Goal: Transaction & Acquisition: Purchase product/service

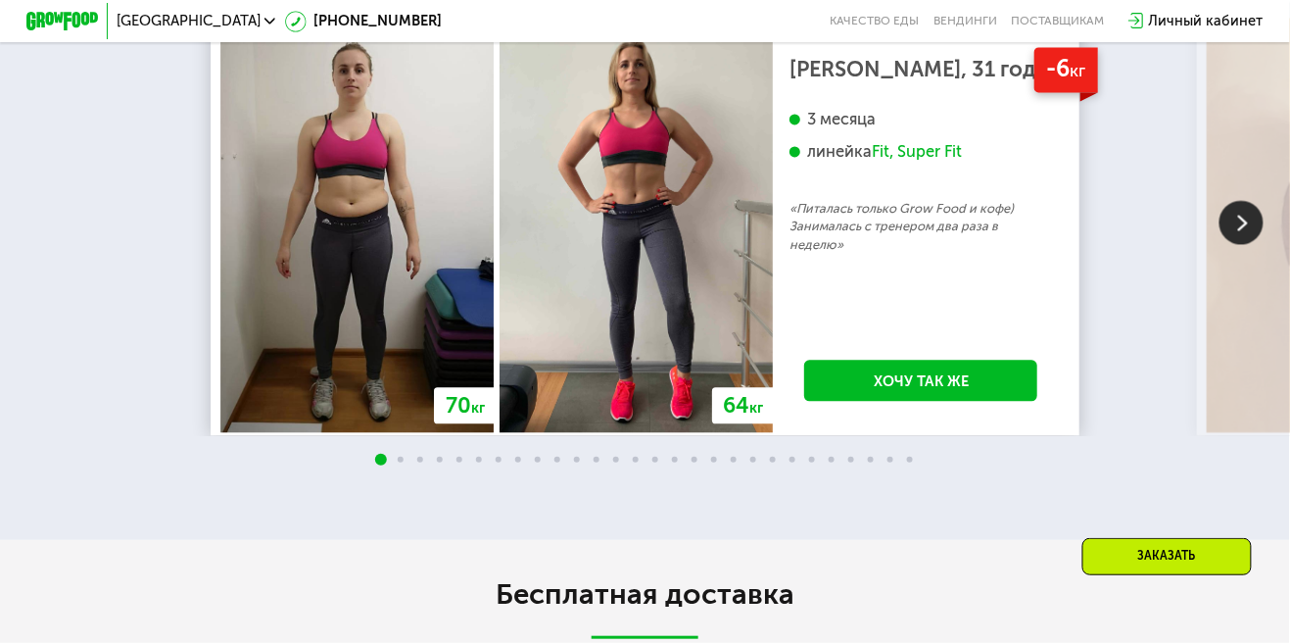
scroll to position [3018, 0]
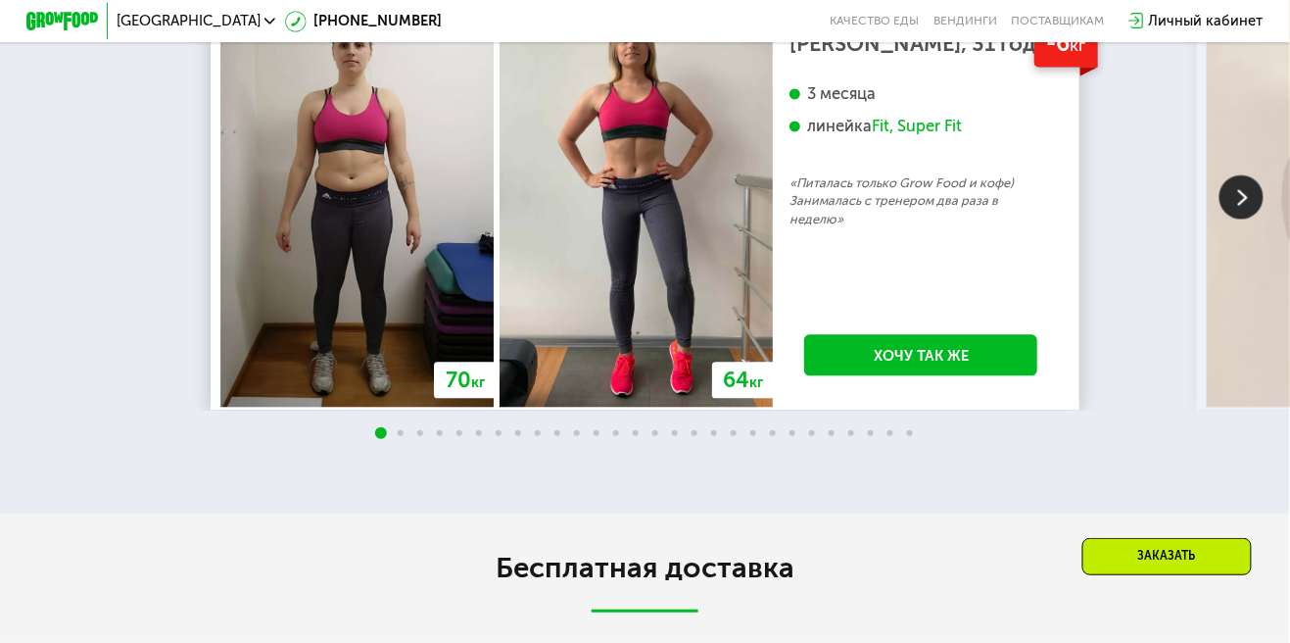
click at [1230, 218] on img at bounding box center [1242, 196] width 44 height 44
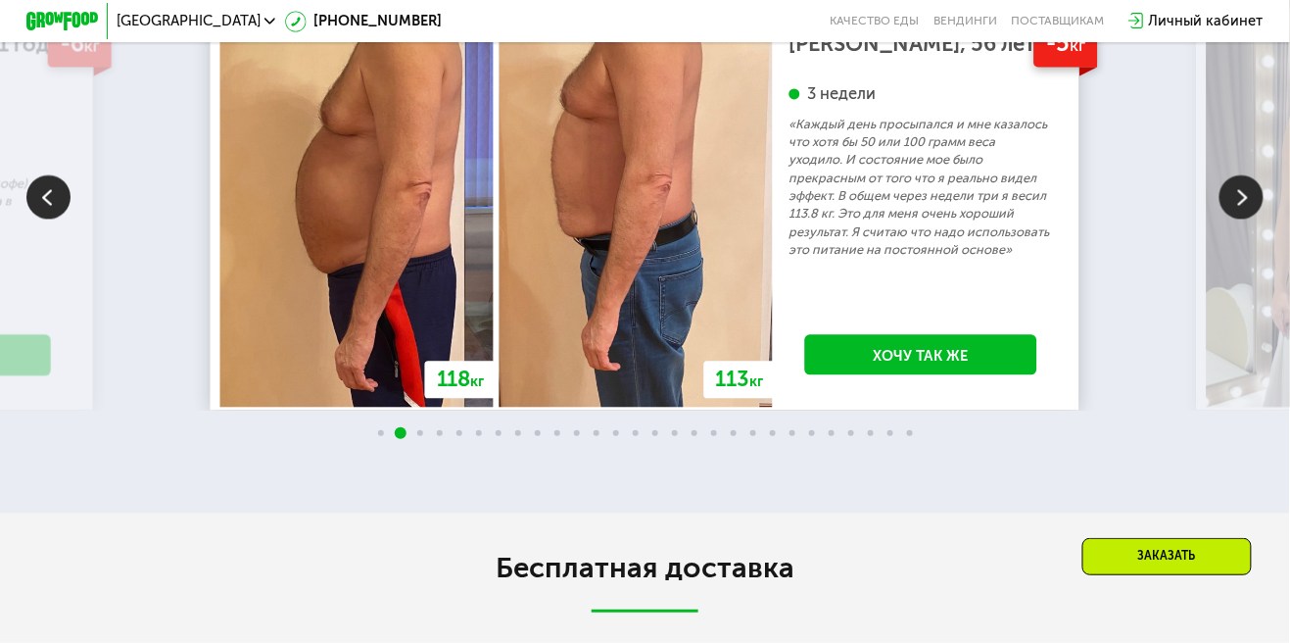
click at [1237, 218] on img at bounding box center [1242, 196] width 44 height 44
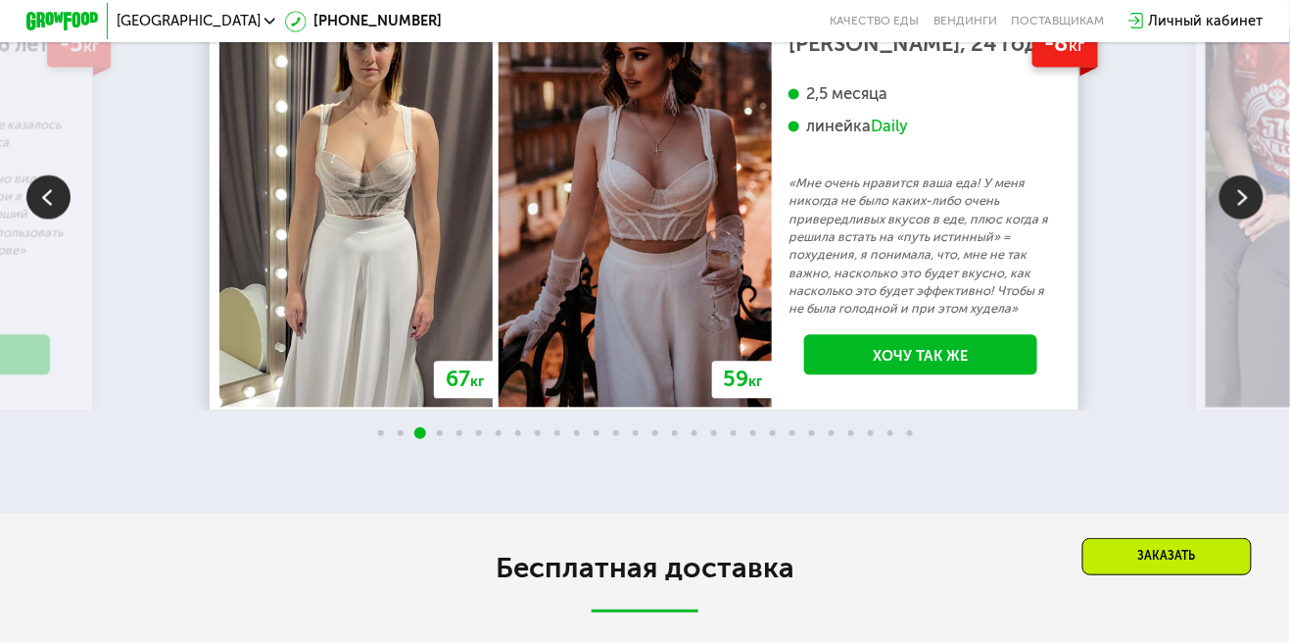
click at [1242, 218] on img at bounding box center [1242, 196] width 44 height 44
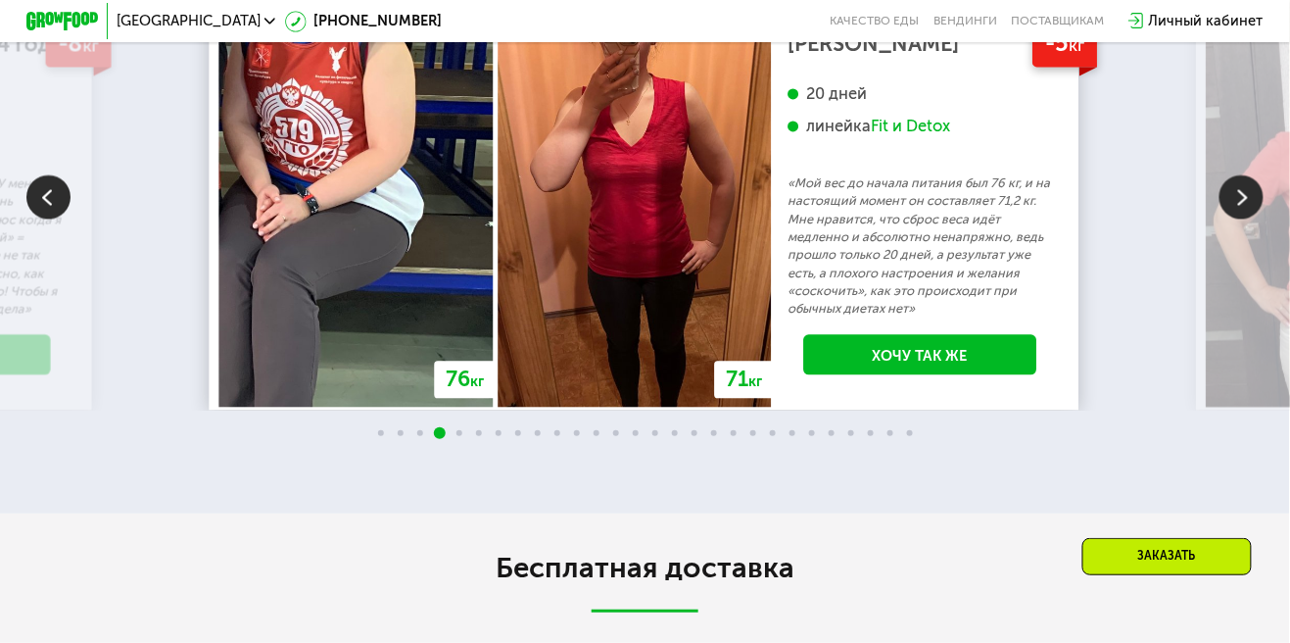
click at [1234, 218] on img at bounding box center [1242, 196] width 44 height 44
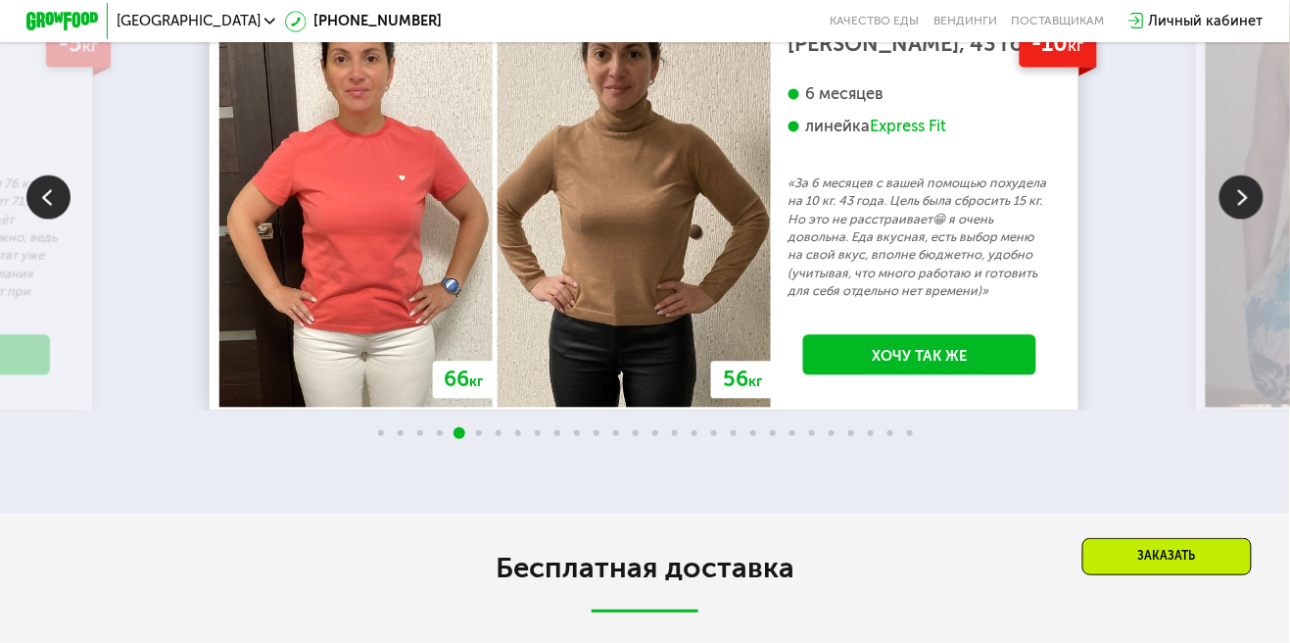
click at [1236, 218] on img at bounding box center [1242, 196] width 44 height 44
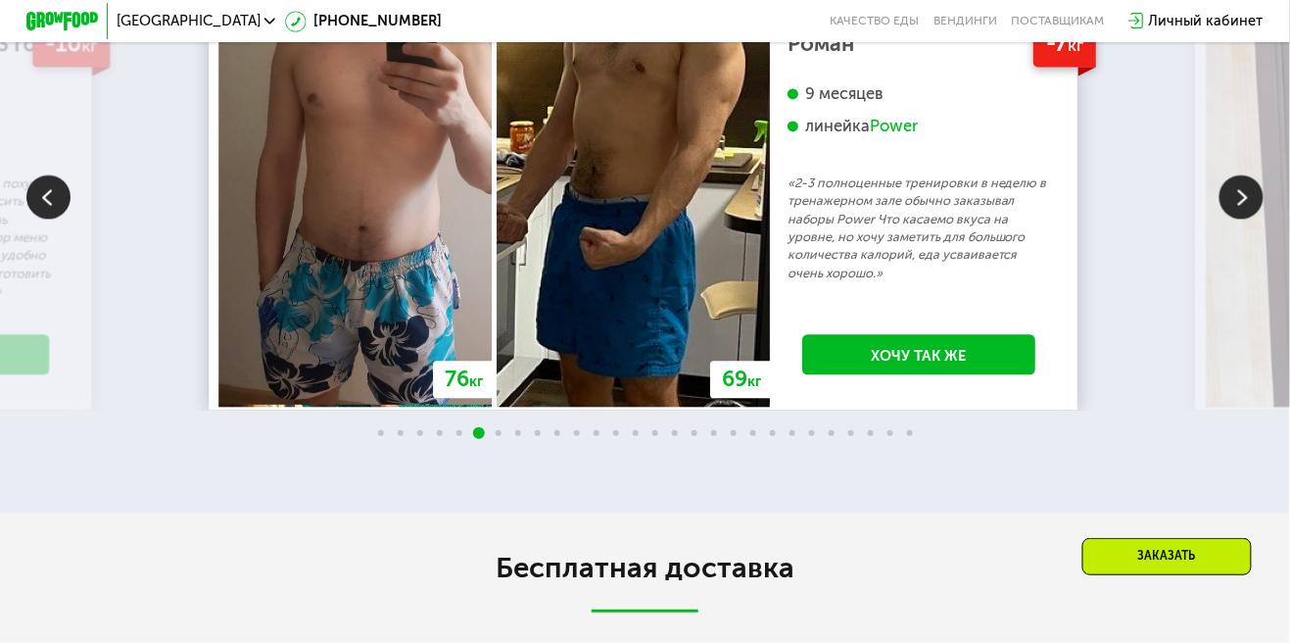
click at [1238, 218] on img at bounding box center [1242, 196] width 44 height 44
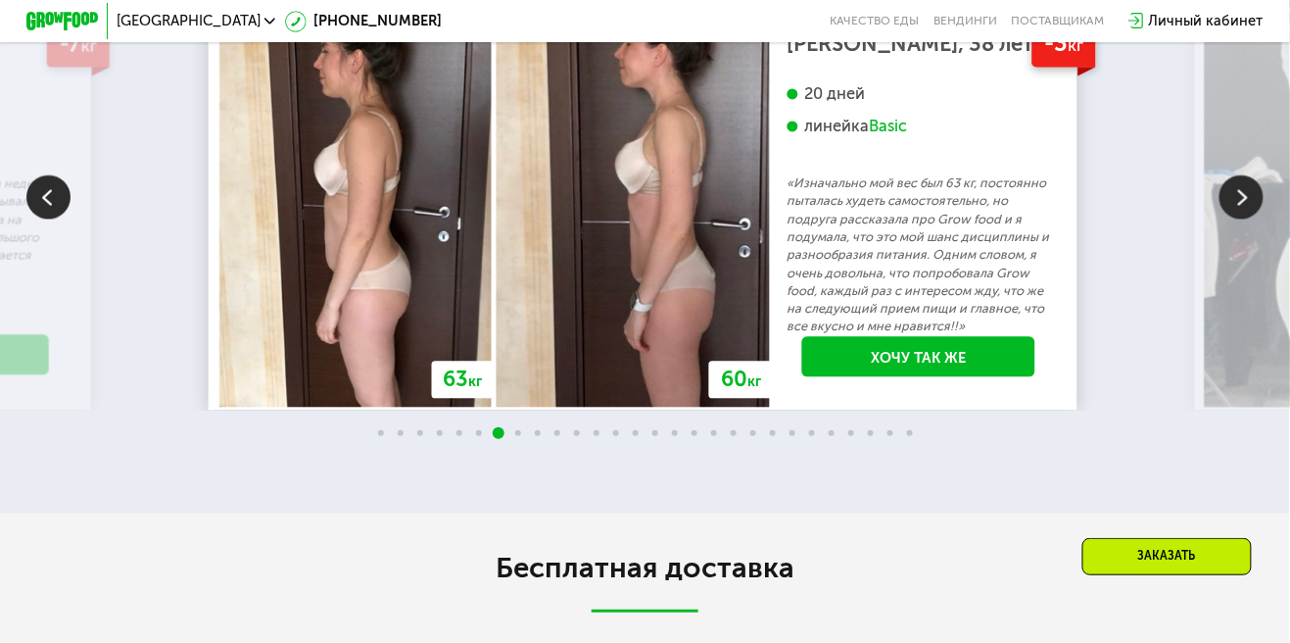
click at [1243, 218] on img at bounding box center [1242, 196] width 44 height 44
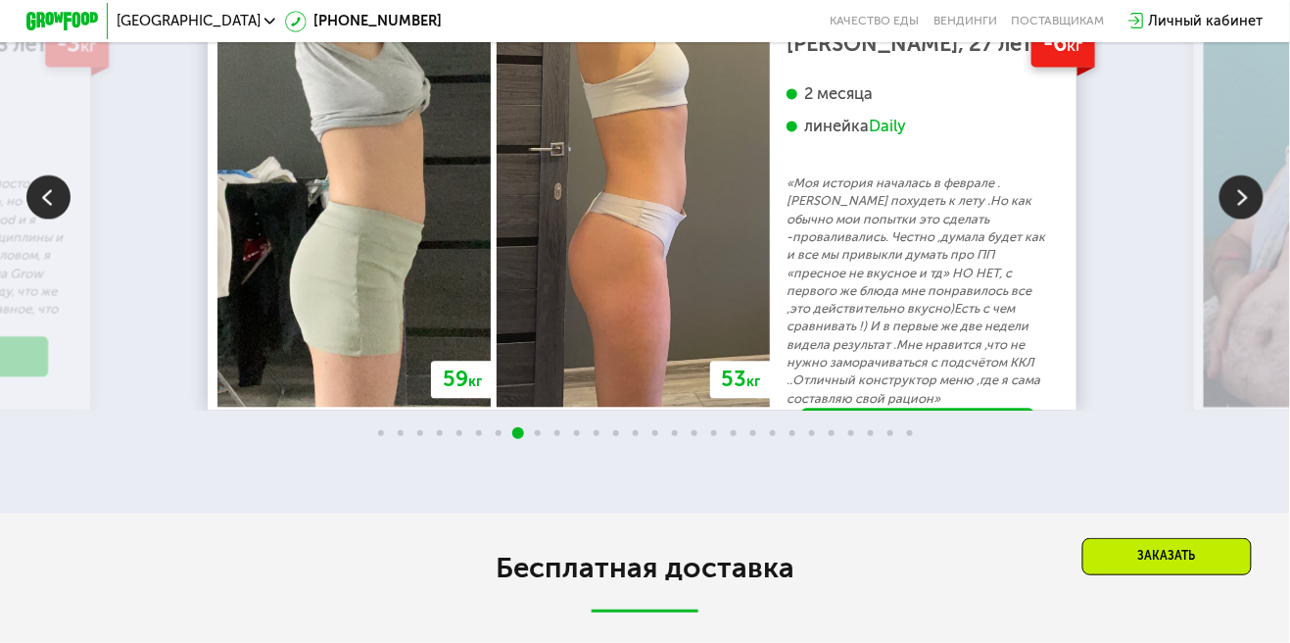
click at [1241, 218] on img at bounding box center [1242, 196] width 44 height 44
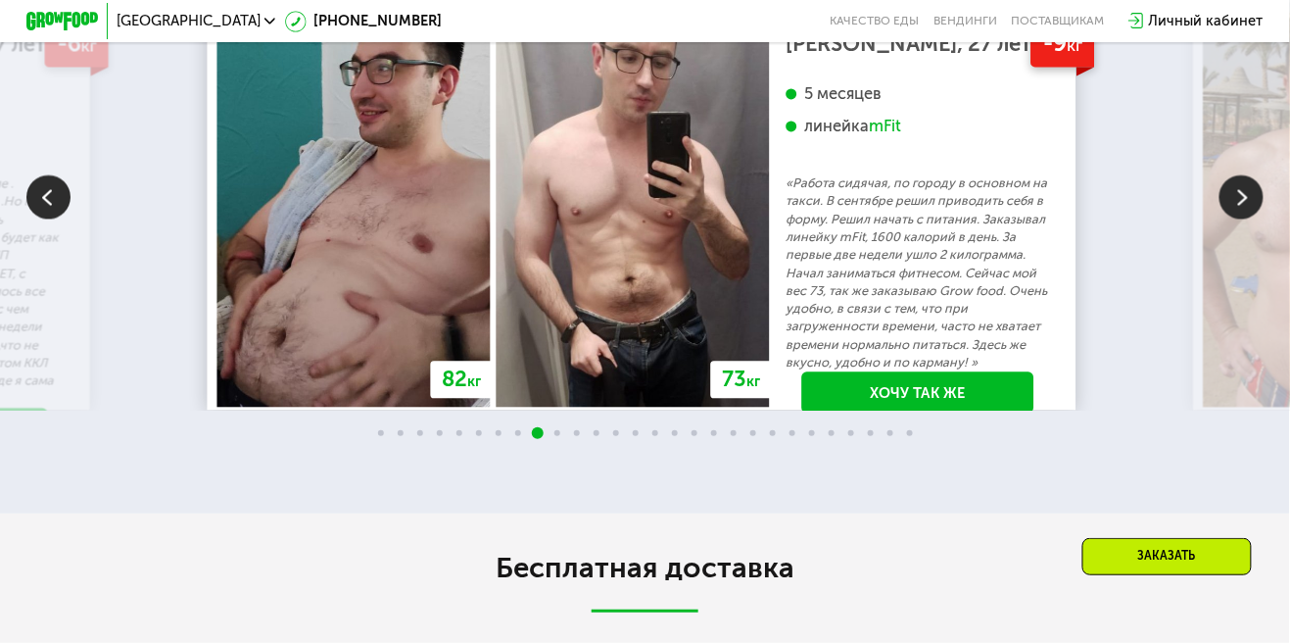
click at [1241, 218] on img at bounding box center [1242, 196] width 44 height 44
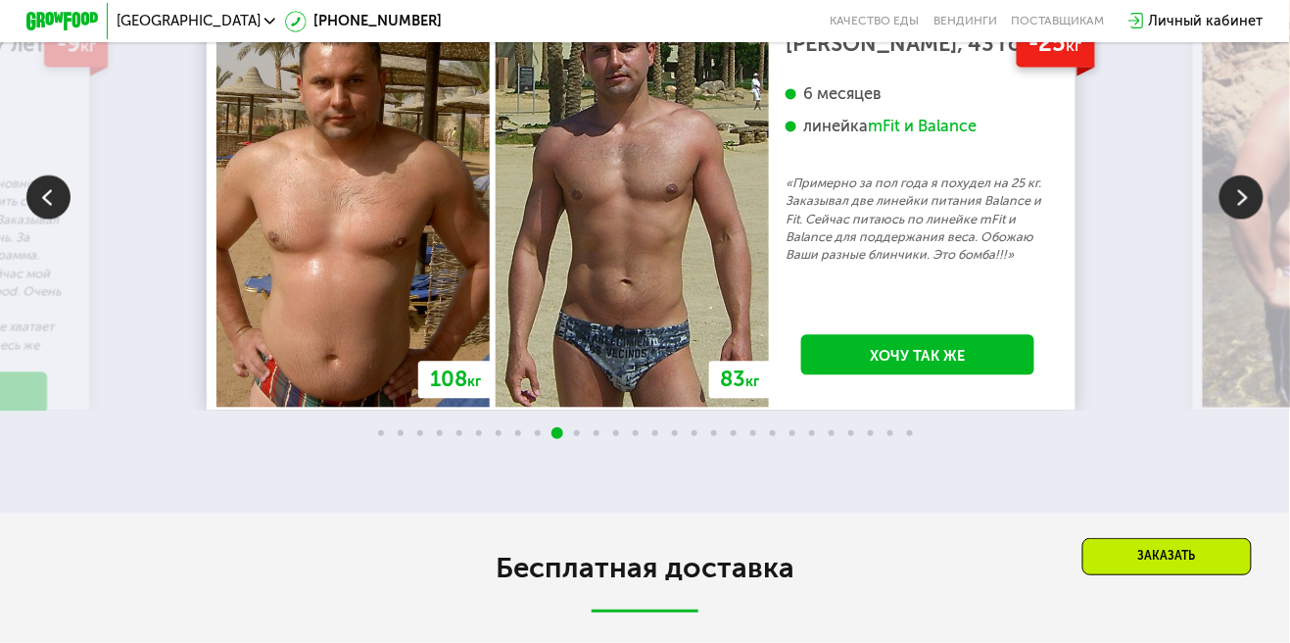
click at [1245, 218] on img at bounding box center [1242, 196] width 44 height 44
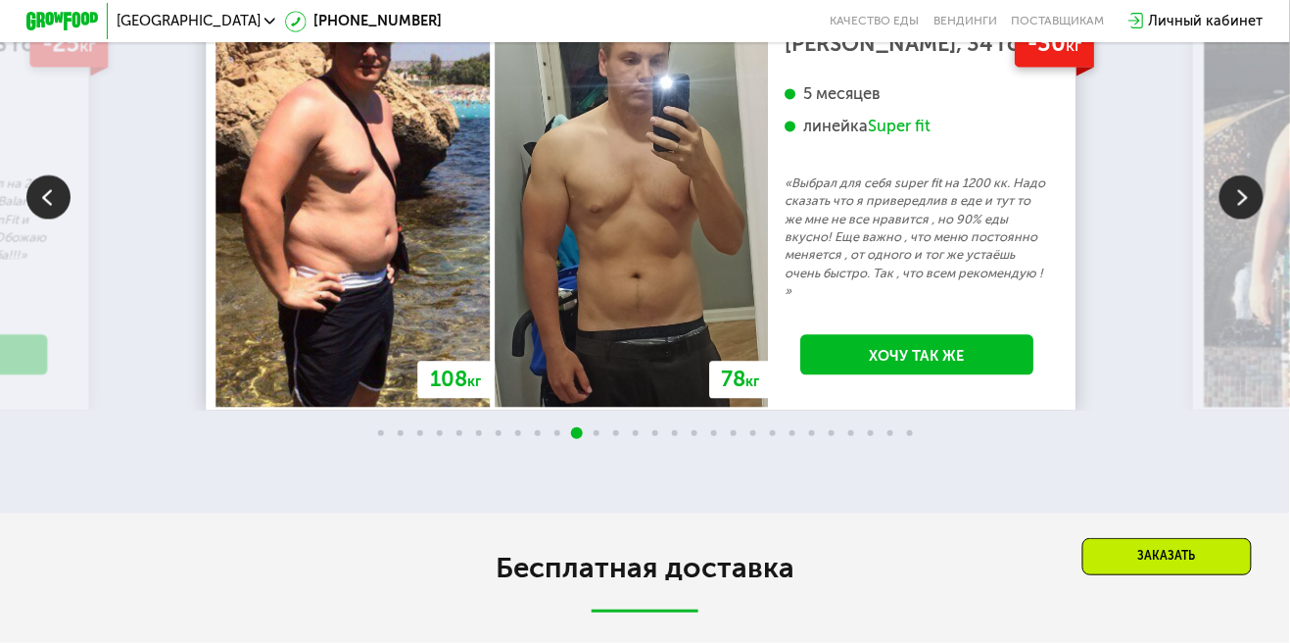
click at [1242, 218] on img at bounding box center [1242, 196] width 44 height 44
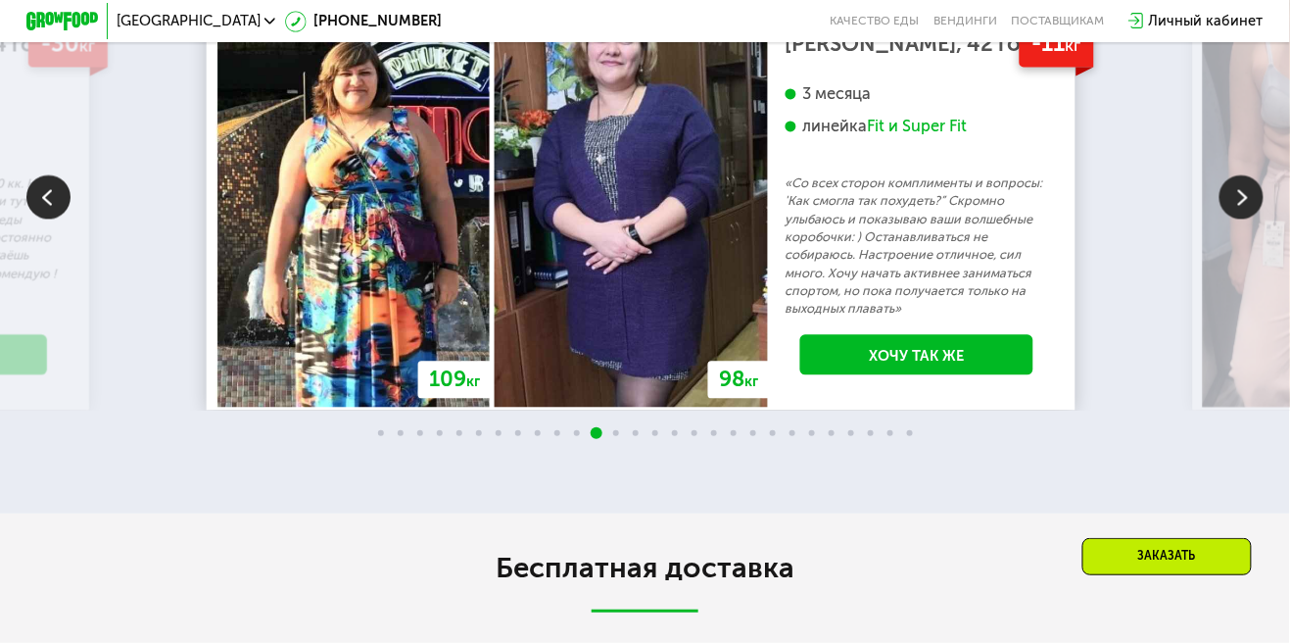
click at [1238, 218] on img at bounding box center [1242, 196] width 44 height 44
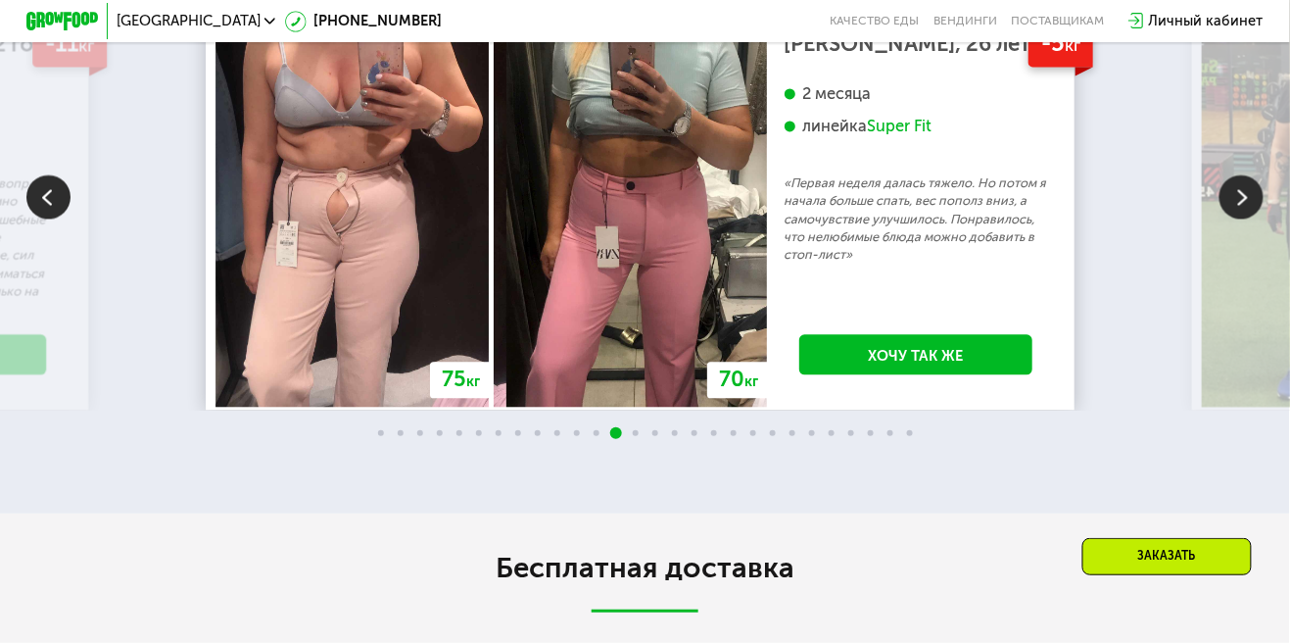
click at [1238, 218] on img at bounding box center [1242, 196] width 44 height 44
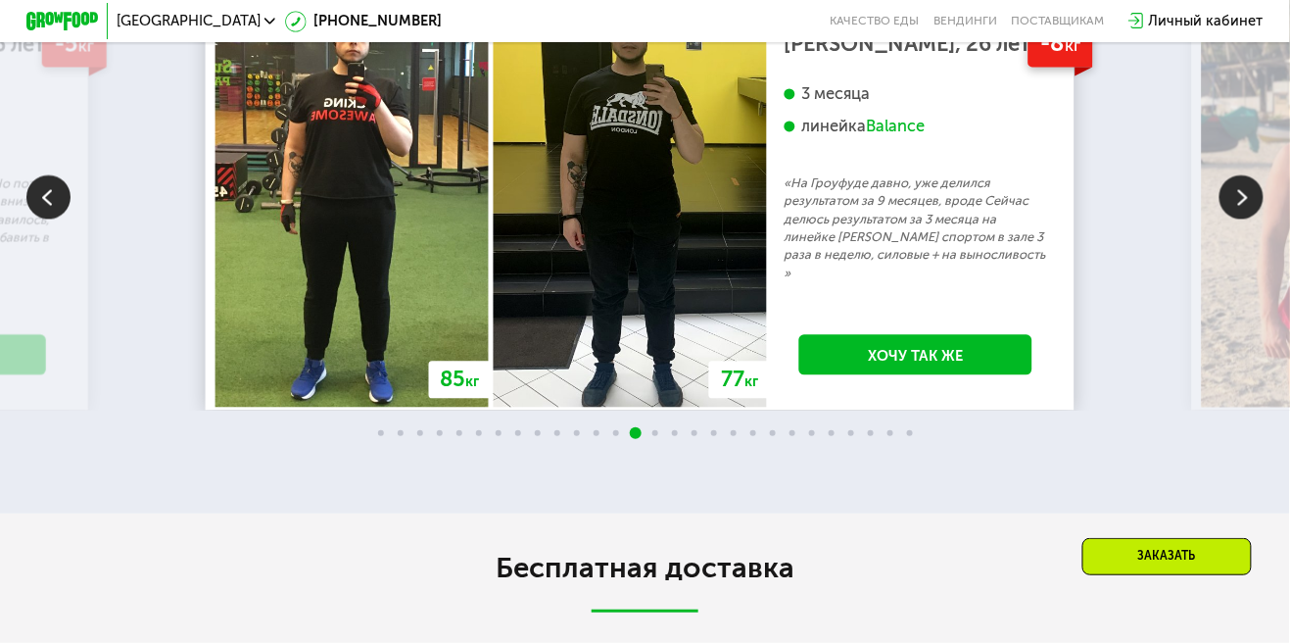
click at [1238, 218] on img at bounding box center [1242, 196] width 44 height 44
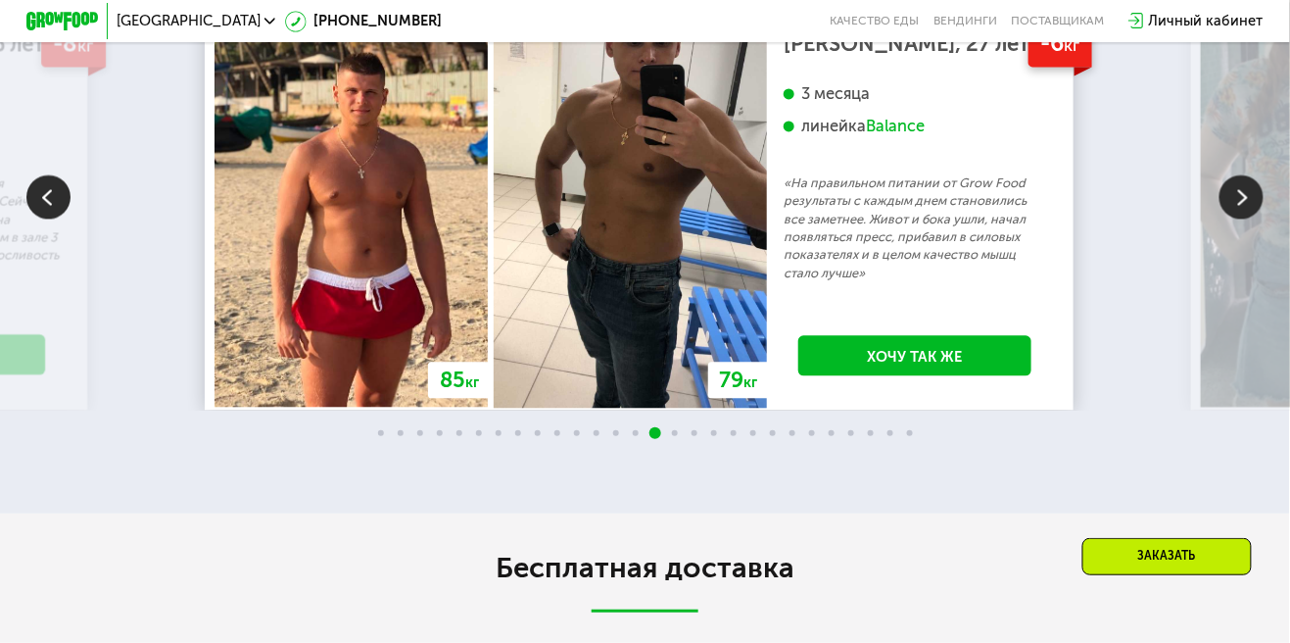
click at [1240, 218] on img at bounding box center [1242, 196] width 44 height 44
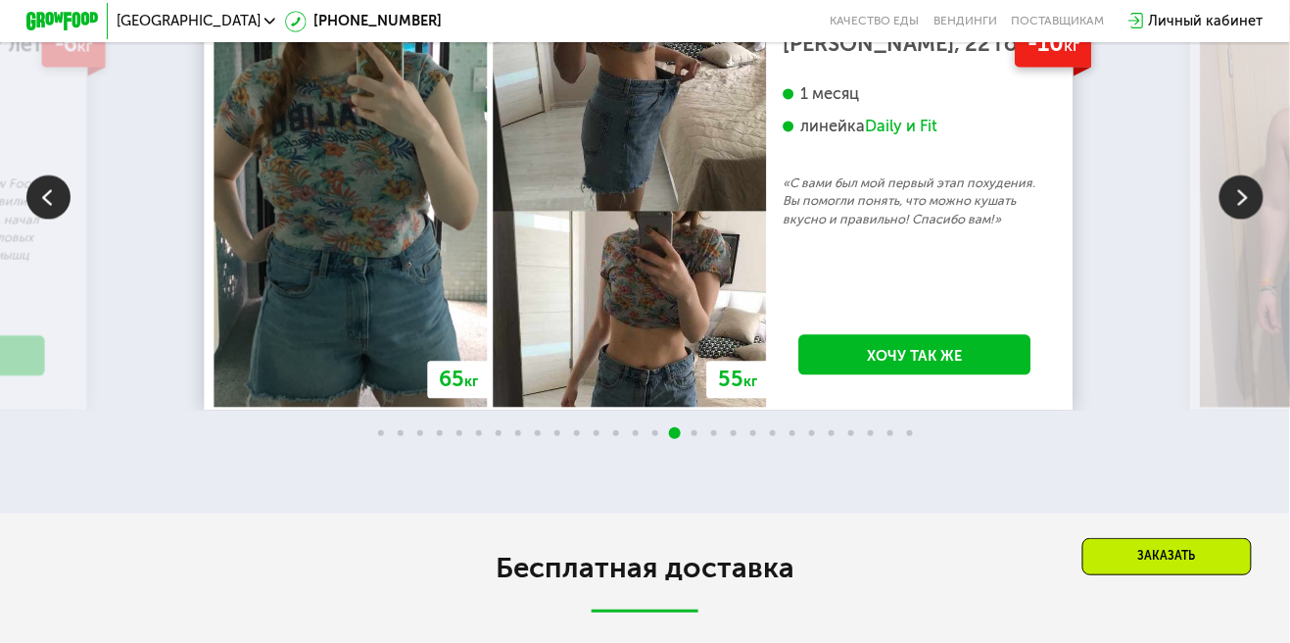
click at [1243, 218] on img at bounding box center [1242, 196] width 44 height 44
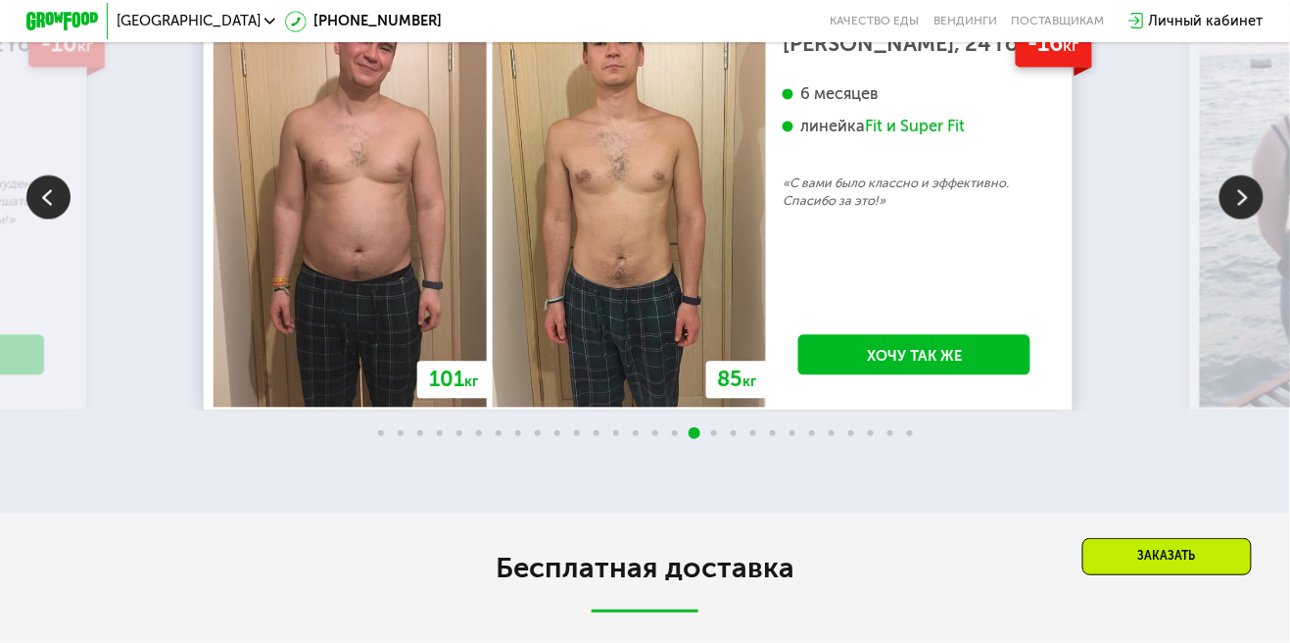
click at [1248, 218] on img at bounding box center [1242, 196] width 44 height 44
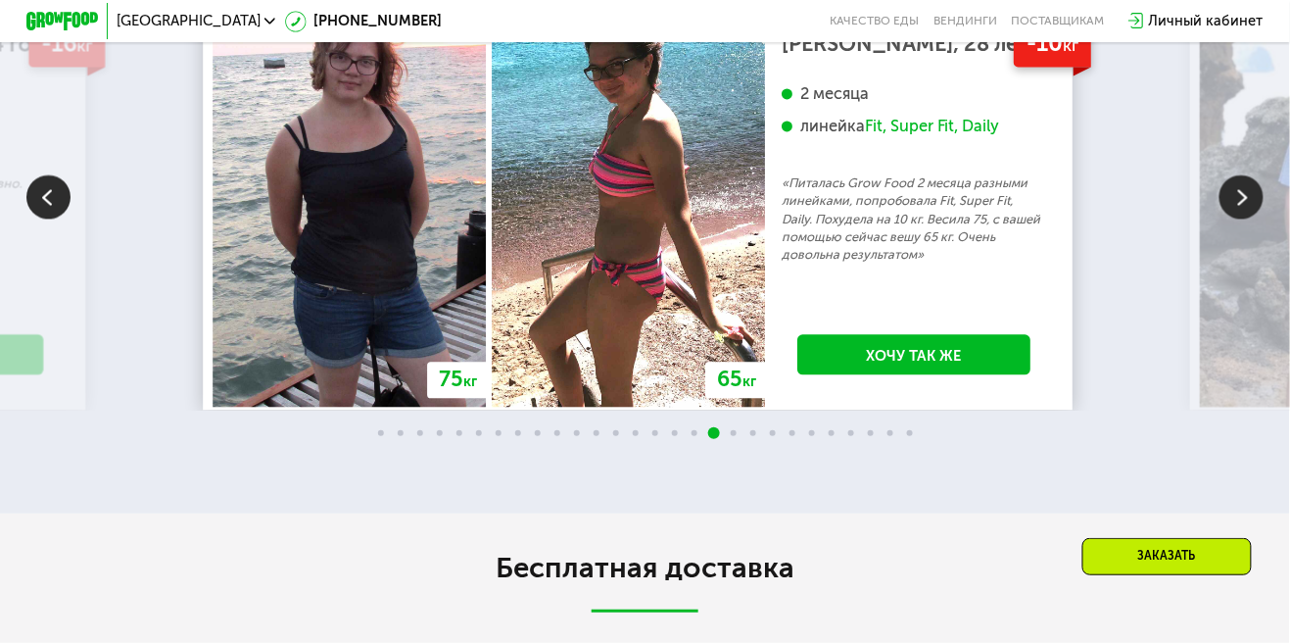
click at [1239, 218] on img at bounding box center [1242, 196] width 44 height 44
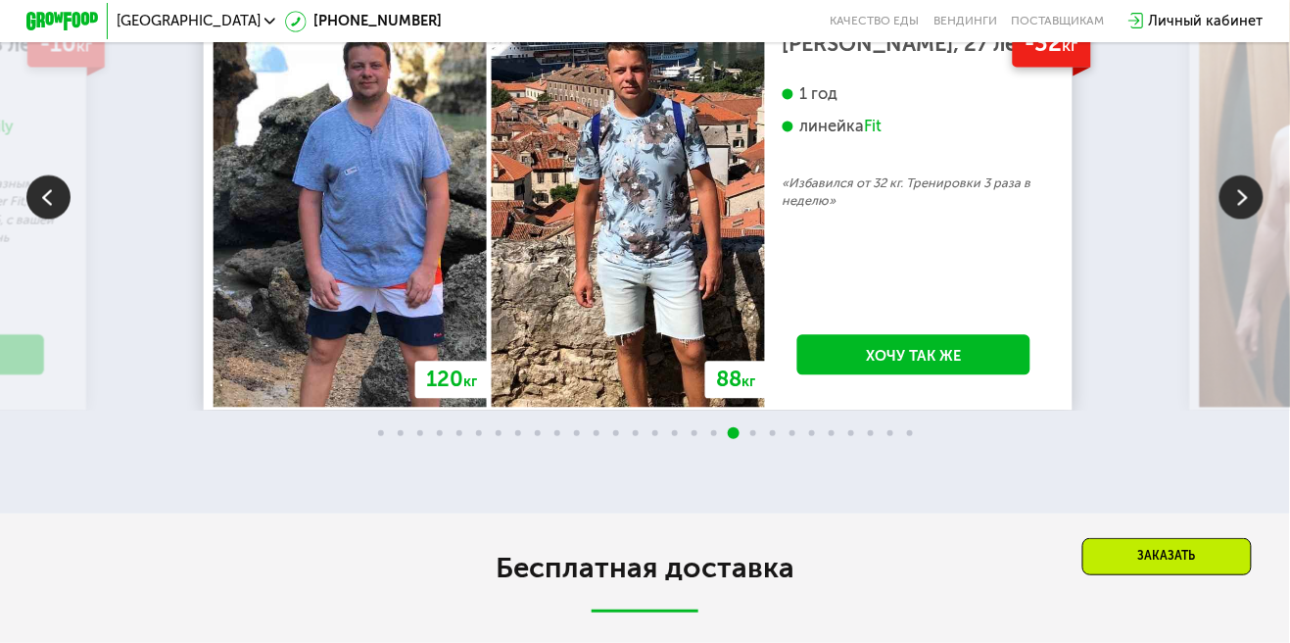
click at [1246, 218] on img at bounding box center [1242, 196] width 44 height 44
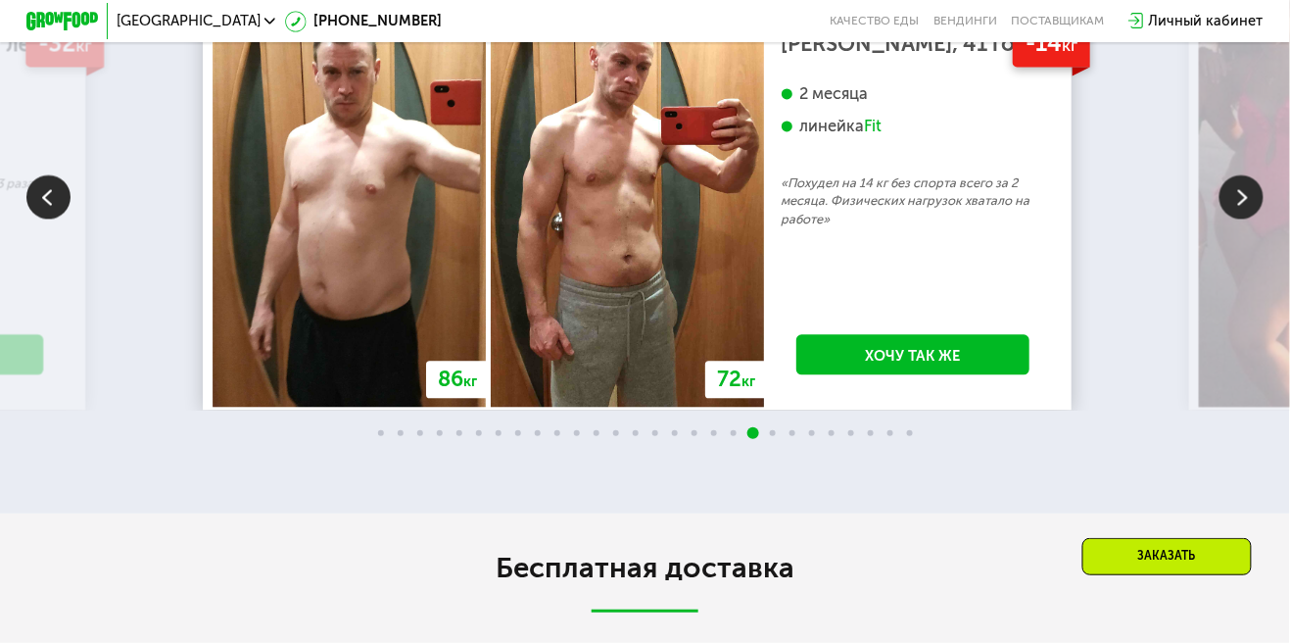
click at [1248, 218] on img at bounding box center [1242, 196] width 44 height 44
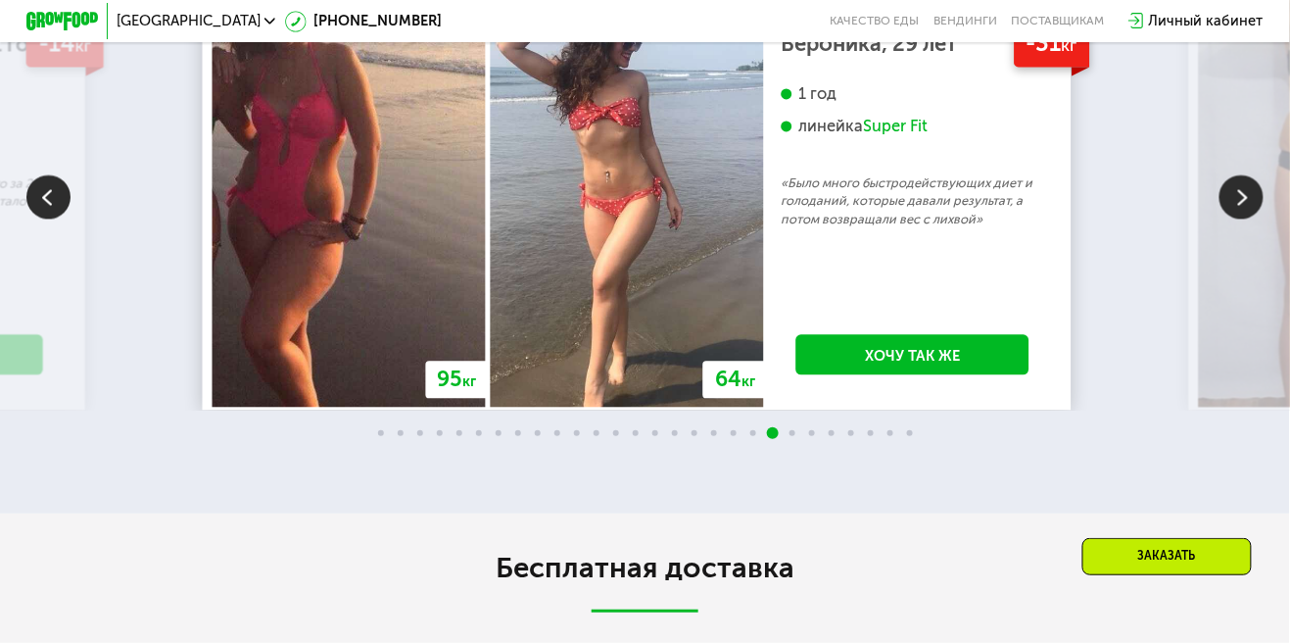
click at [914, 136] on div "Super Fit" at bounding box center [896, 126] width 65 height 21
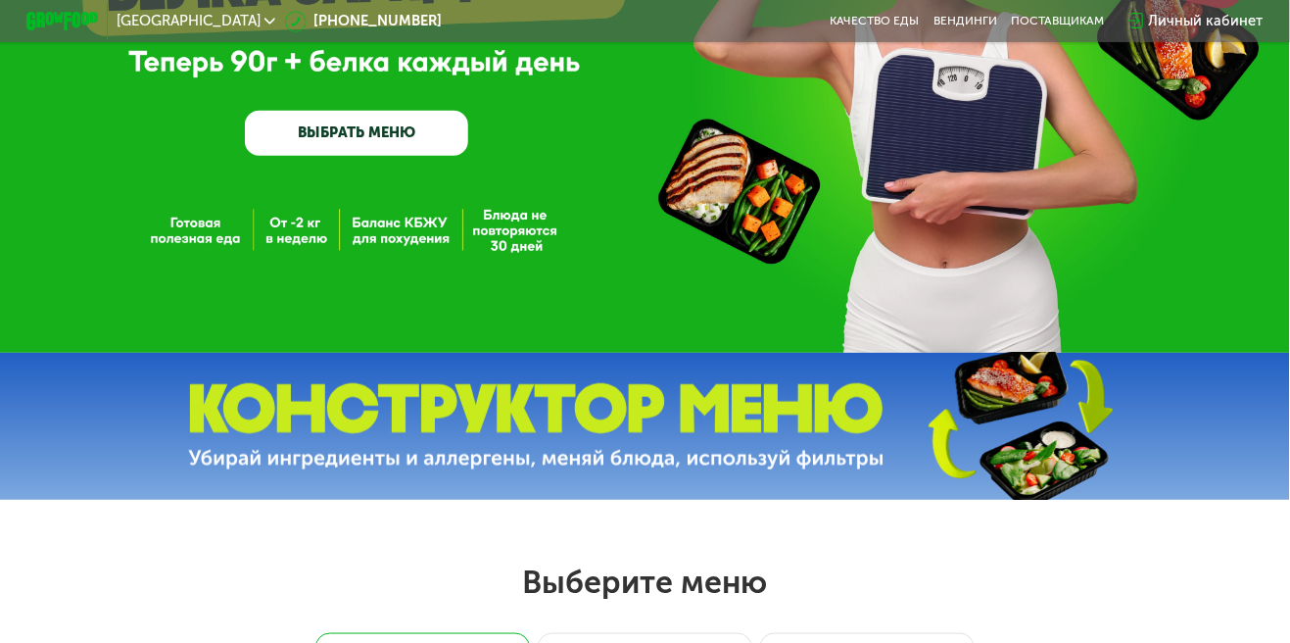
scroll to position [0, 0]
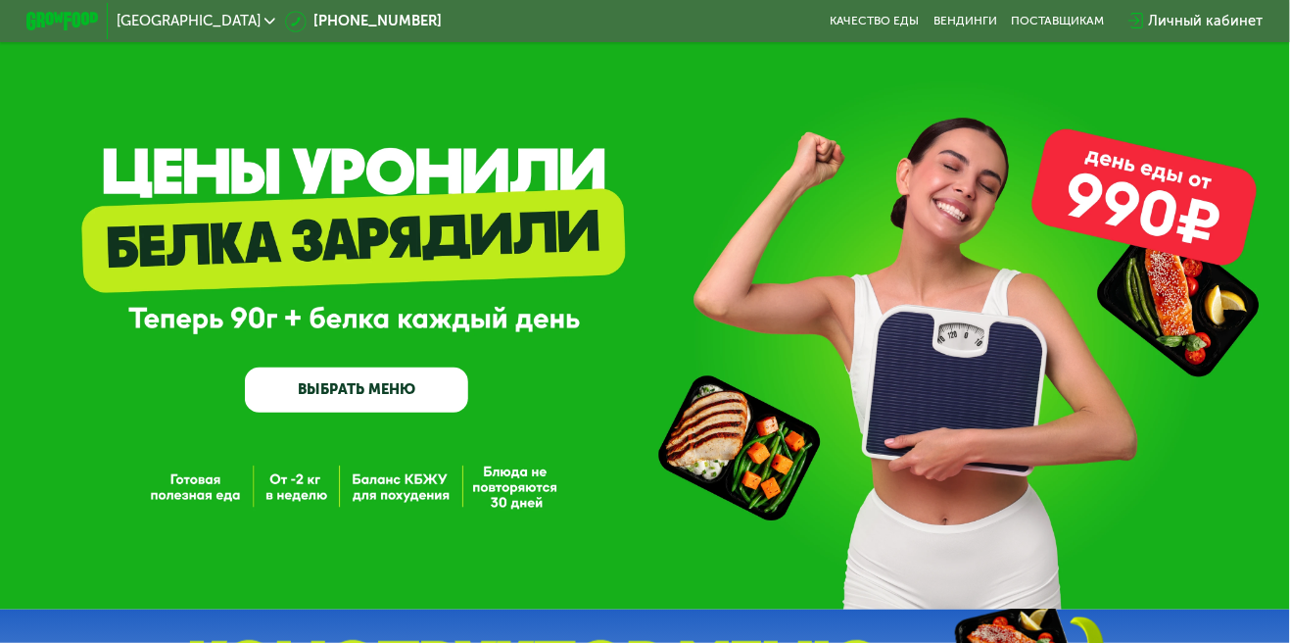
click at [193, 218] on div "GrowFood — доставка правильного питания ВЫБРАТЬ МЕНЮ" at bounding box center [645, 309] width 1290 height 206
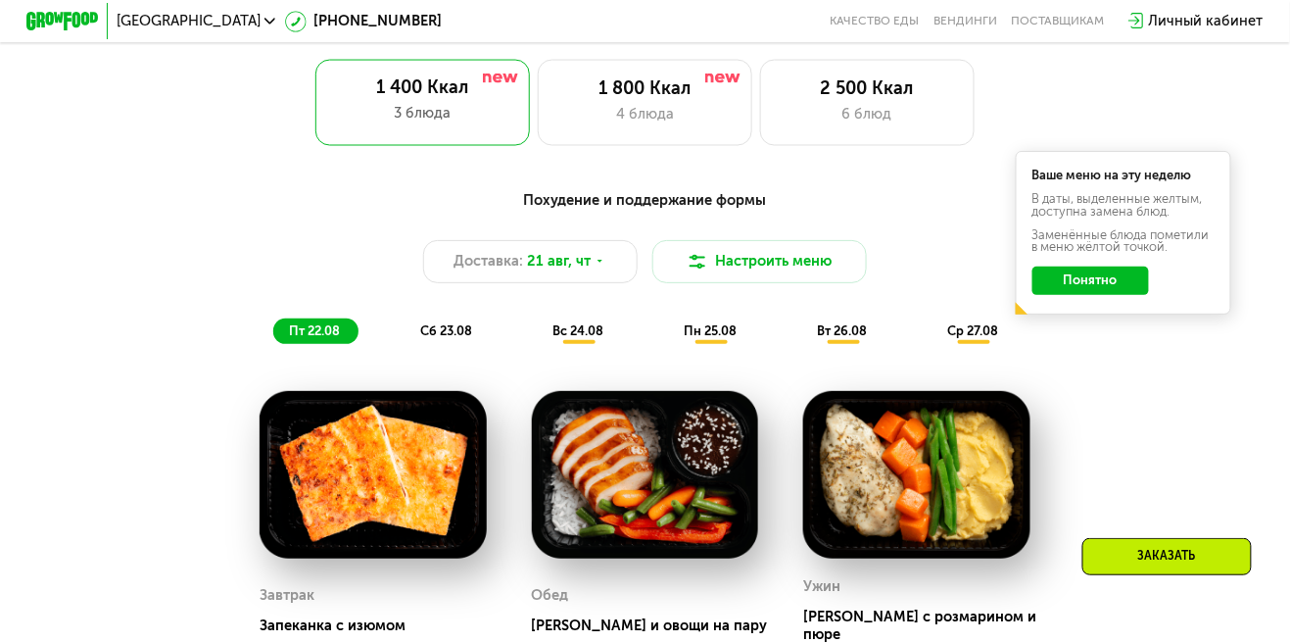
scroll to position [834, 0]
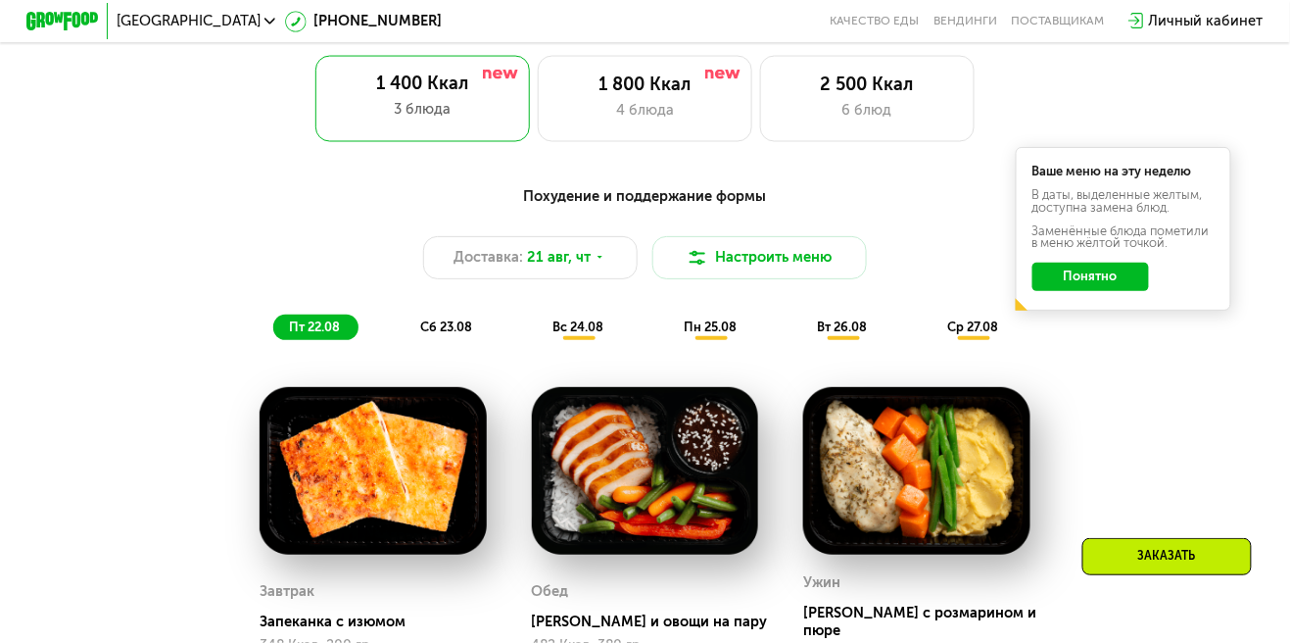
click at [1097, 274] on button "Понятно" at bounding box center [1091, 277] width 117 height 28
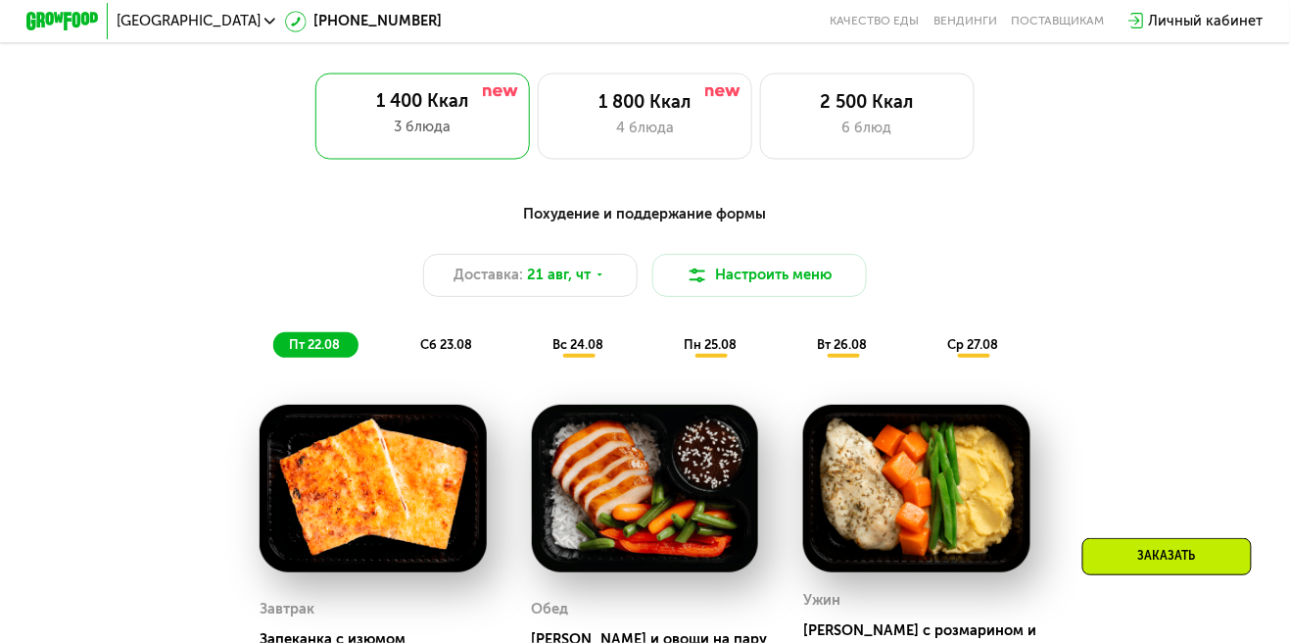
scroll to position [815, 0]
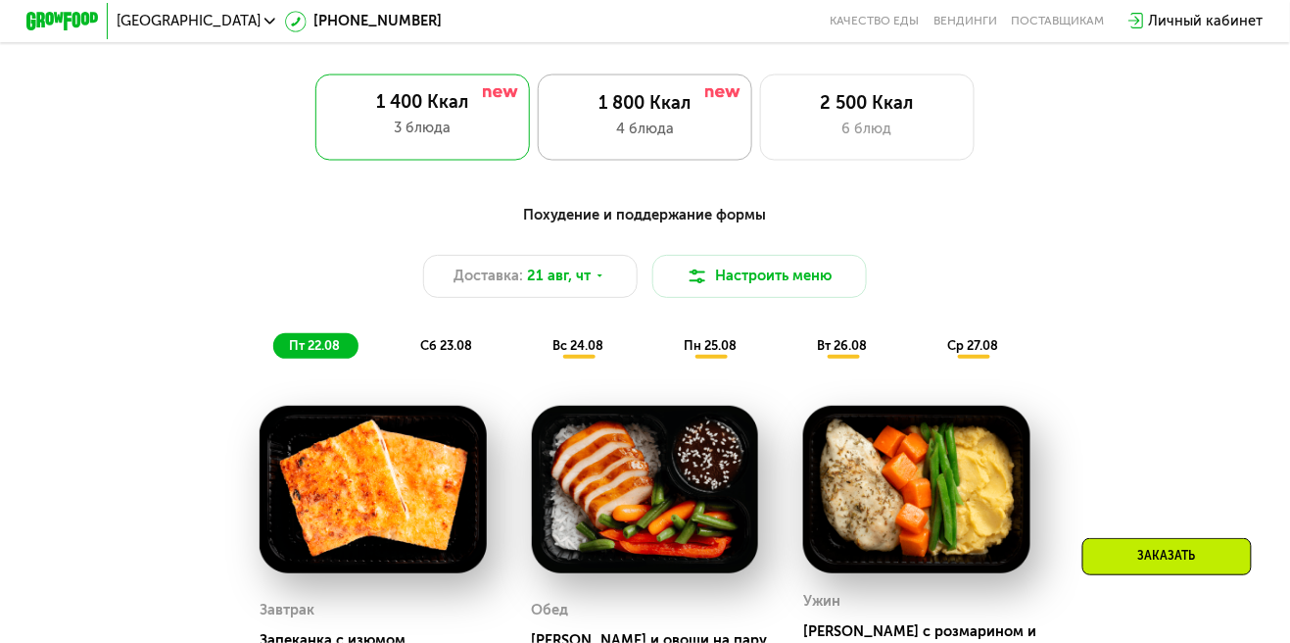
click at [588, 125] on div "4 блюда" at bounding box center [645, 130] width 177 height 22
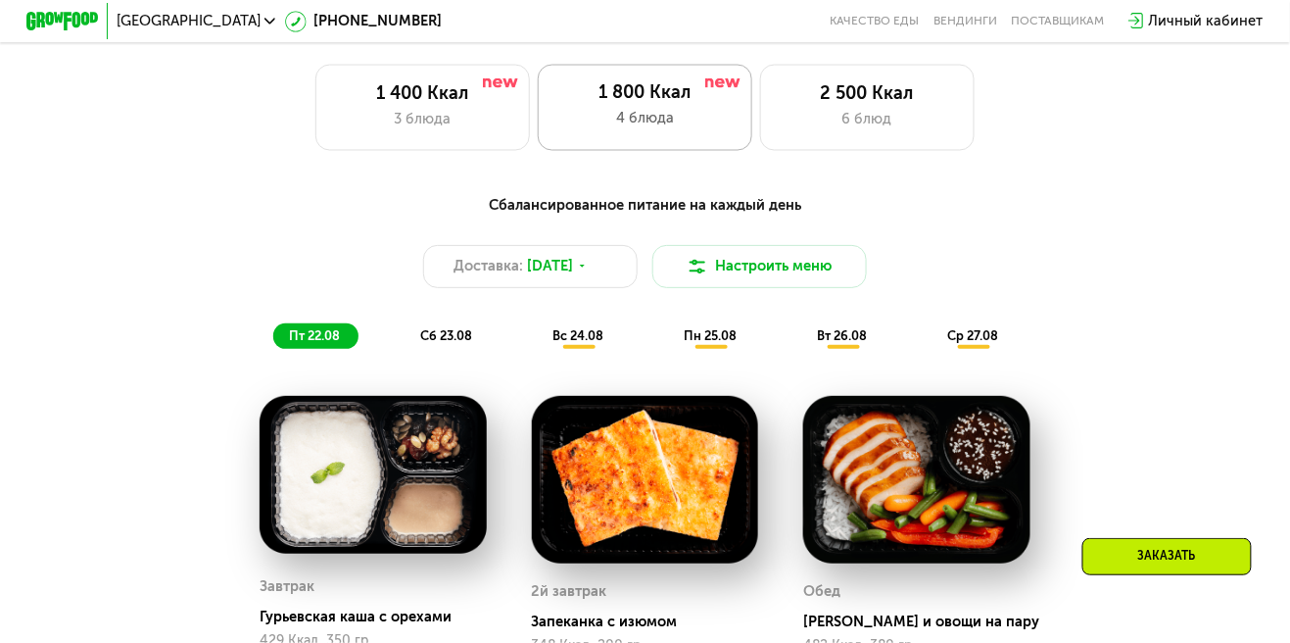
scroll to position [831, 0]
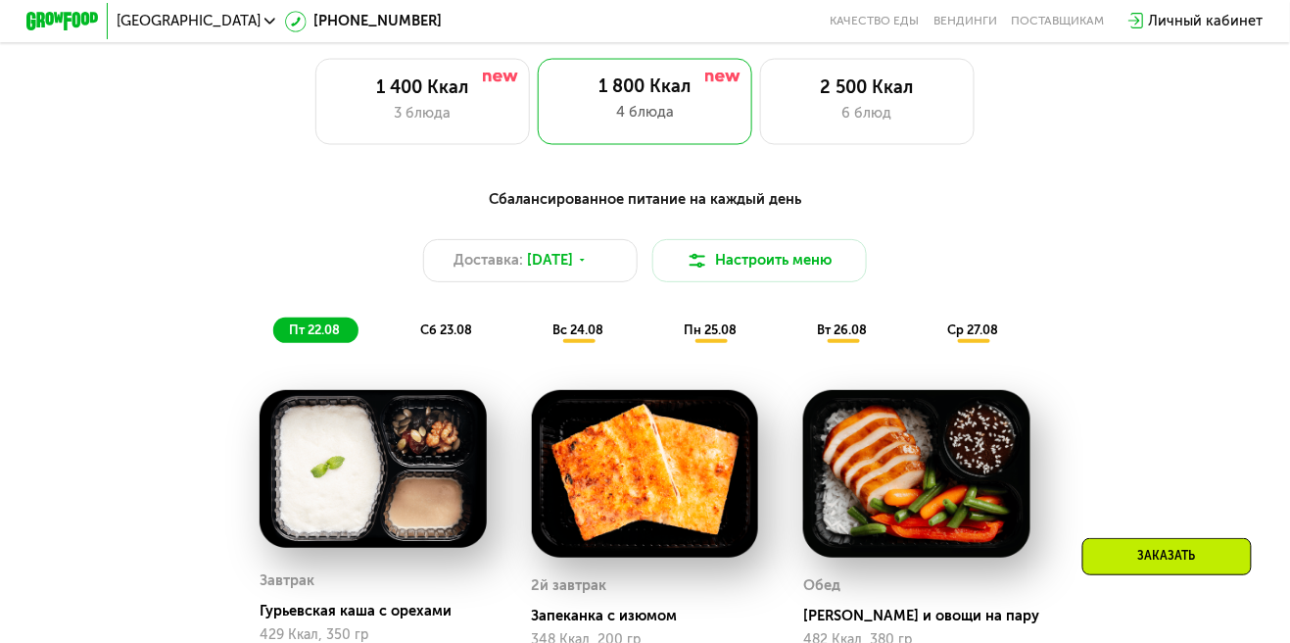
click at [441, 328] on span "сб 23.08" at bounding box center [446, 329] width 52 height 15
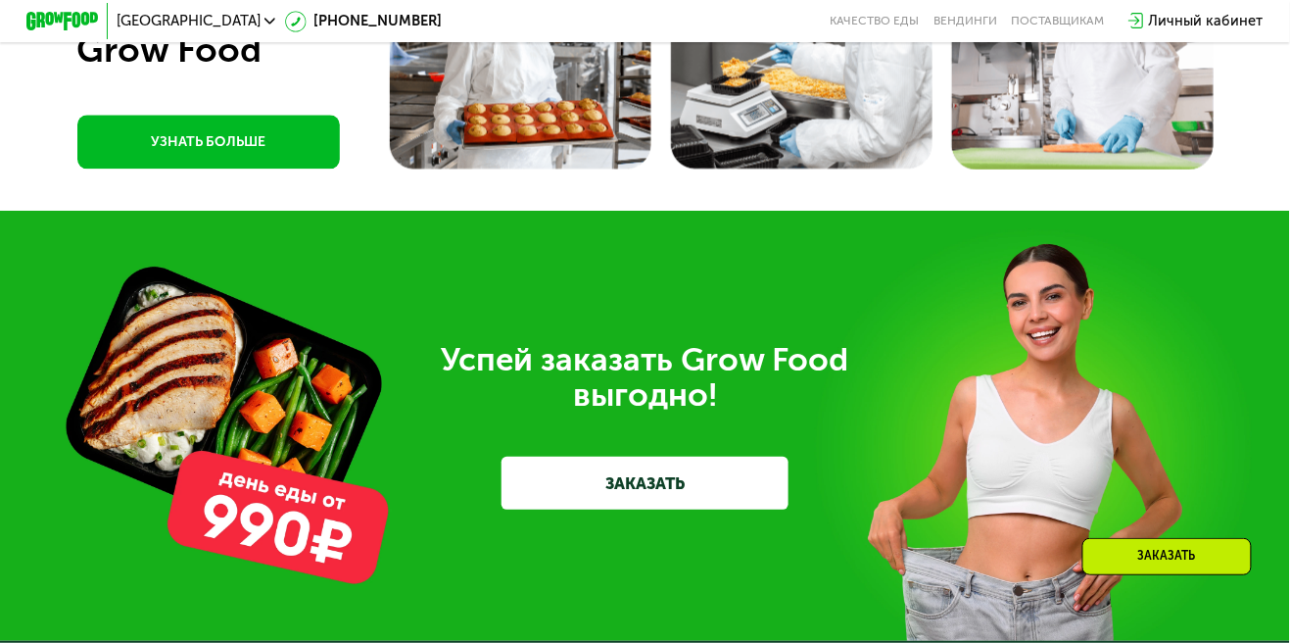
scroll to position [5130, 0]
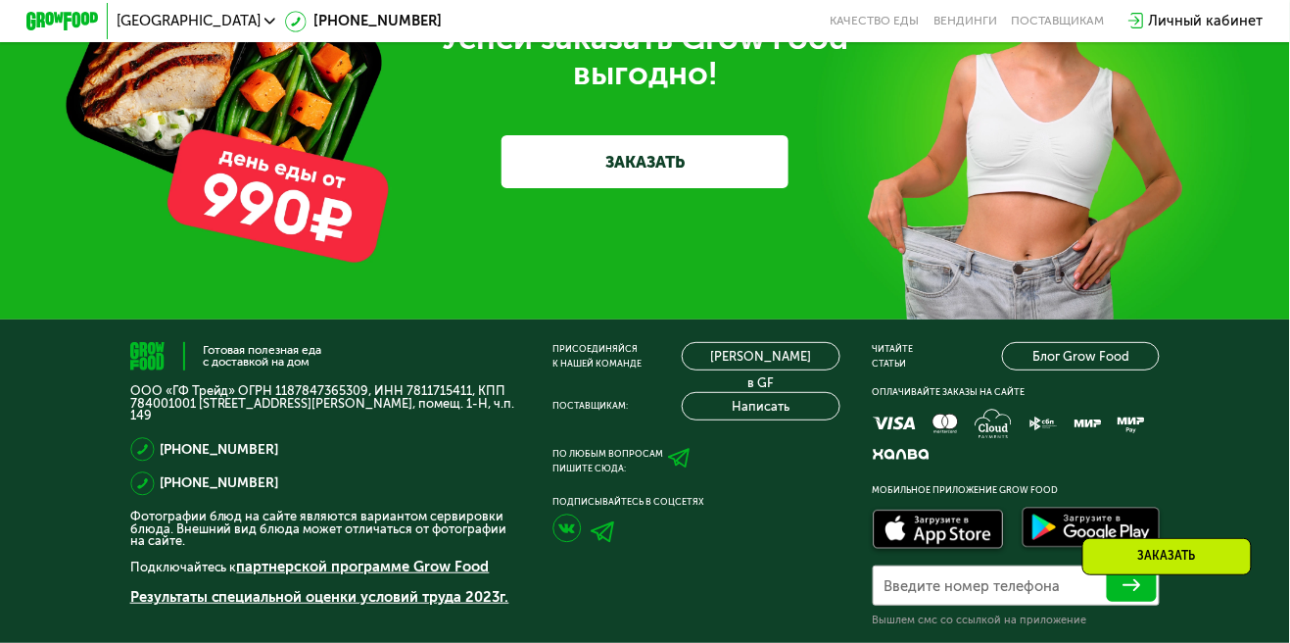
click at [1169, 575] on div "Заказать" at bounding box center [1168, 556] width 170 height 37
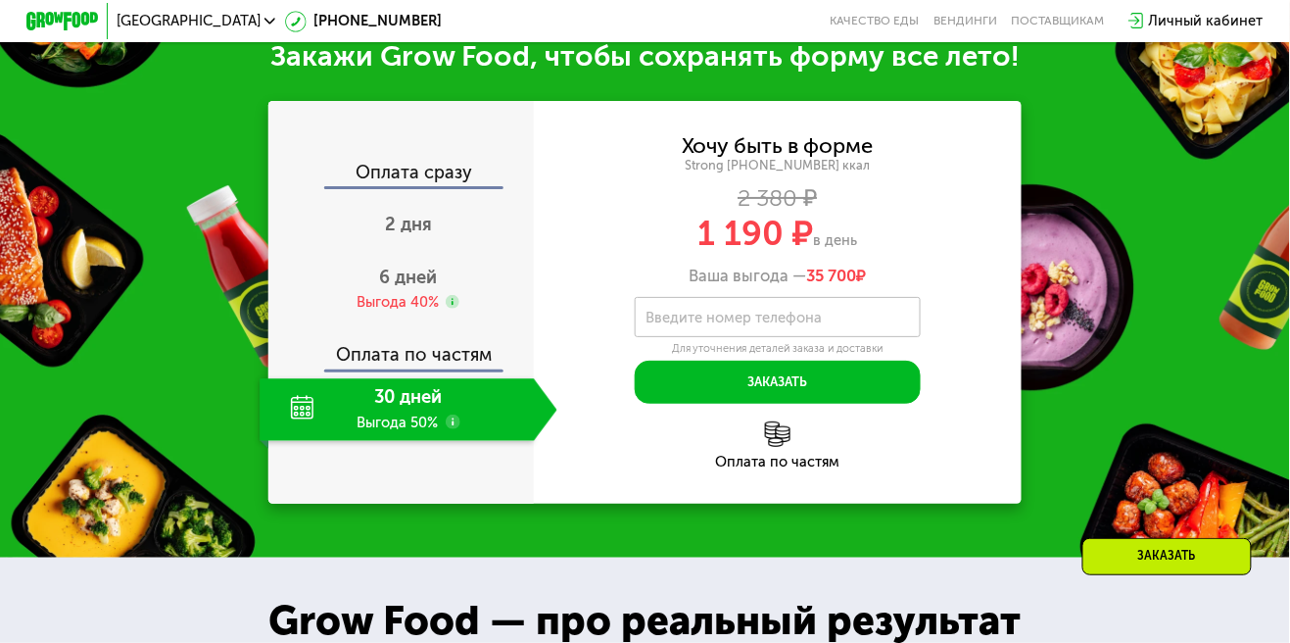
scroll to position [1900, 0]
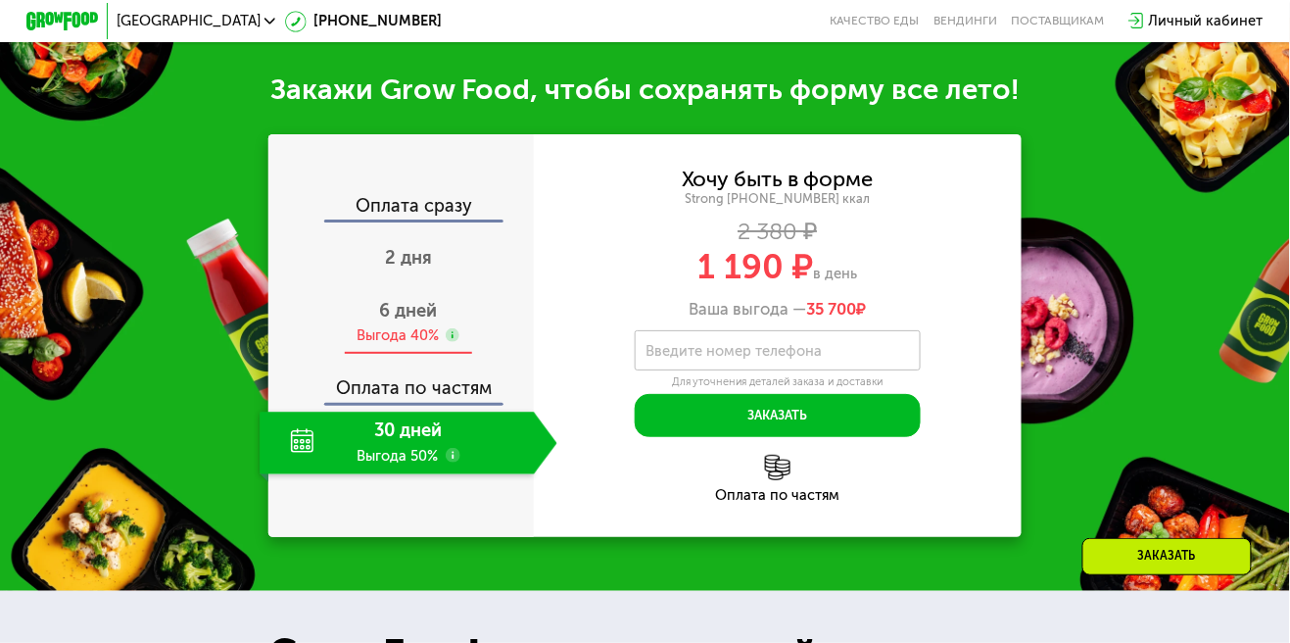
click at [395, 306] on div "6 дней Выгода 40%" at bounding box center [409, 323] width 298 height 63
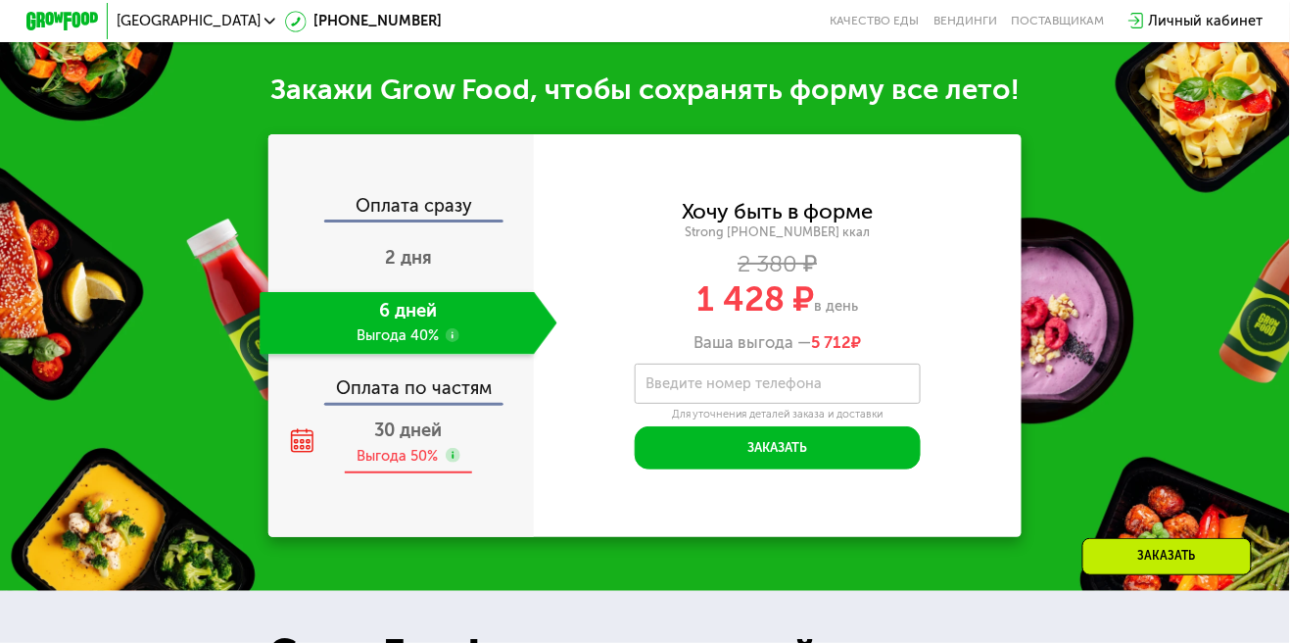
click at [390, 446] on div "Выгода 50%" at bounding box center [398, 456] width 81 height 20
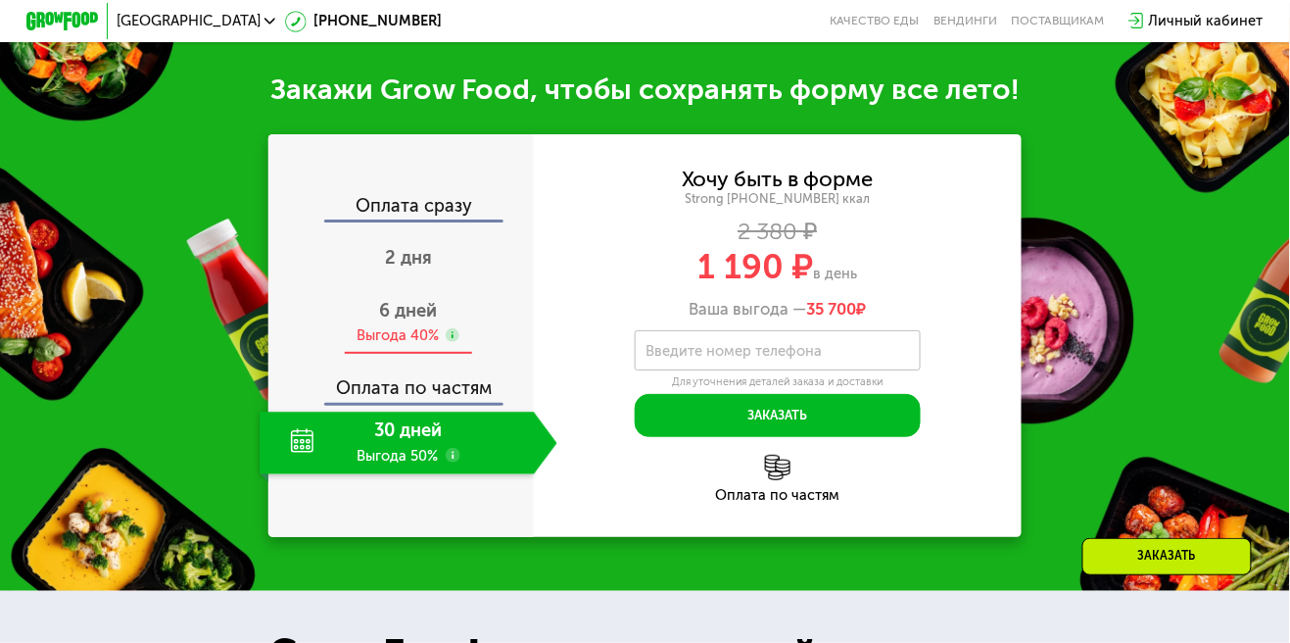
click at [394, 301] on span "6 дней" at bounding box center [409, 311] width 58 height 22
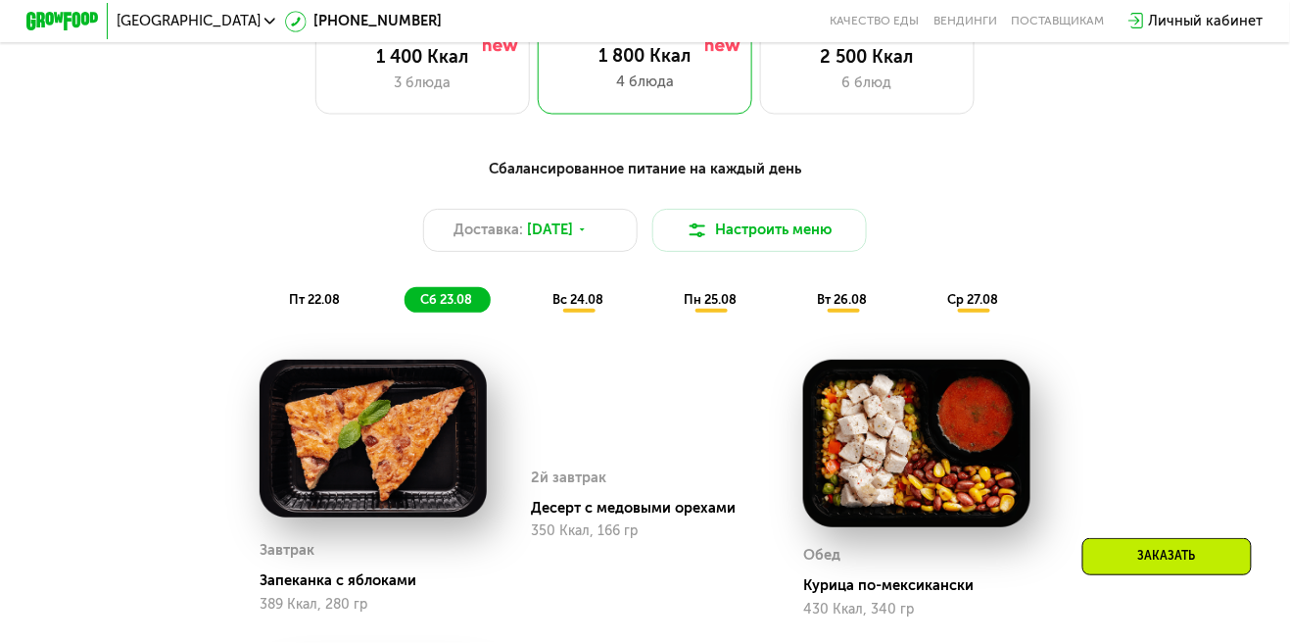
scroll to position [776, 0]
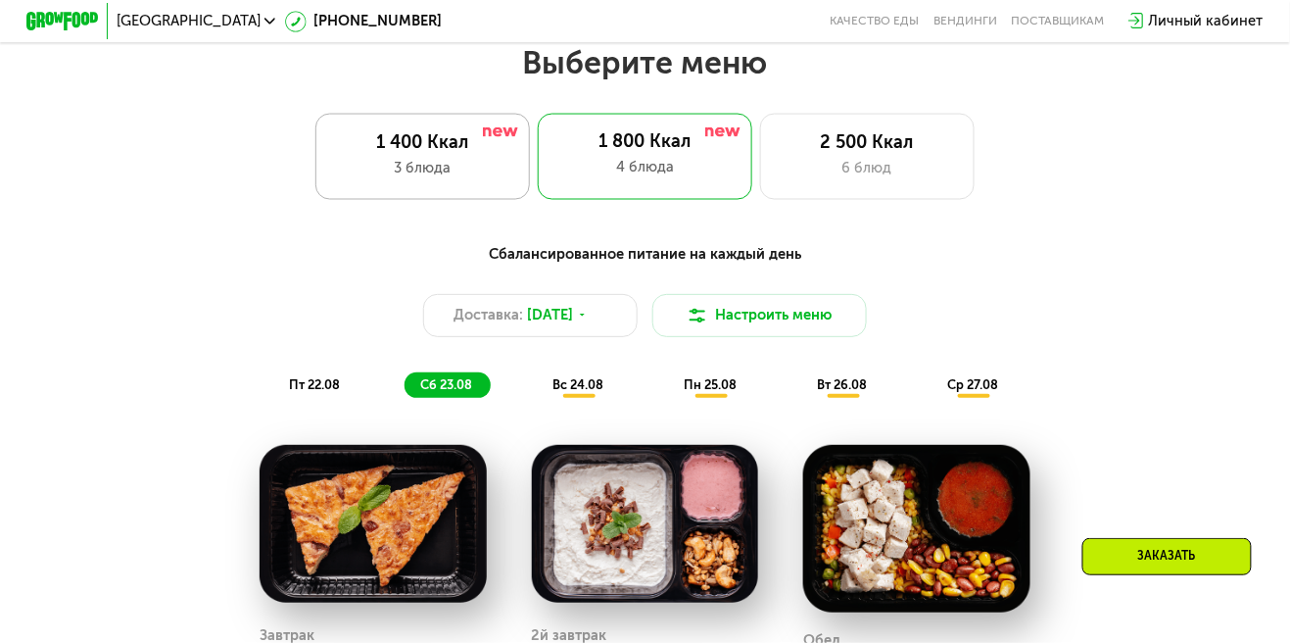
click at [413, 162] on div "3 блюда" at bounding box center [422, 169] width 177 height 22
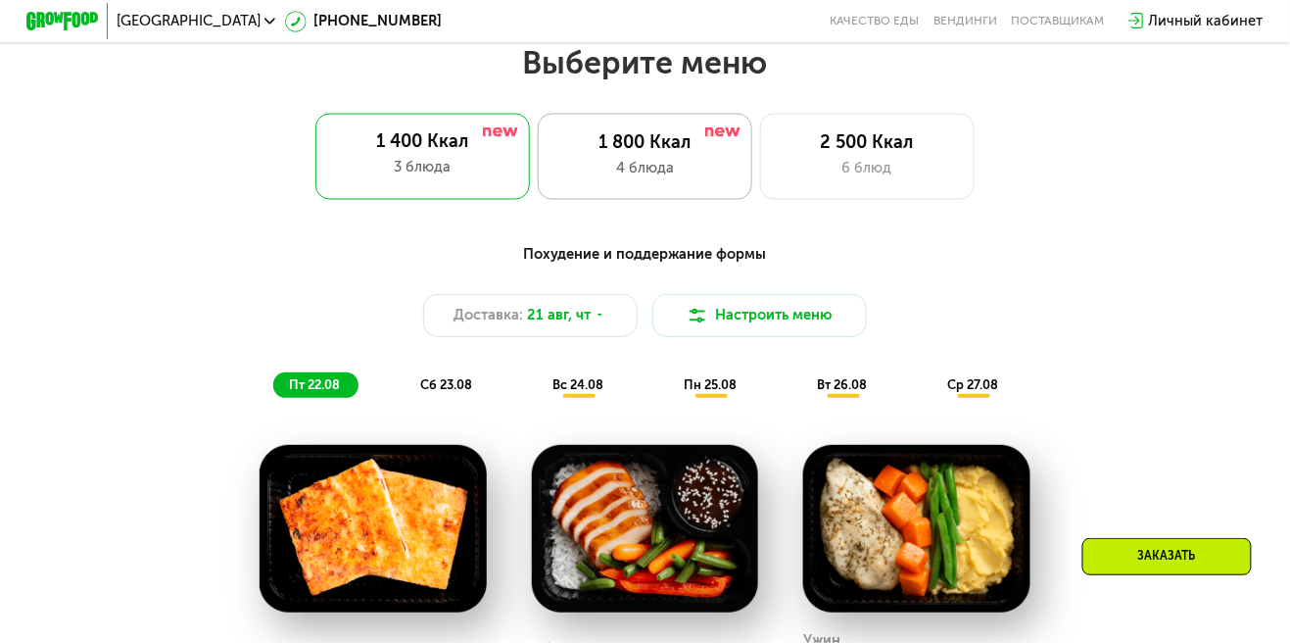
click at [605, 146] on div "1 800 Ккал" at bounding box center [645, 143] width 177 height 22
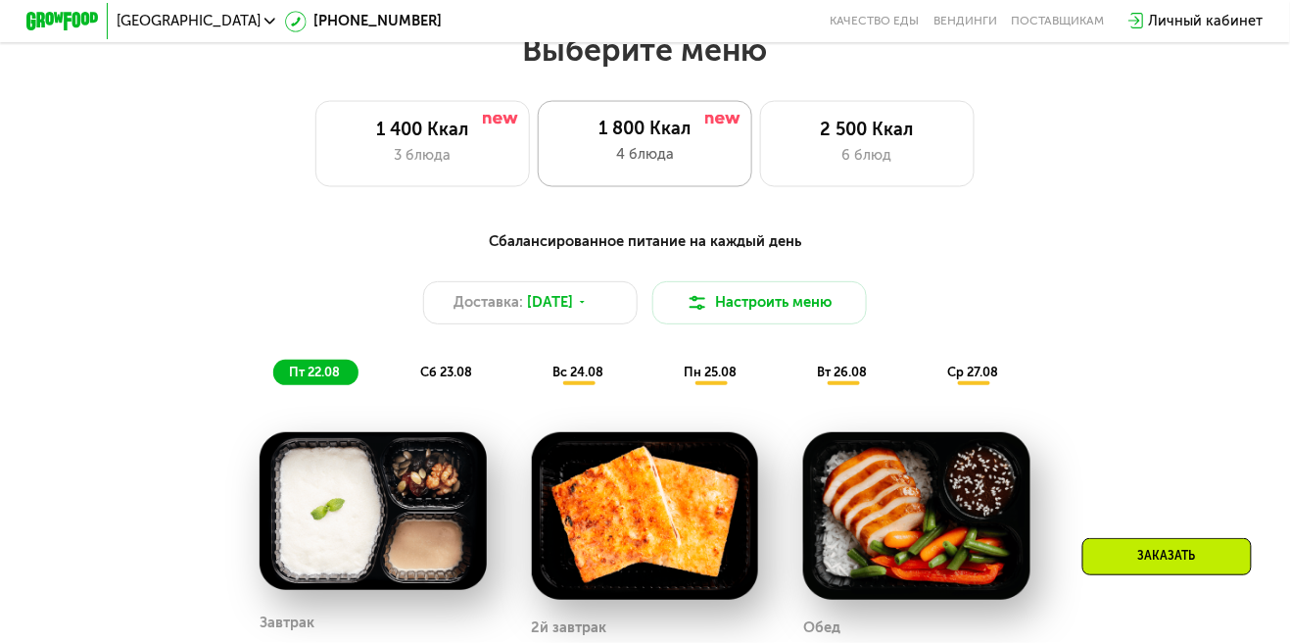
scroll to position [784, 0]
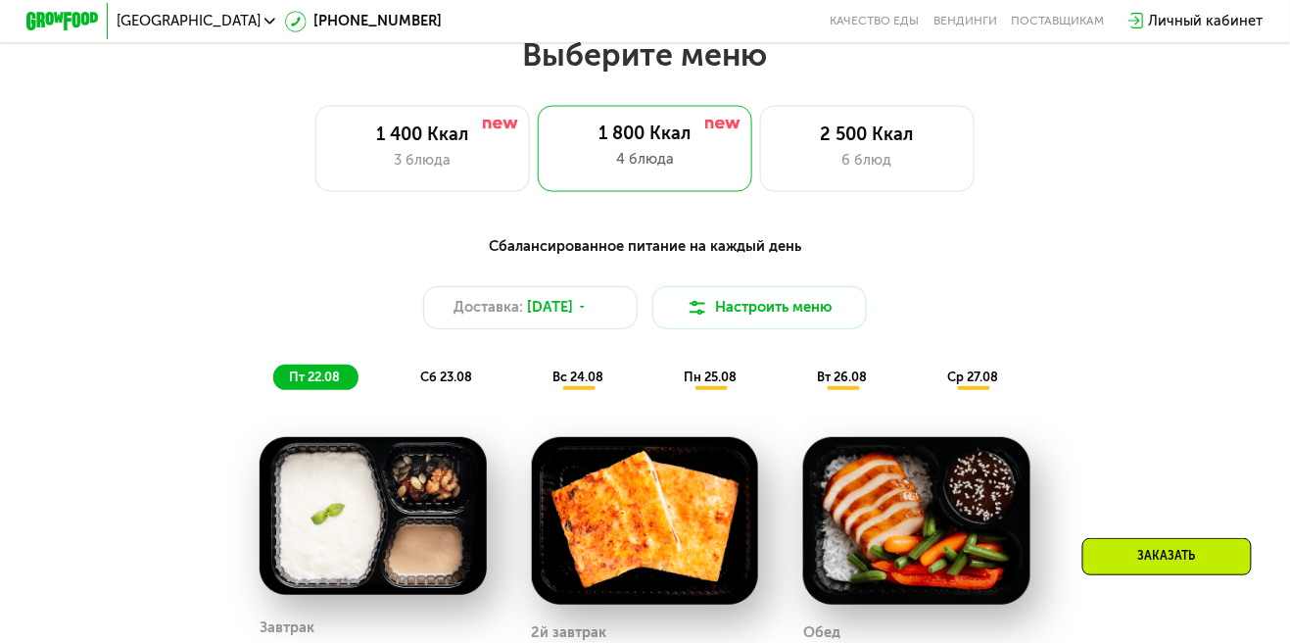
click at [448, 370] on span "сб 23.08" at bounding box center [446, 376] width 52 height 15
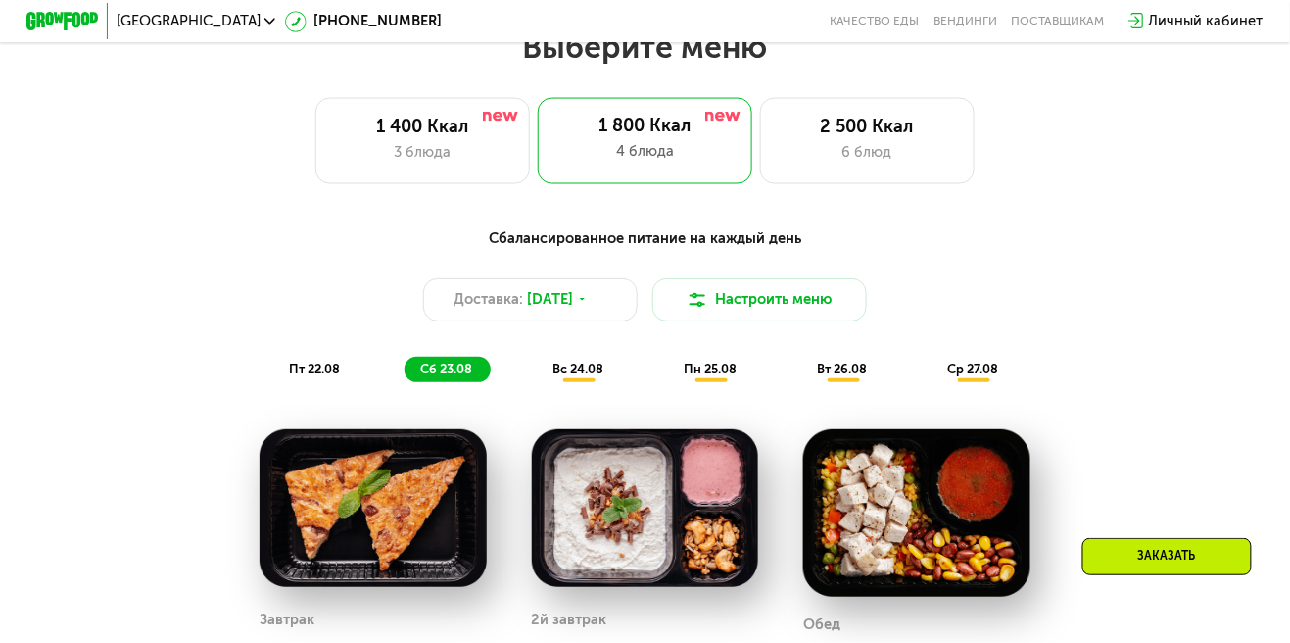
scroll to position [837, 0]
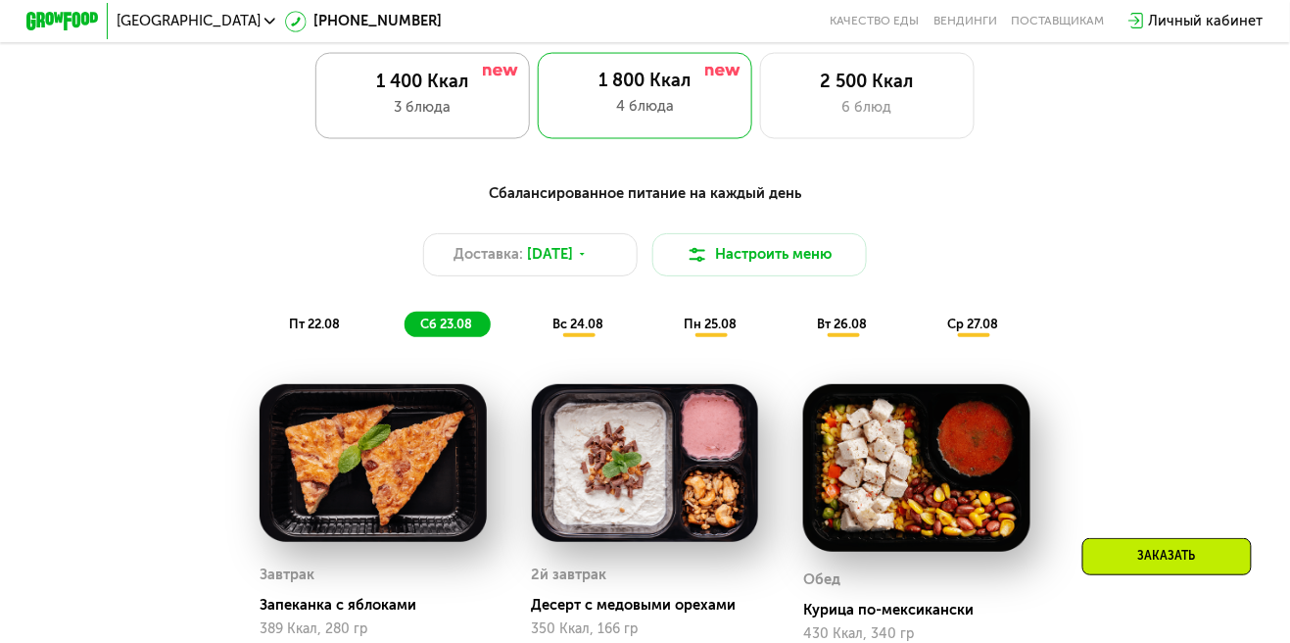
click at [419, 99] on div "3 блюда" at bounding box center [422, 108] width 177 height 22
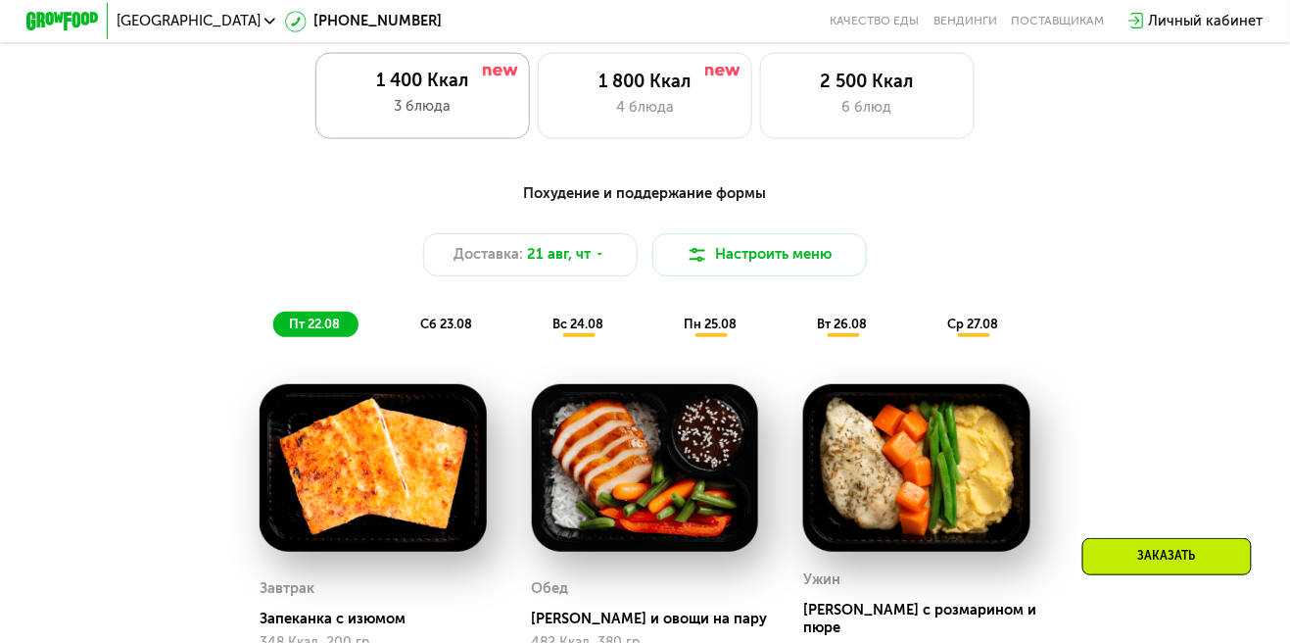
scroll to position [835, 0]
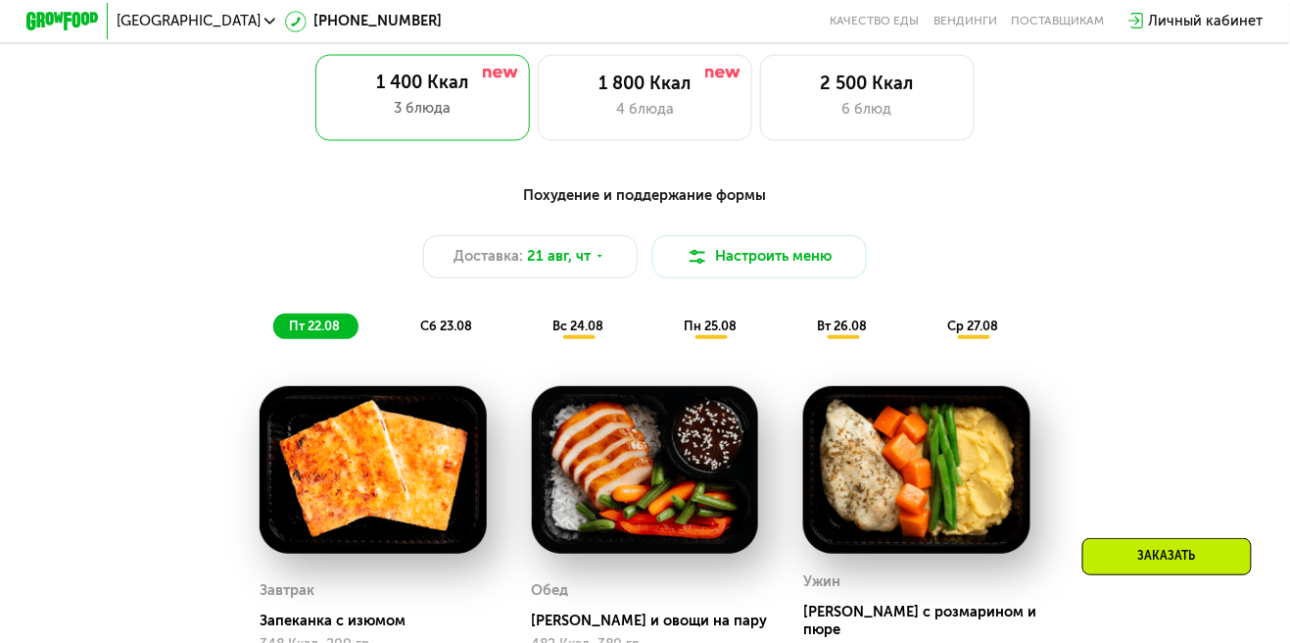
click at [447, 322] on span "сб 23.08" at bounding box center [446, 325] width 52 height 15
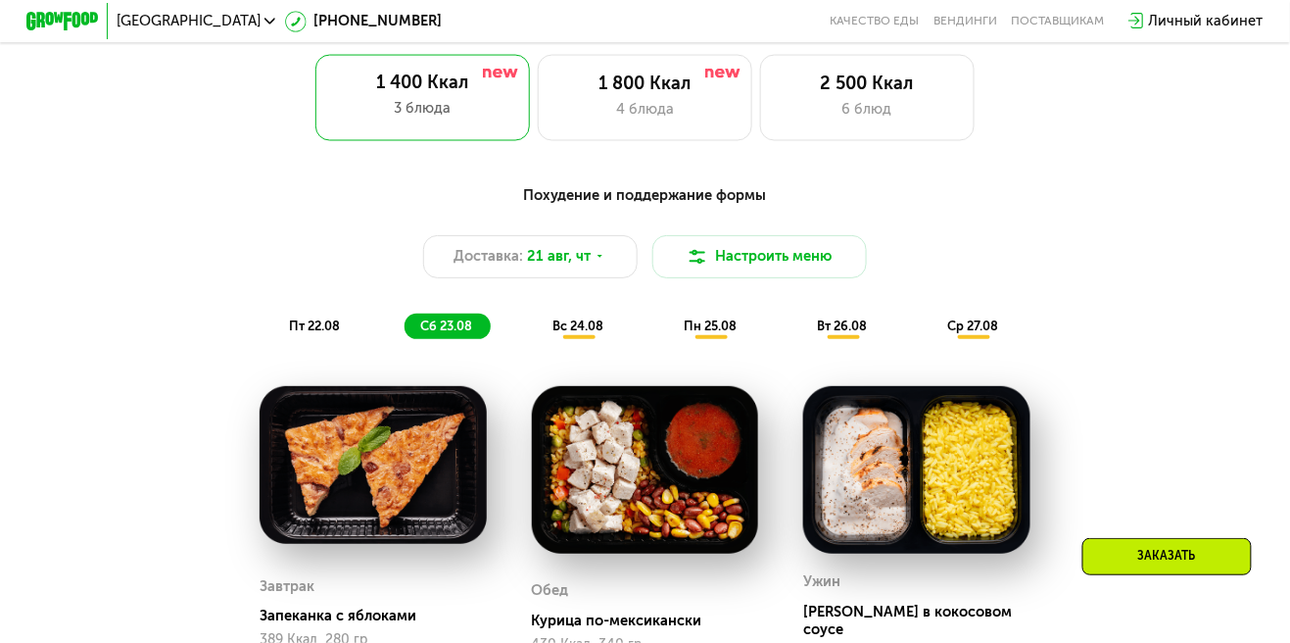
click at [319, 323] on span "пт 22.08" at bounding box center [314, 325] width 51 height 15
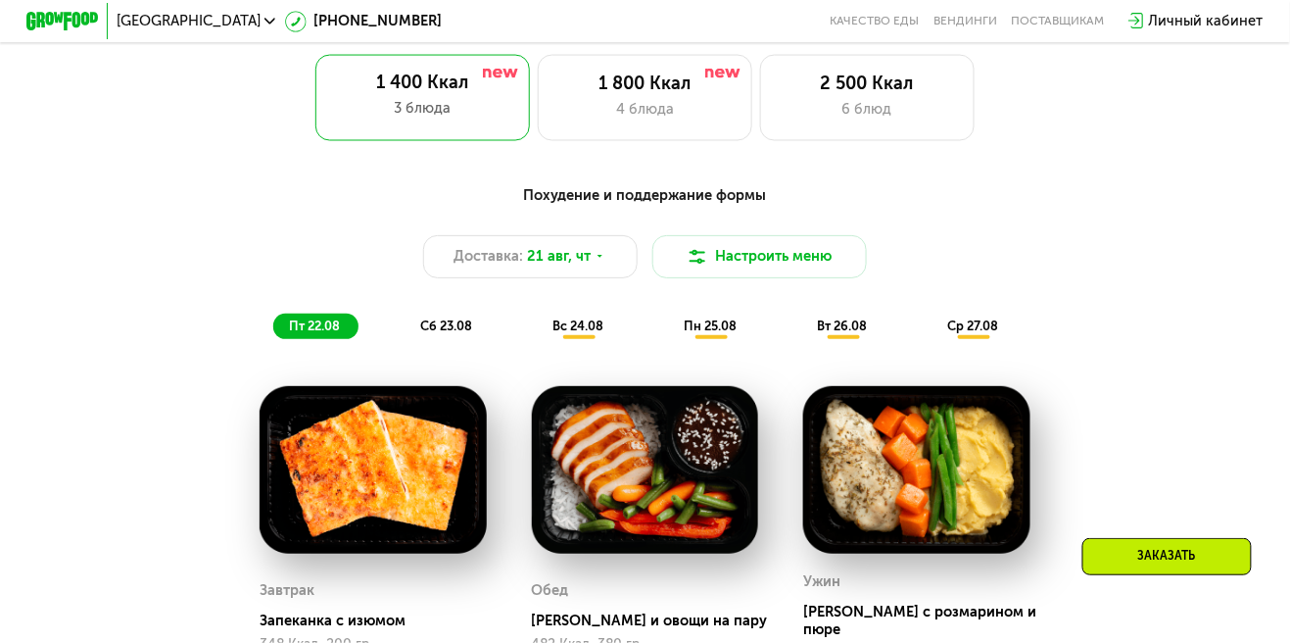
click at [452, 330] on span "сб 23.08" at bounding box center [446, 325] width 52 height 15
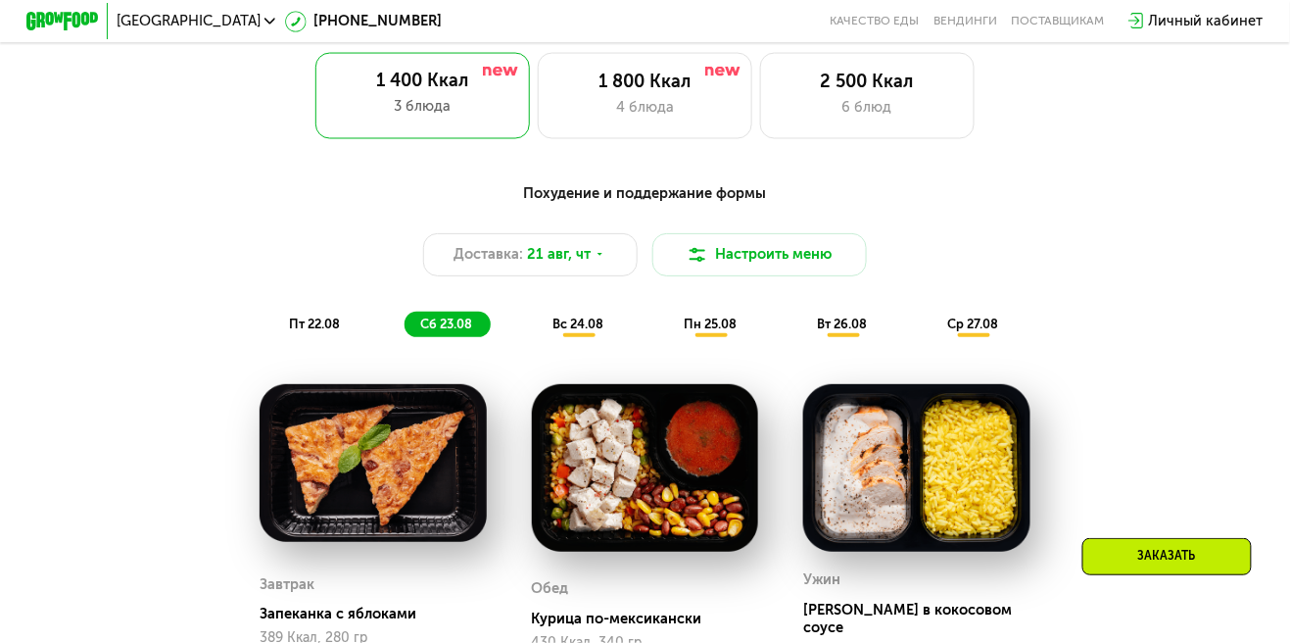
scroll to position [833, 0]
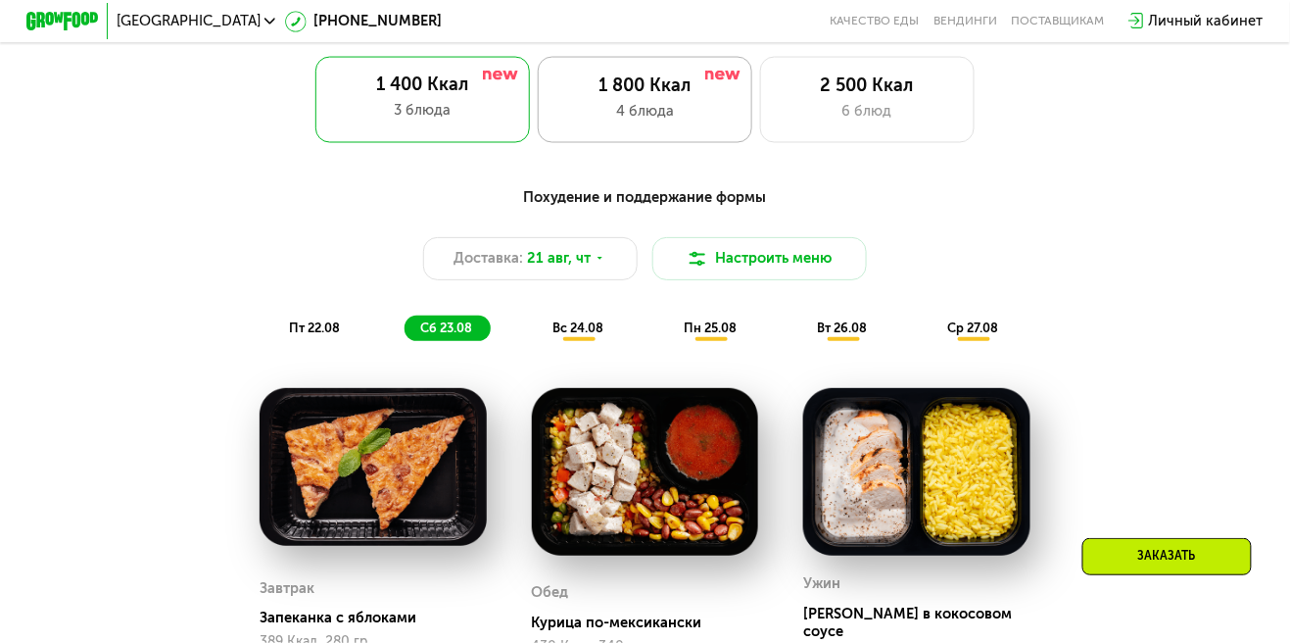
click at [627, 110] on div "4 блюда" at bounding box center [645, 112] width 177 height 22
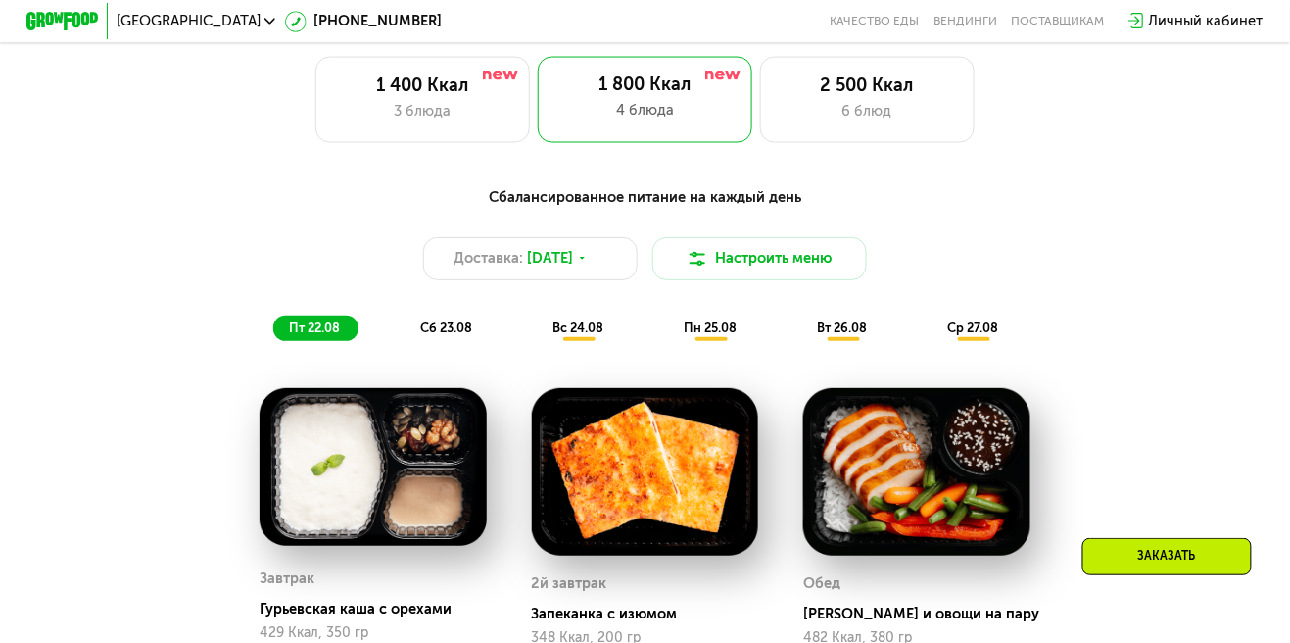
click at [465, 328] on span "сб 23.08" at bounding box center [446, 327] width 52 height 15
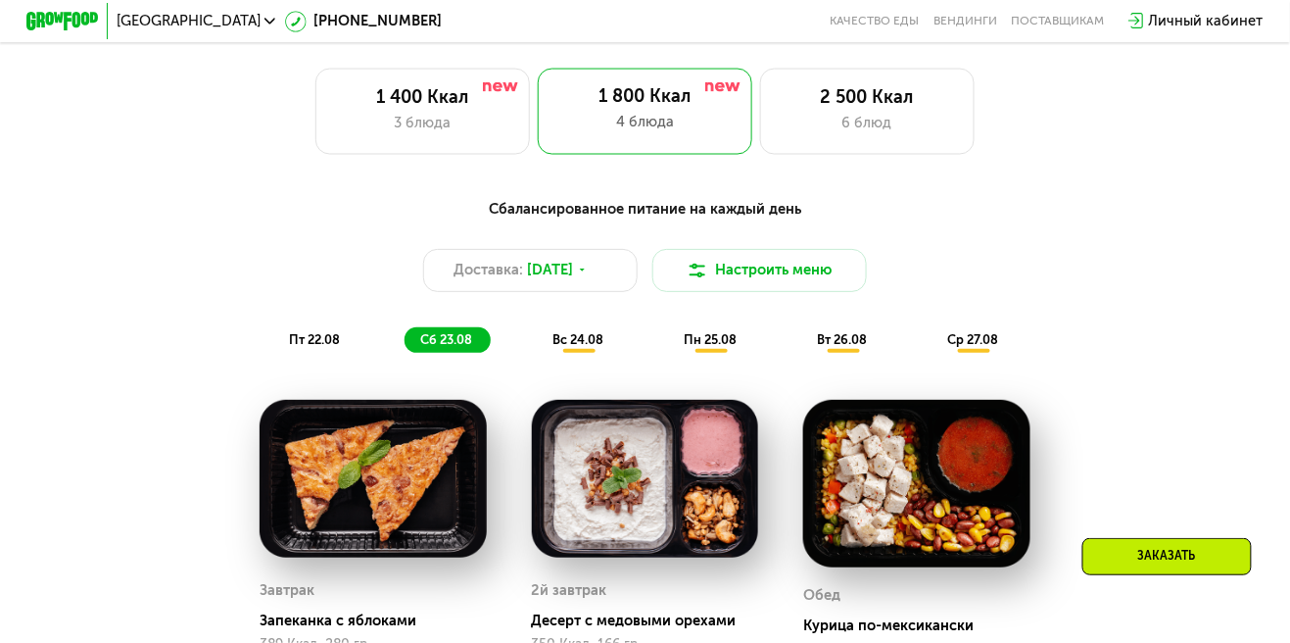
scroll to position [820, 0]
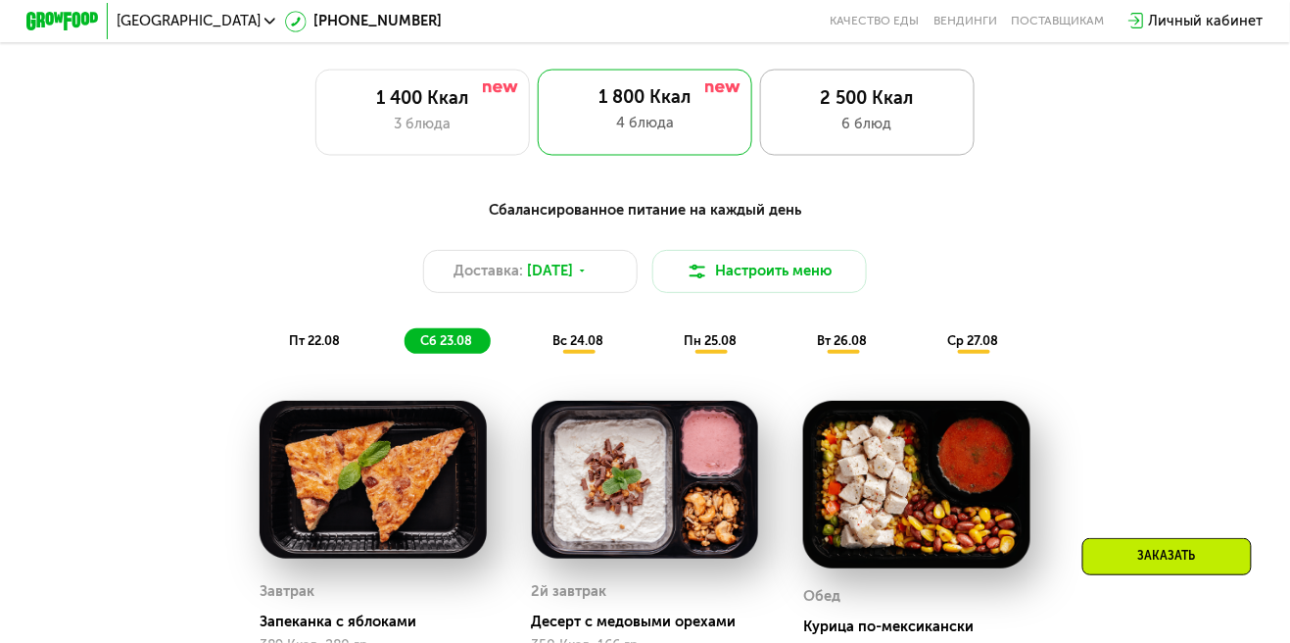
click at [910, 109] on div "2 500 Ккал" at bounding box center [867, 99] width 177 height 22
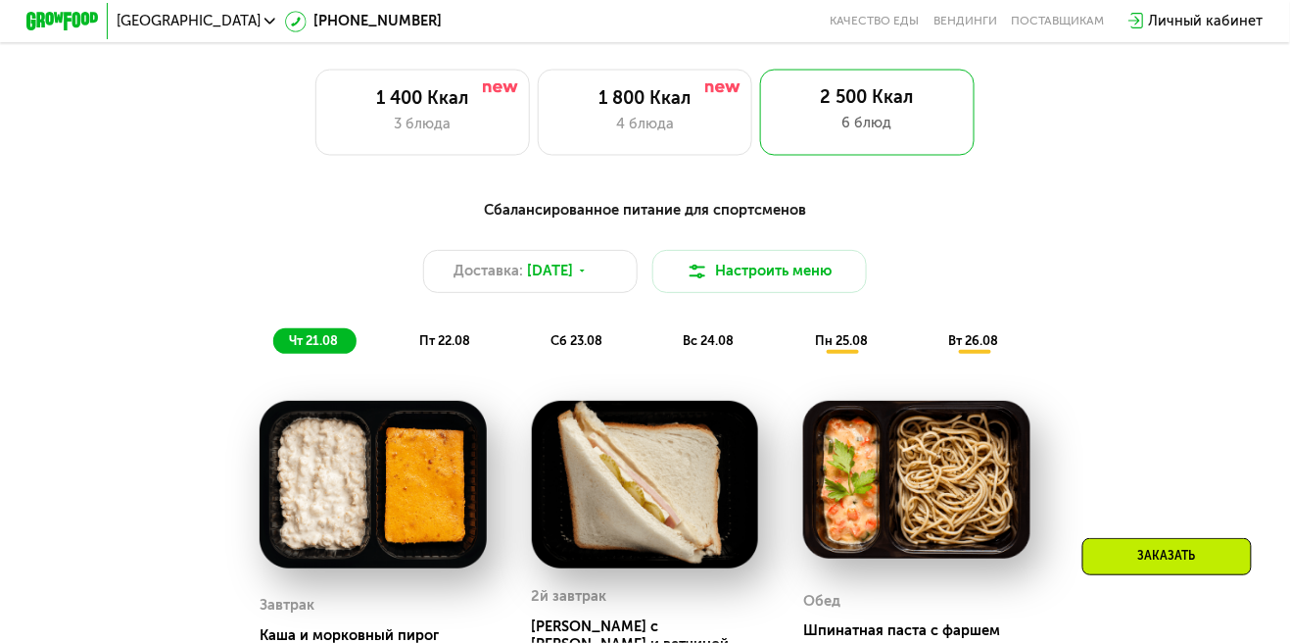
click at [441, 337] on span "пт 22.08" at bounding box center [444, 340] width 51 height 15
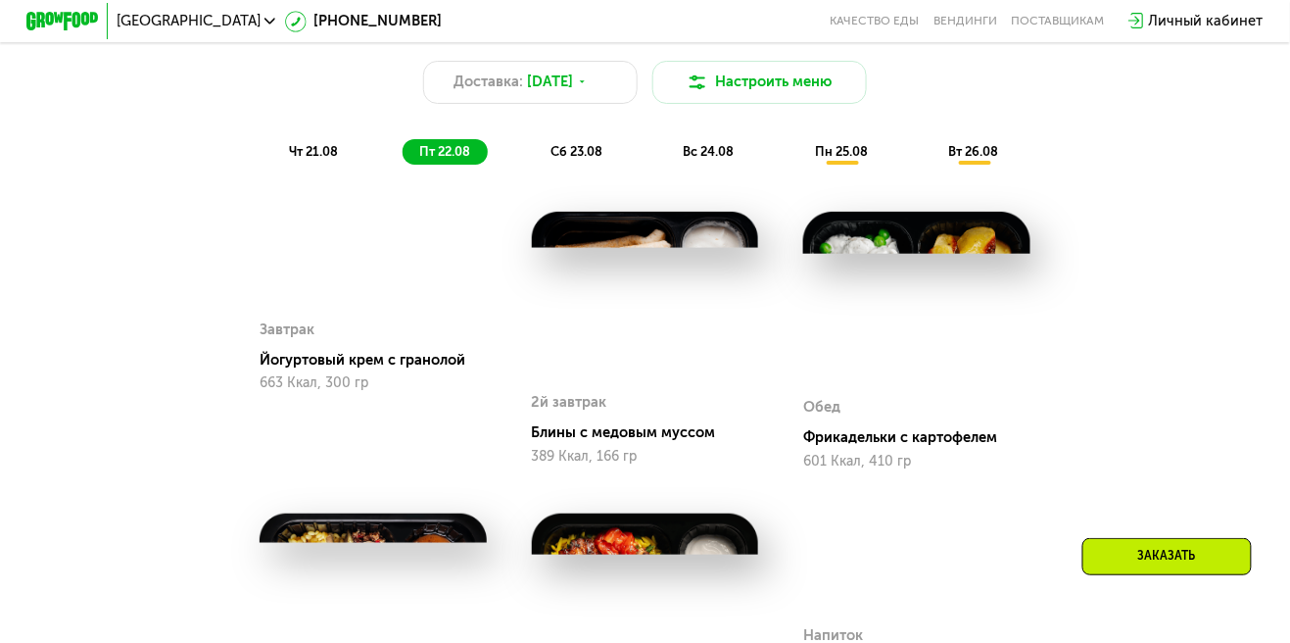
scroll to position [1007, 0]
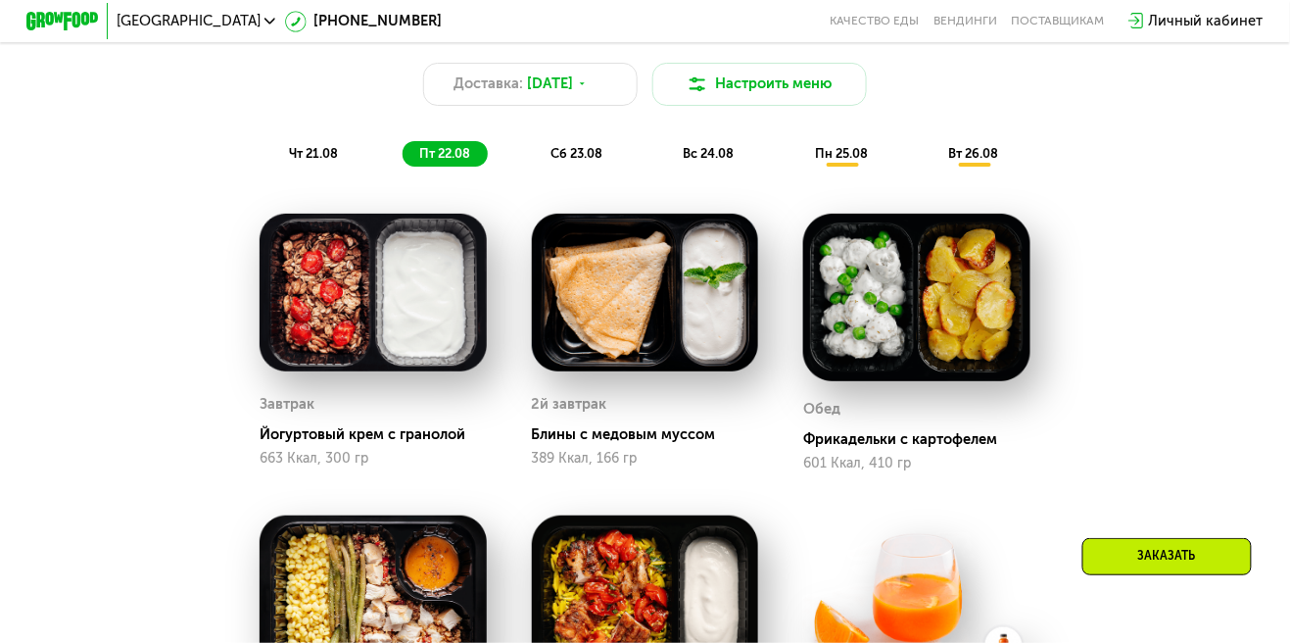
click at [317, 160] on span "чт 21.08" at bounding box center [313, 153] width 49 height 15
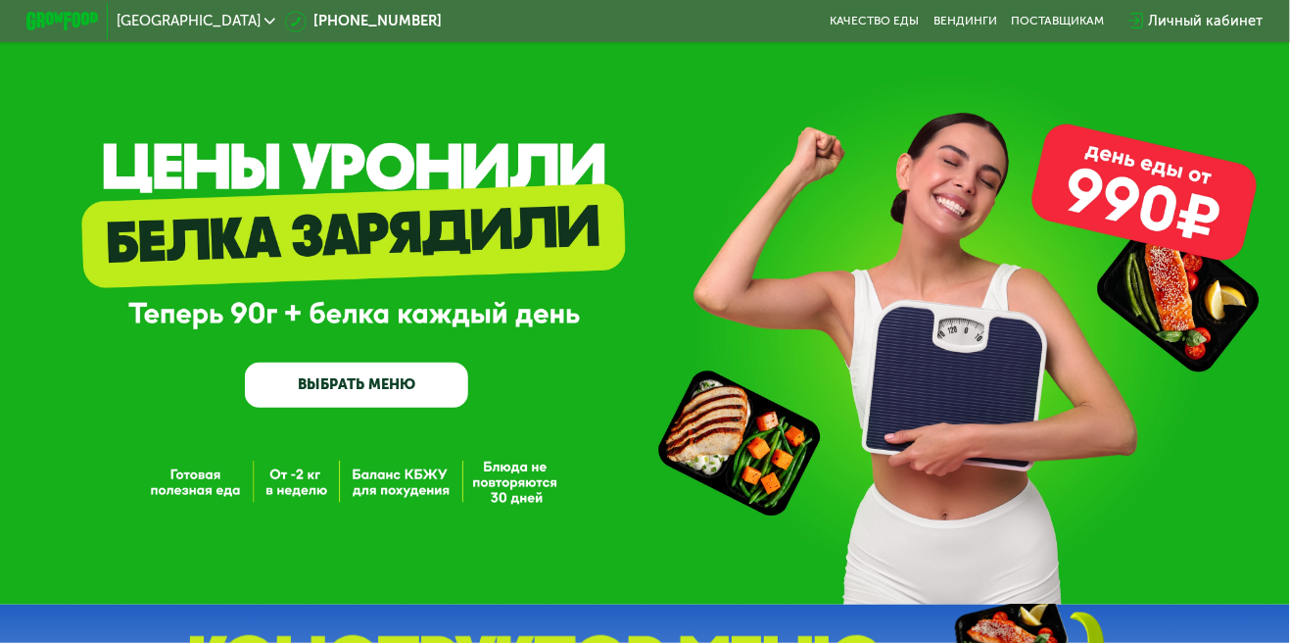
scroll to position [0, 0]
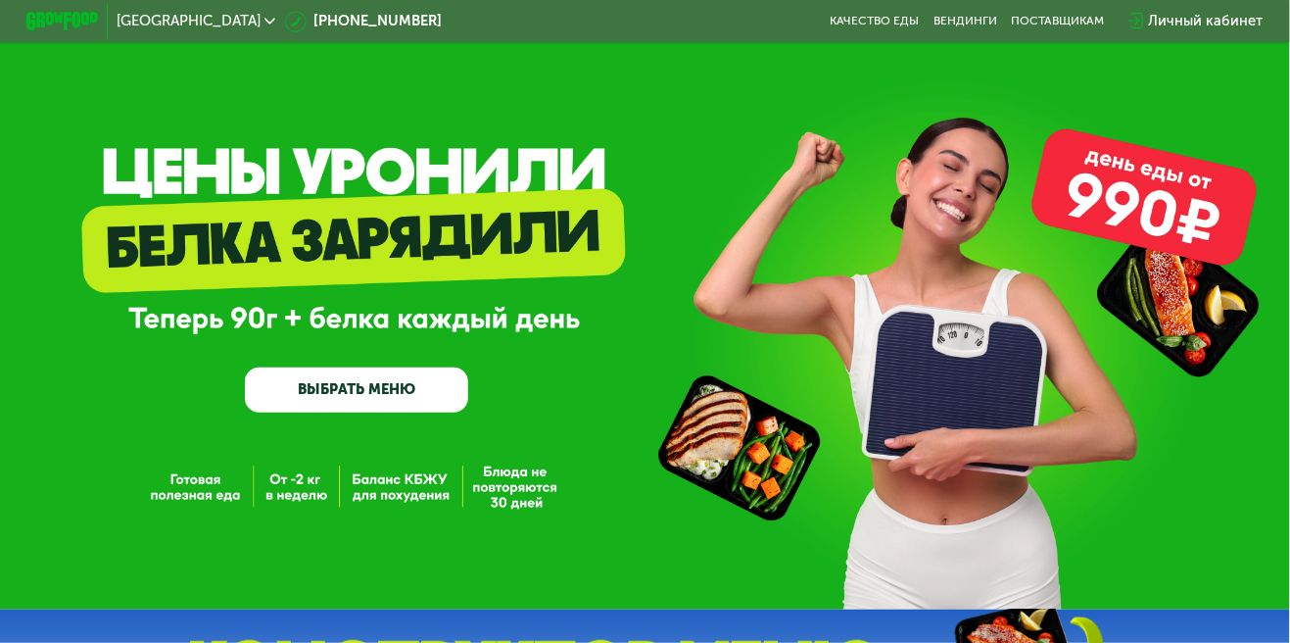
click at [66, 14] on img at bounding box center [61, 21] width 71 height 19
click at [972, 16] on link "Вендинги" at bounding box center [966, 21] width 64 height 15
click at [66, 15] on img at bounding box center [61, 21] width 71 height 19
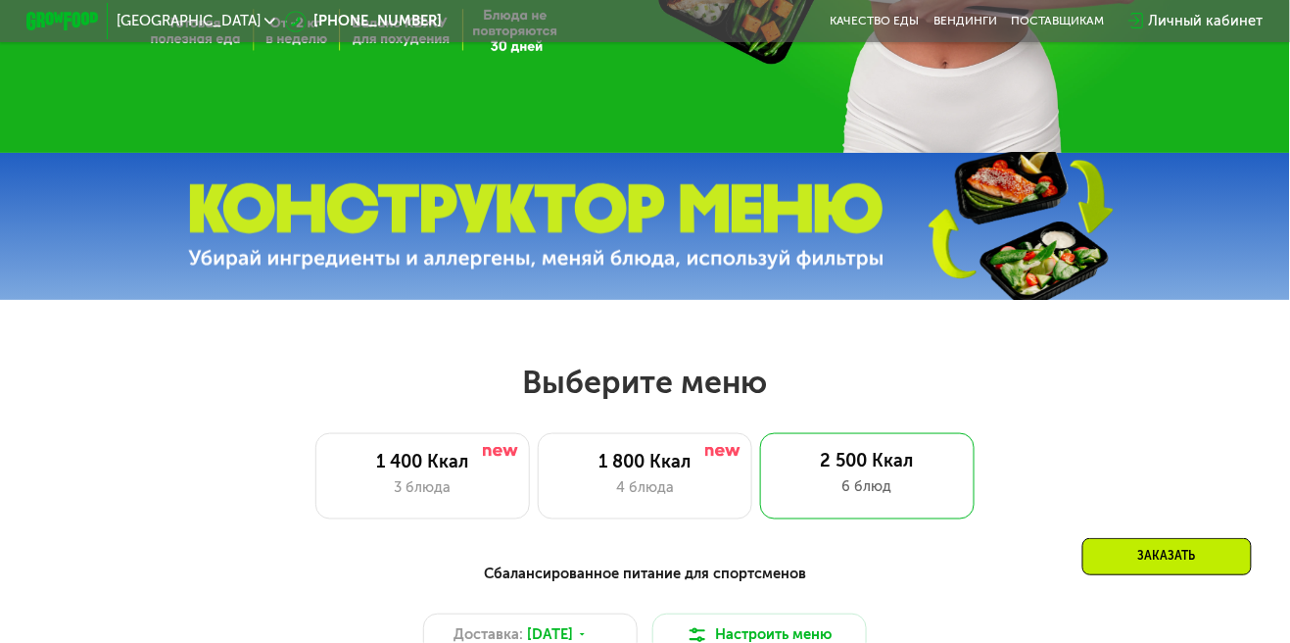
scroll to position [475, 0]
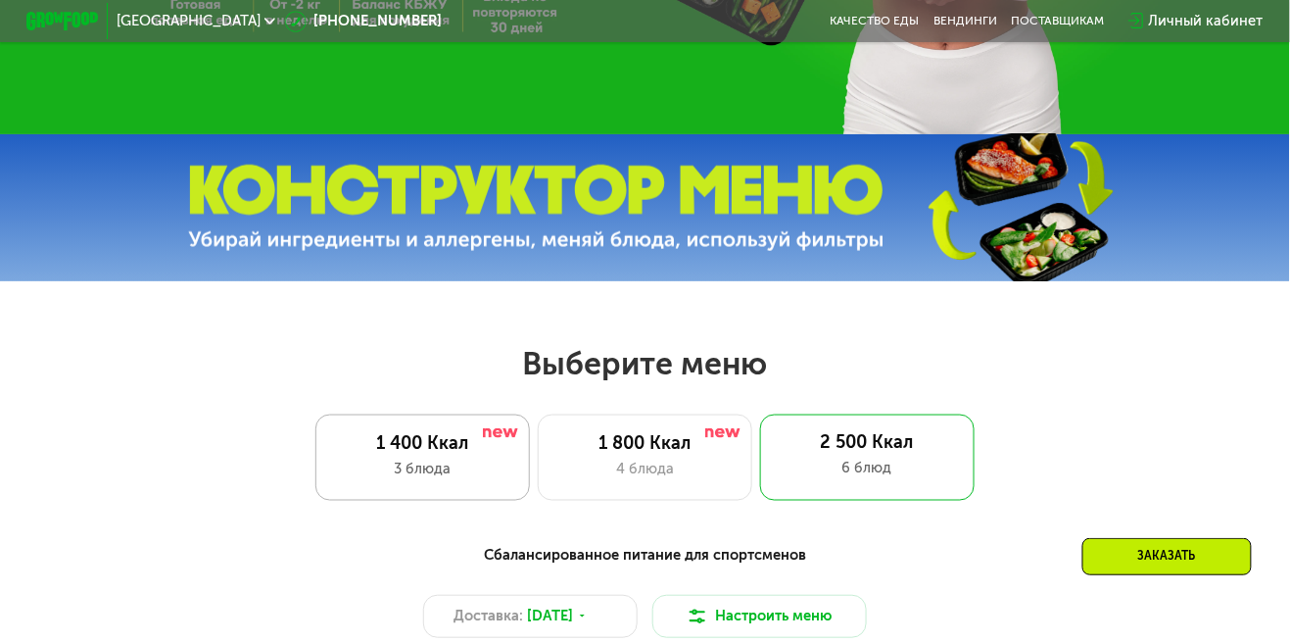
click at [364, 454] on div "1 400 Ккал" at bounding box center [422, 444] width 177 height 22
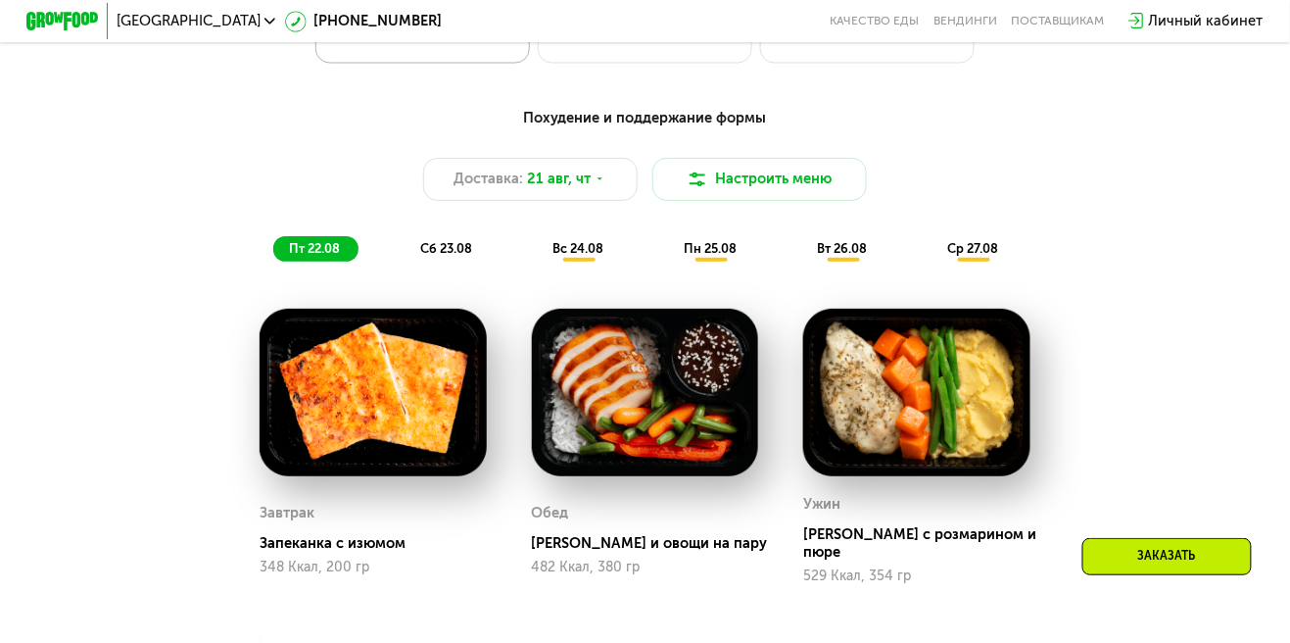
scroll to position [935, 0]
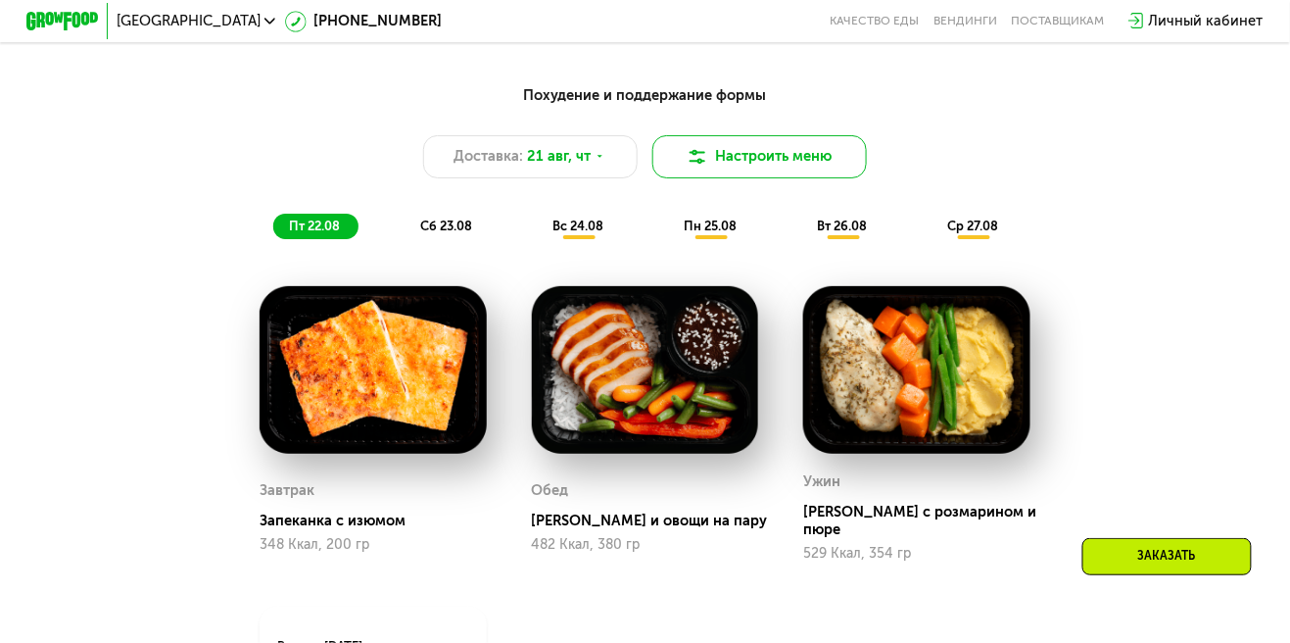
click at [799, 138] on button "Настроить меню" at bounding box center [761, 156] width 216 height 43
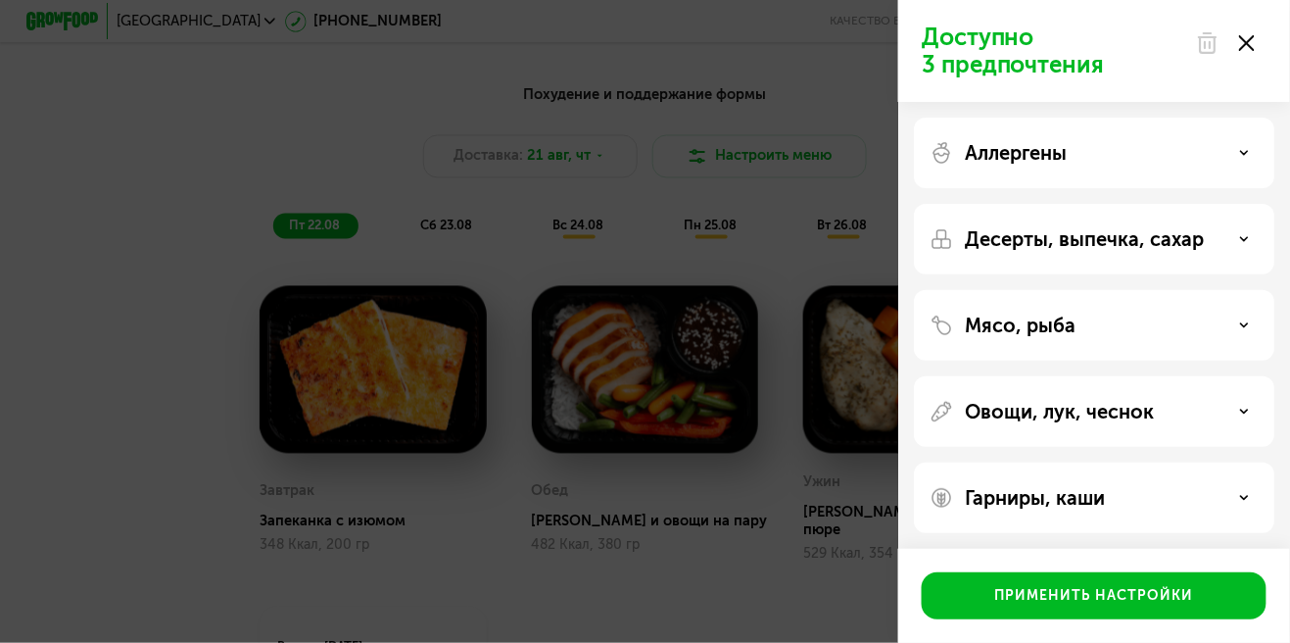
click at [1231, 235] on div "Десерты, выпечка, сахар" at bounding box center [1094, 239] width 329 height 24
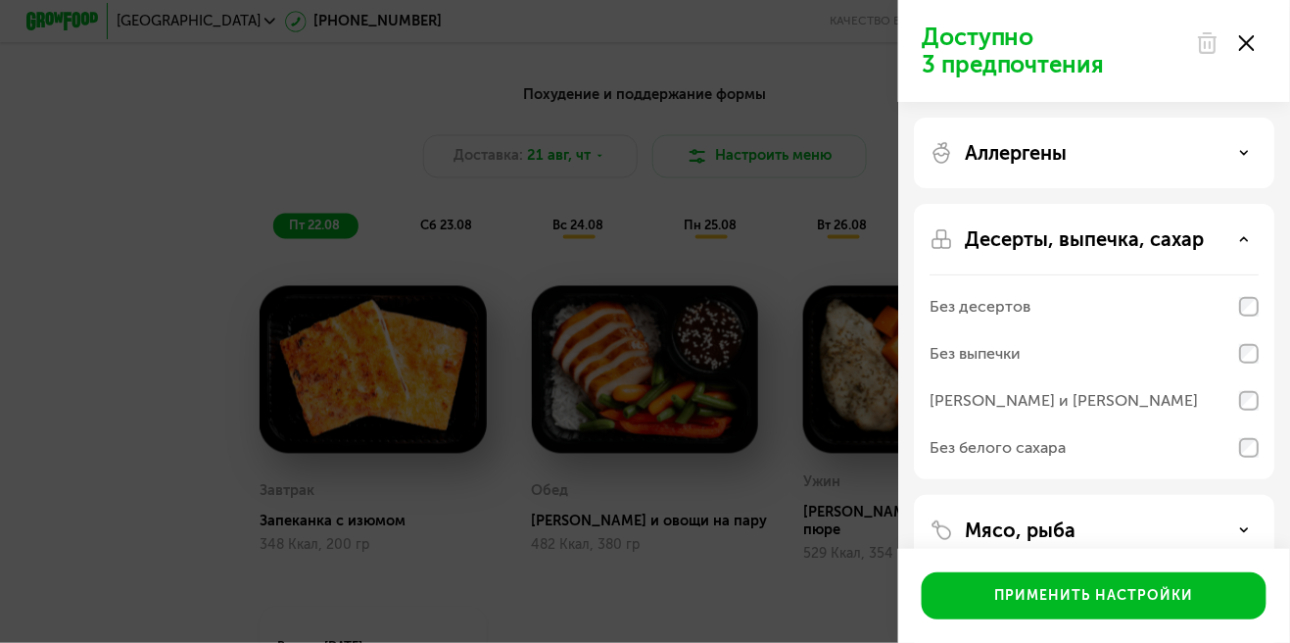
click at [1238, 495] on div "Десерты, выпечка, сахар Без десертов Без выпечки Без сэндвичей и круассанов Без…" at bounding box center [1094, 530] width 361 height 71
click at [1232, 238] on div "Десерты, выпечка, сахар" at bounding box center [1094, 239] width 329 height 24
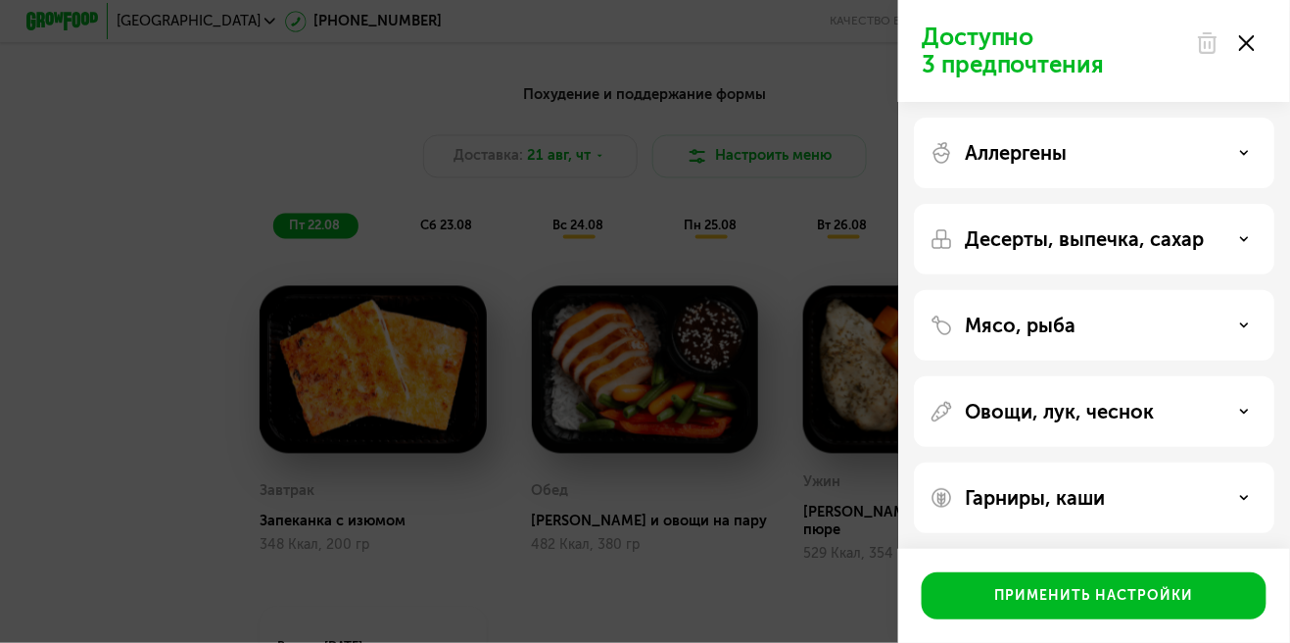
click at [1244, 322] on icon at bounding box center [1244, 325] width 10 height 10
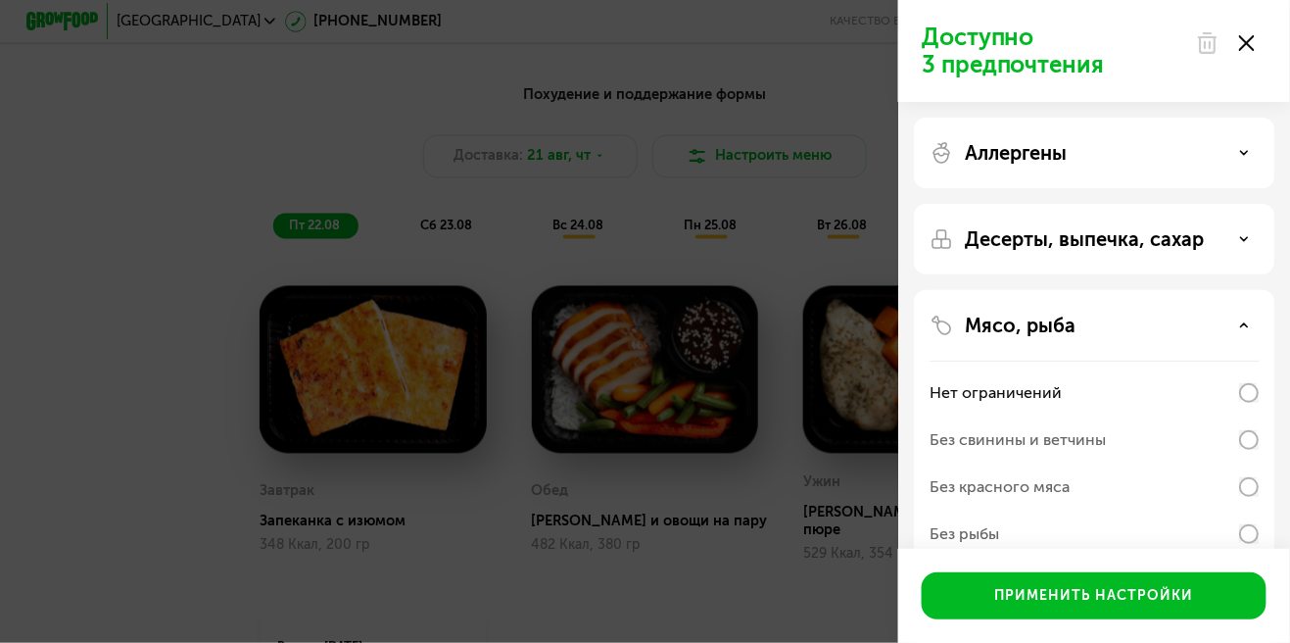
click at [1234, 315] on div "Мясо, рыба" at bounding box center [1094, 326] width 329 height 24
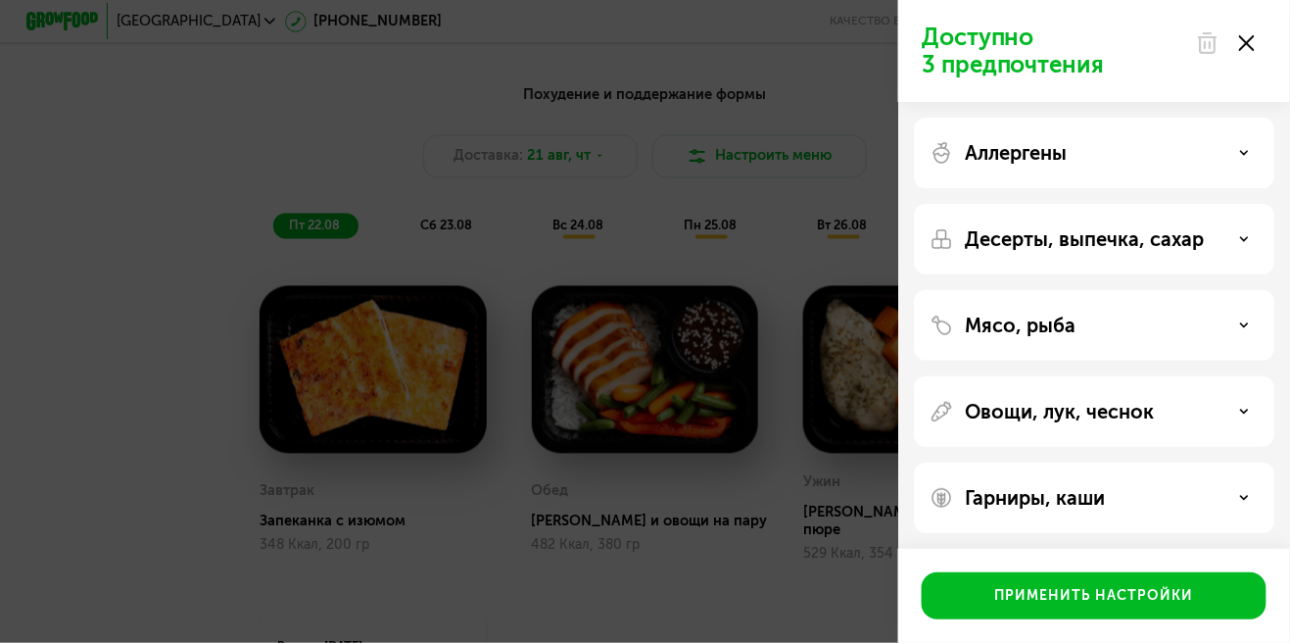
click at [1199, 404] on div "Овощи, лук, чеснок" at bounding box center [1094, 412] width 329 height 24
click at [1244, 411] on use at bounding box center [1244, 411] width 7 height 3
click at [1181, 490] on div "Гарниры, каши" at bounding box center [1094, 498] width 329 height 24
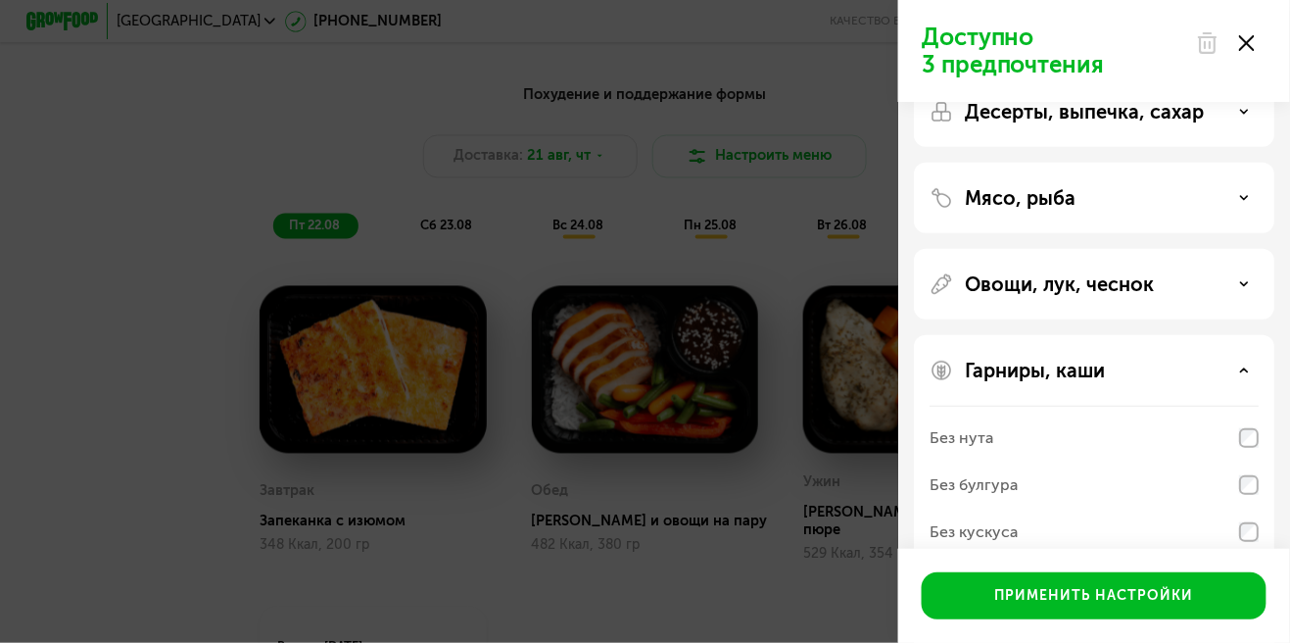
scroll to position [161, 0]
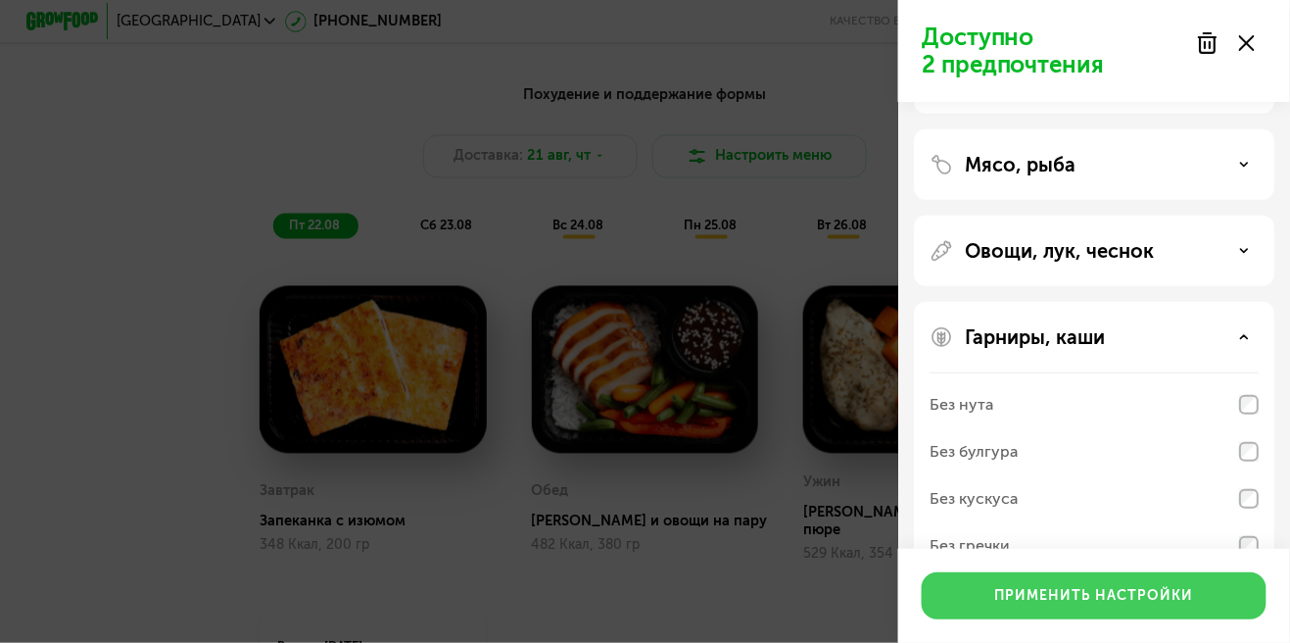
click at [1075, 606] on div "Применить настройки" at bounding box center [1094, 596] width 199 height 20
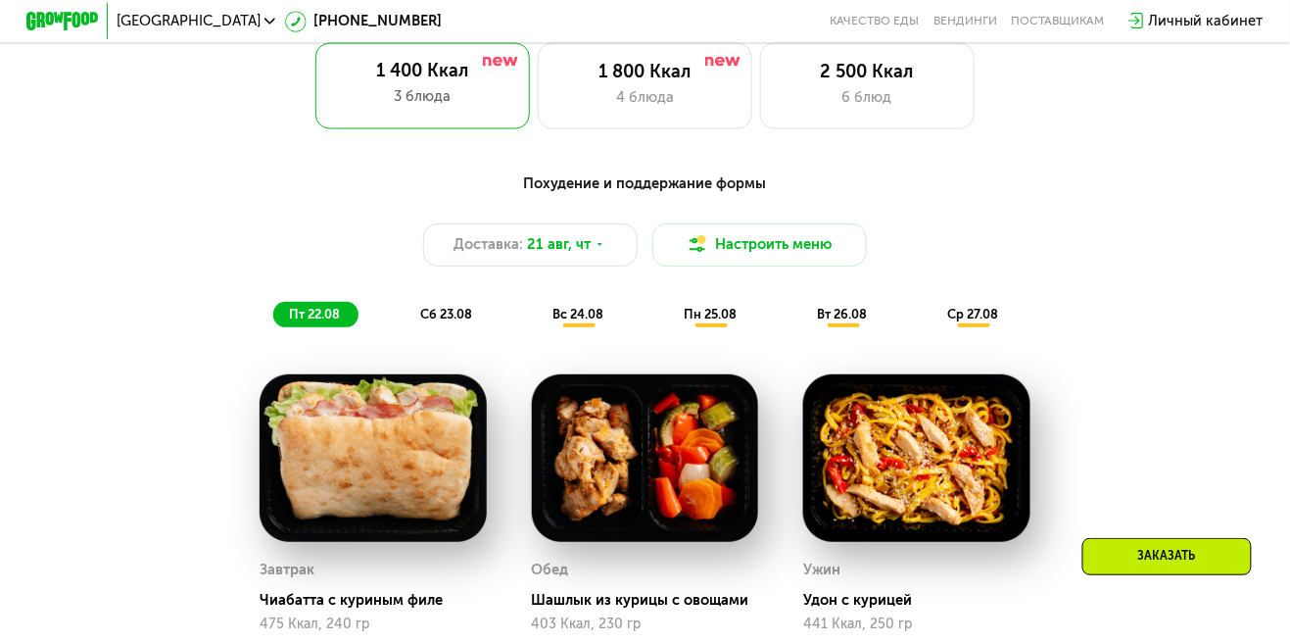
scroll to position [846, 0]
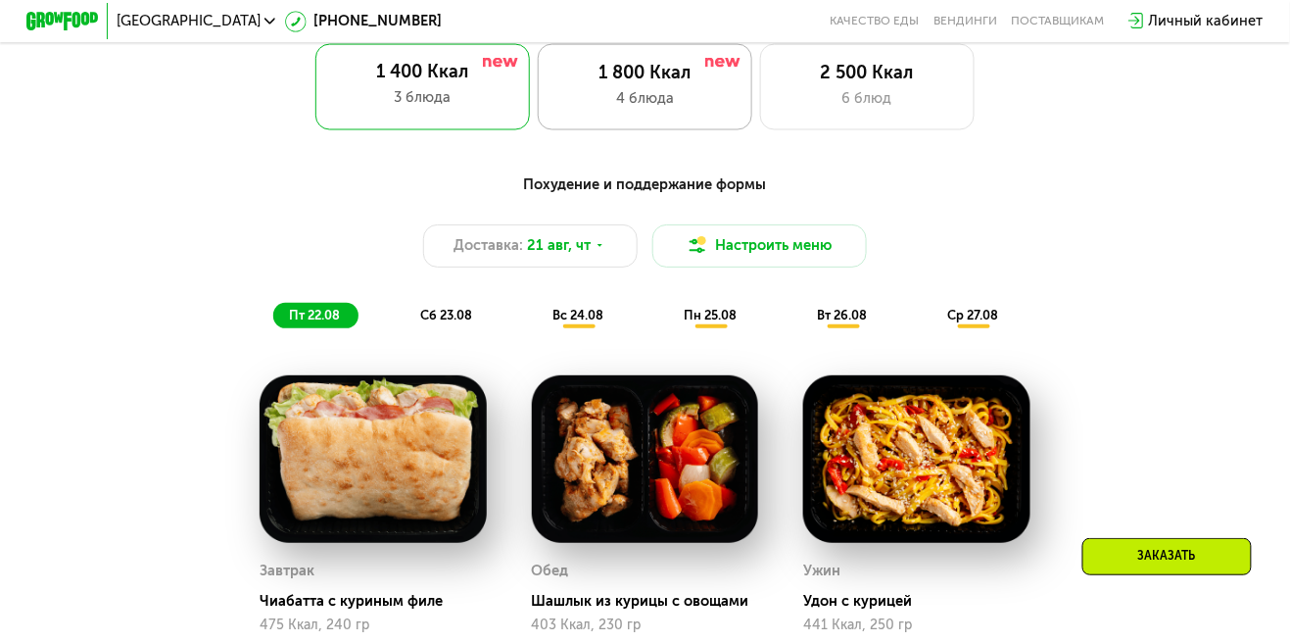
click at [760, 112] on div "1 800 Ккал 4 блюда" at bounding box center [868, 87] width 216 height 86
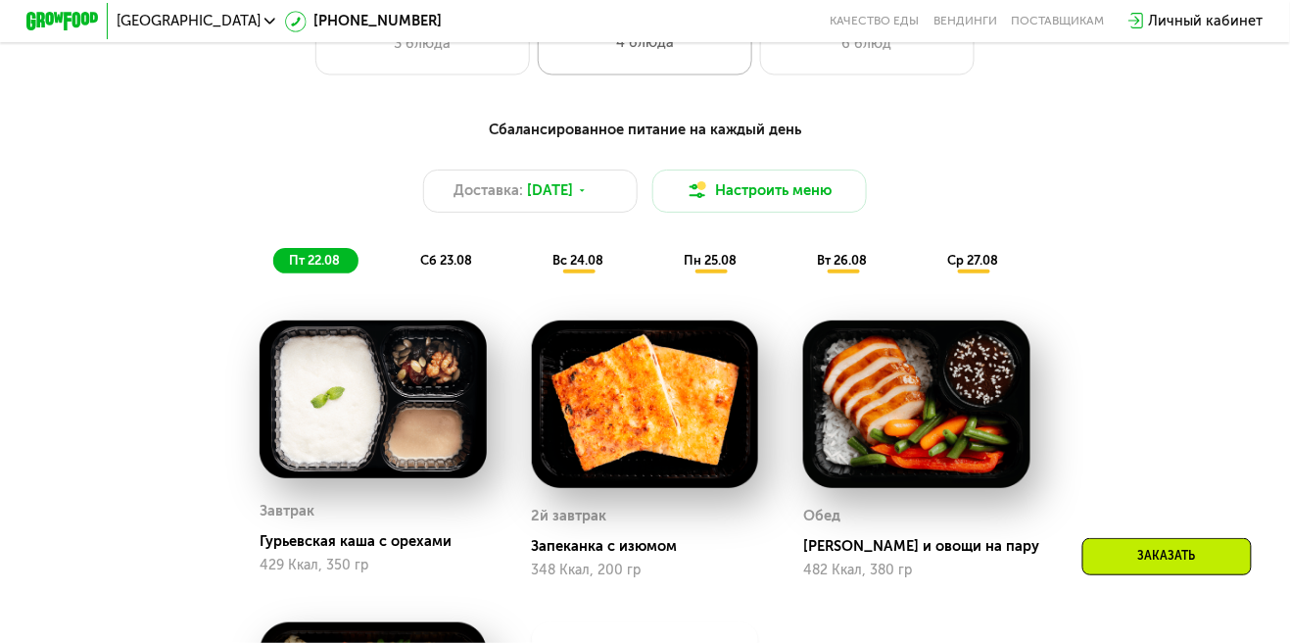
scroll to position [901, 0]
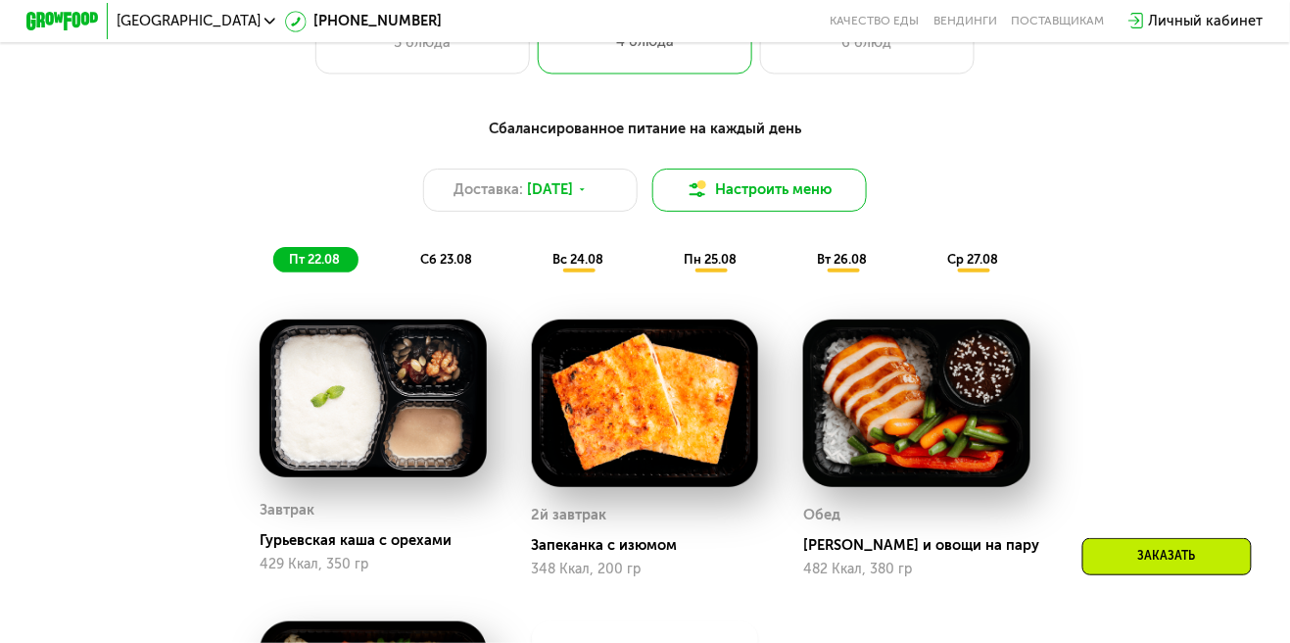
click at [731, 181] on button "Настроить меню" at bounding box center [761, 190] width 216 height 43
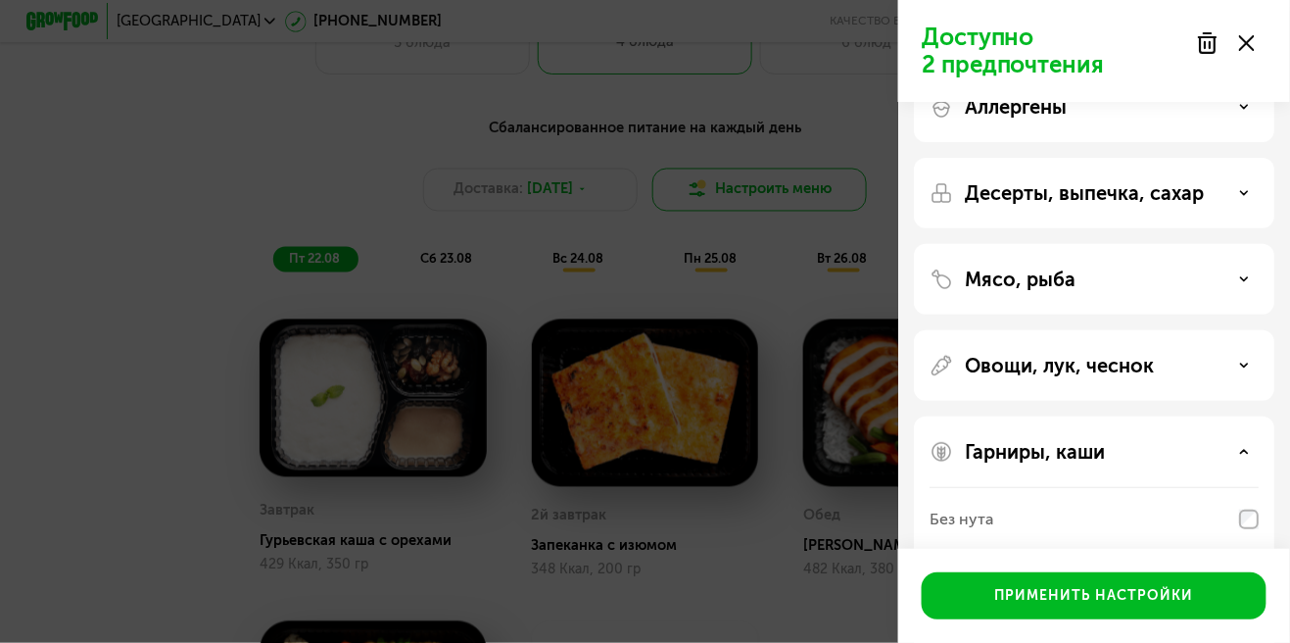
scroll to position [161, 0]
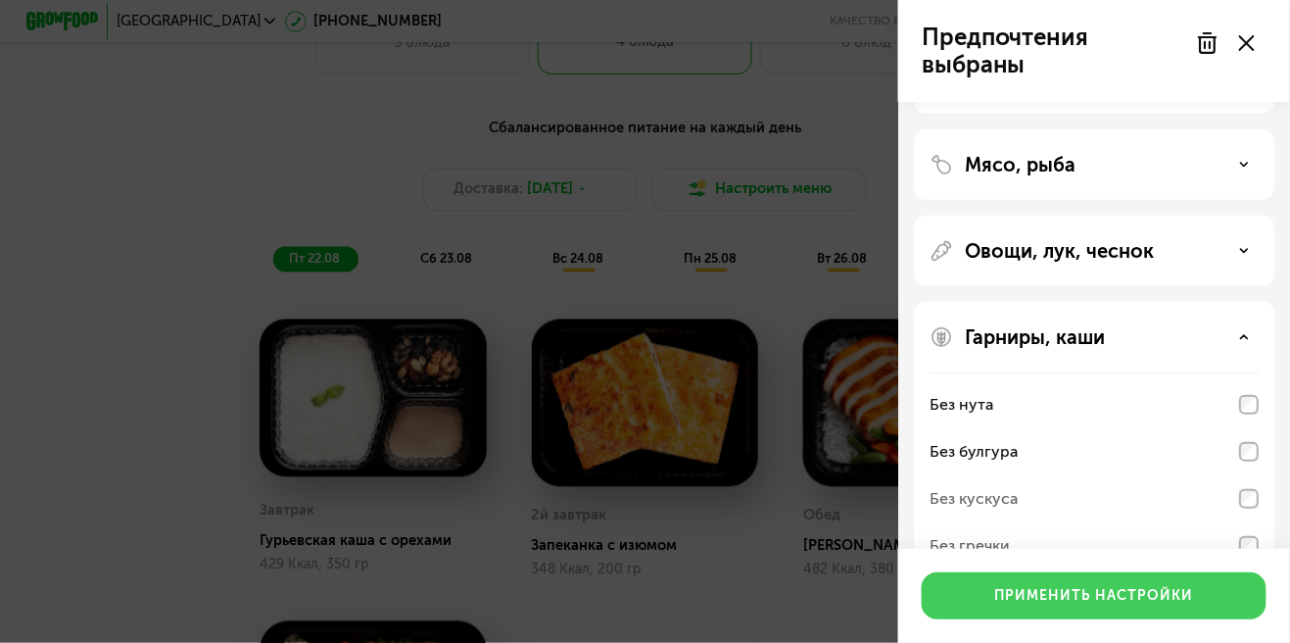
click at [1137, 611] on button "Применить настройки" at bounding box center [1094, 595] width 345 height 47
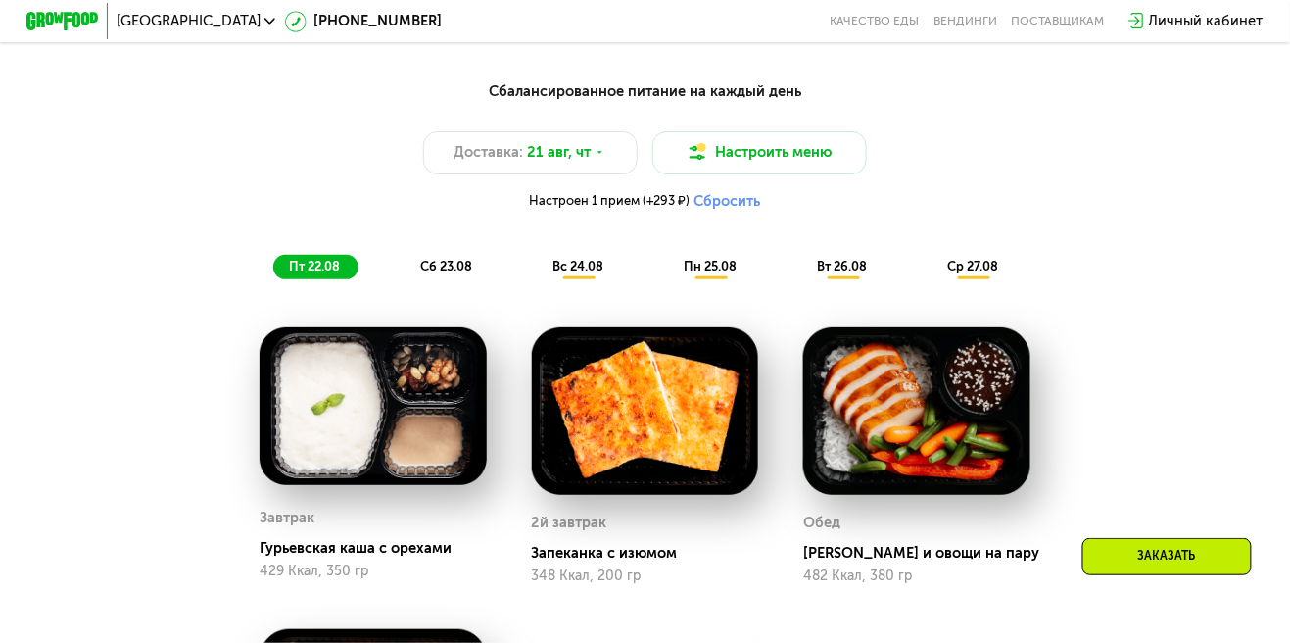
scroll to position [944, 0]
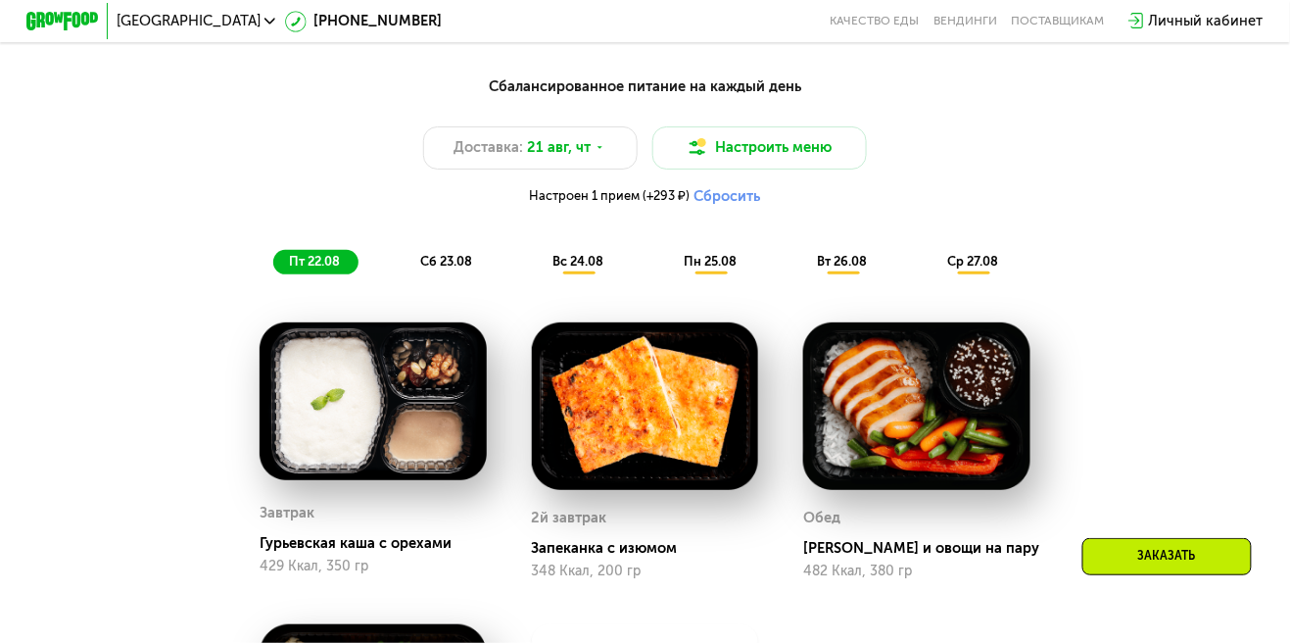
click at [537, 269] on div "сб 23.08" at bounding box center [579, 262] width 85 height 25
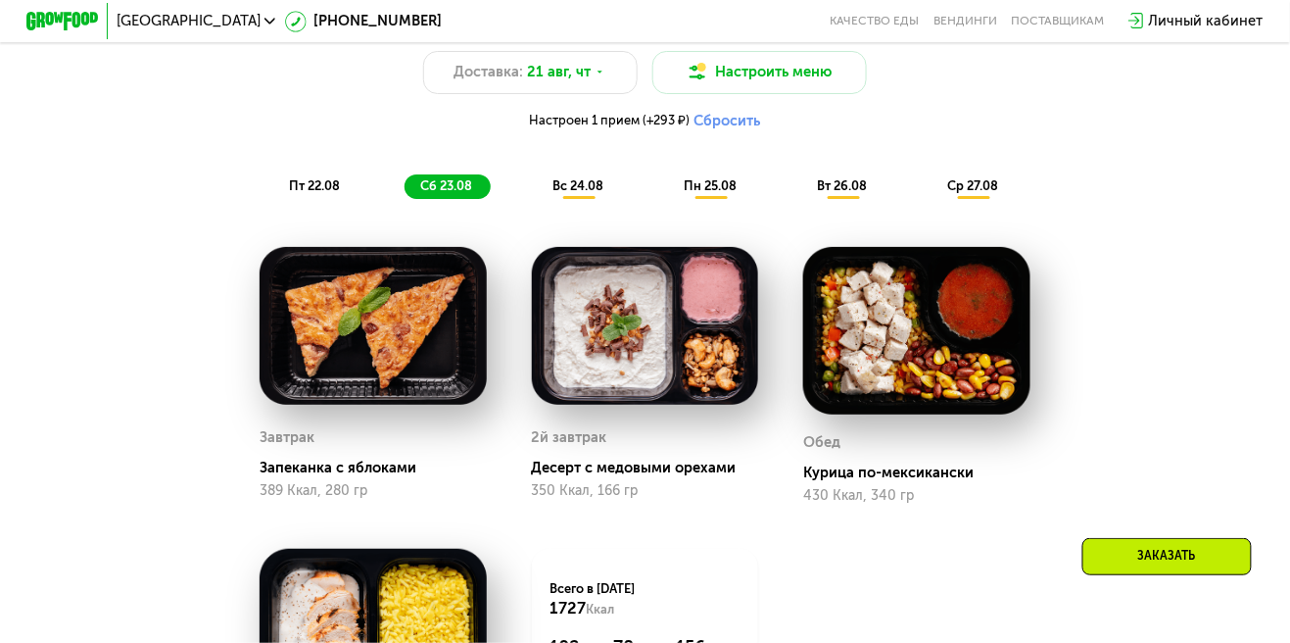
scroll to position [1008, 0]
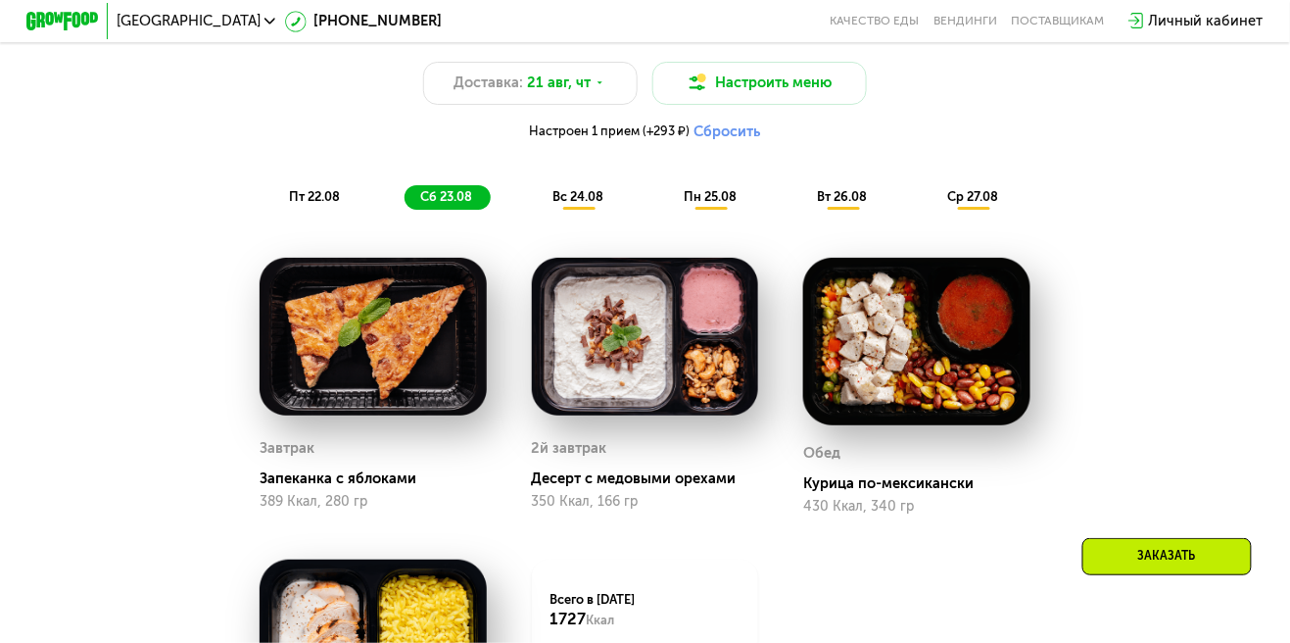
click at [572, 203] on span "вс 24.08" at bounding box center [579, 196] width 51 height 15
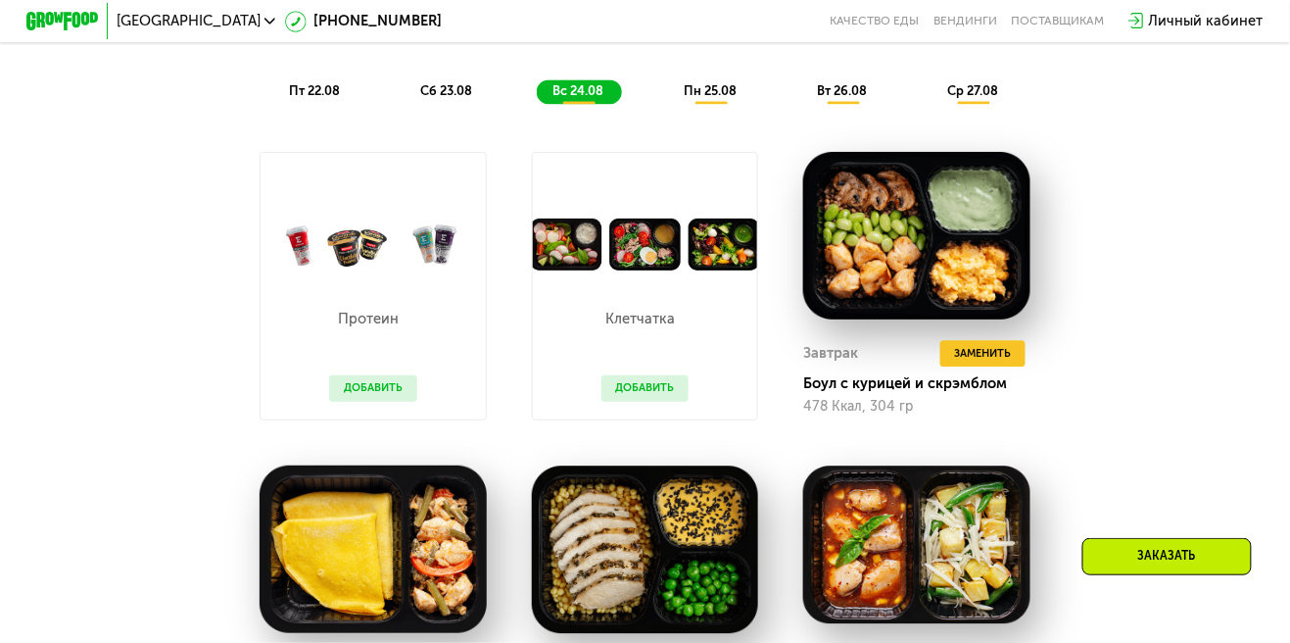
scroll to position [1112, 0]
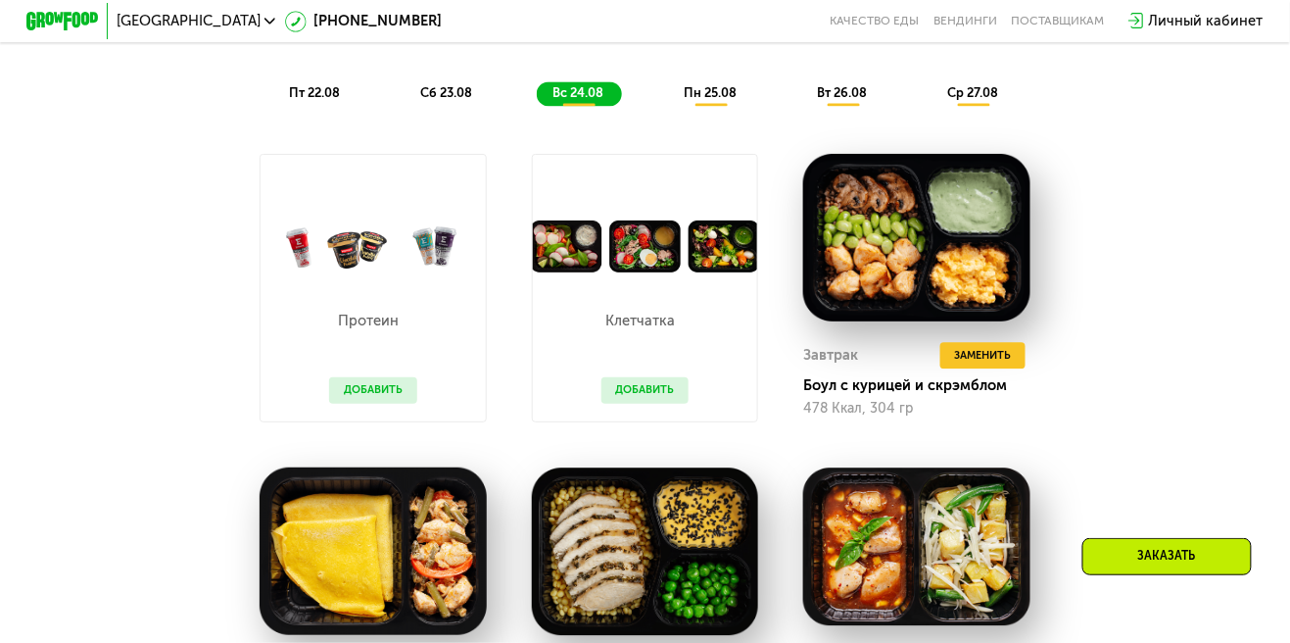
click at [623, 390] on button "Добавить" at bounding box center [645, 390] width 87 height 26
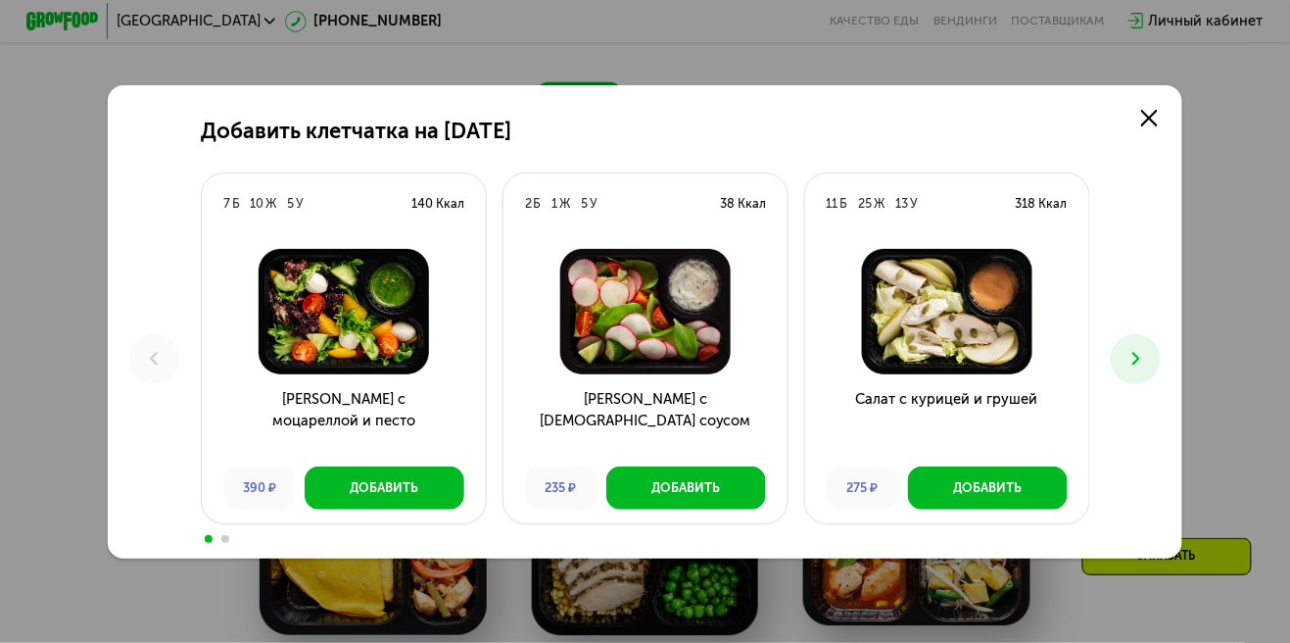
click at [74, 239] on div "Добавить клетчатка на [DATE] 7 Б 10 Ж 5 У 140 Ккал Салат с моцареллой и песто 3…" at bounding box center [645, 321] width 1290 height 643
click at [1156, 115] on icon at bounding box center [1149, 118] width 16 height 16
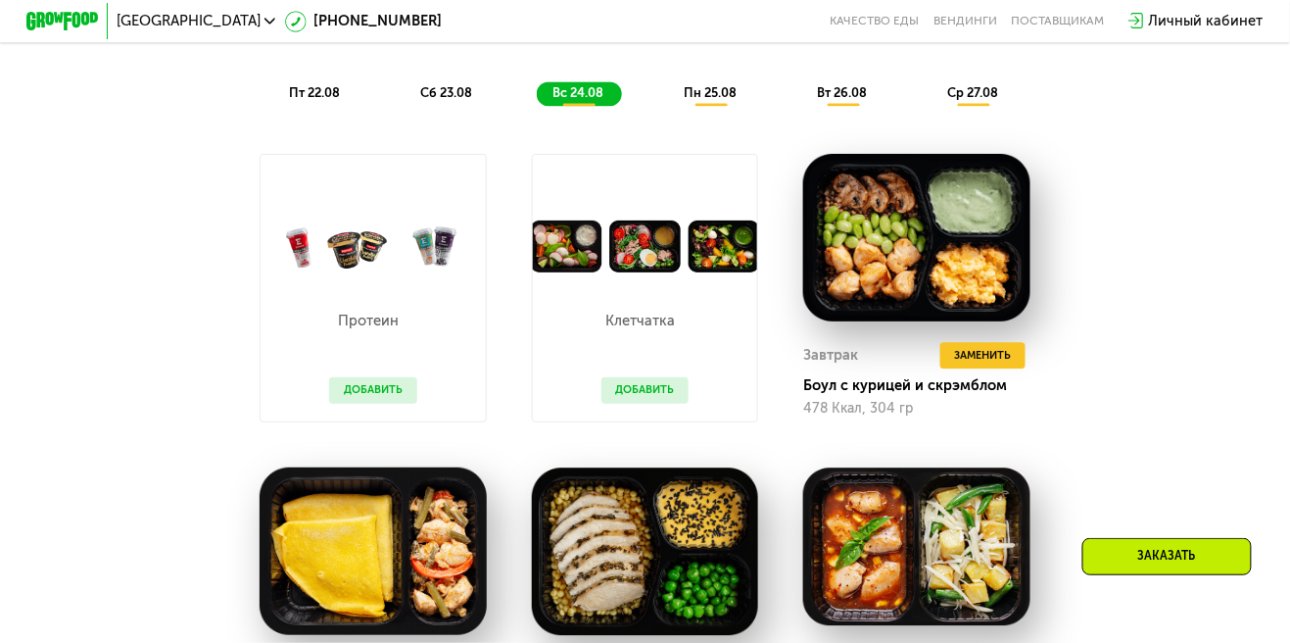
click at [372, 399] on button "Добавить" at bounding box center [372, 390] width 87 height 26
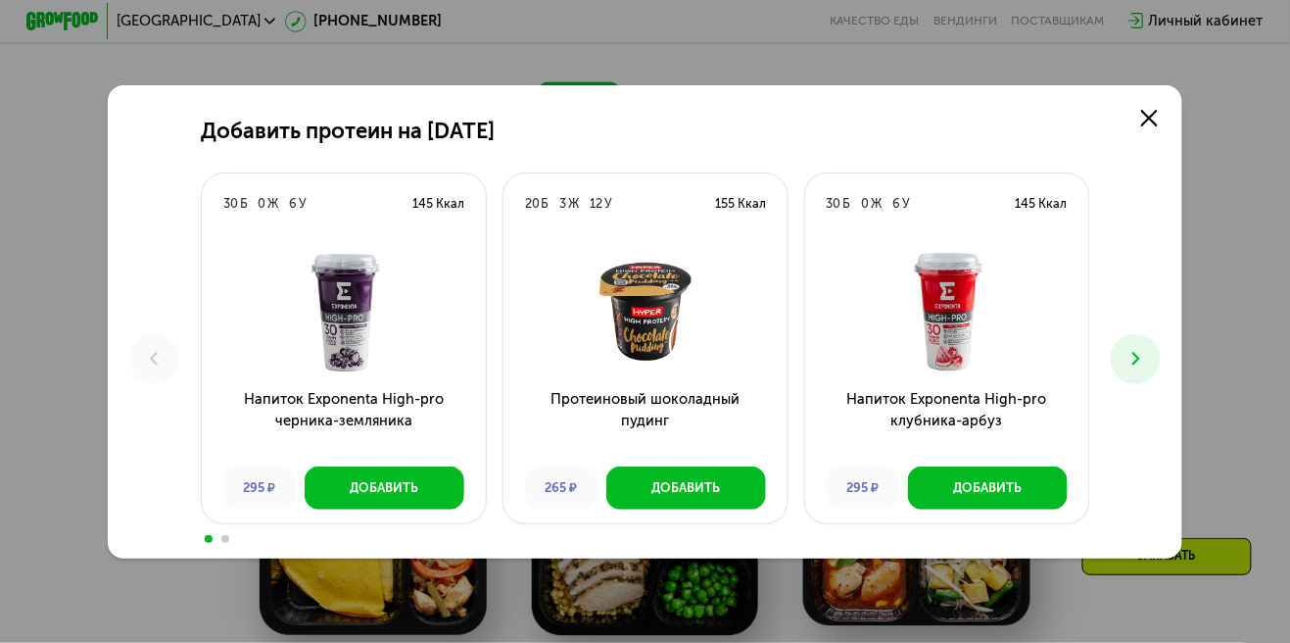
click at [1137, 356] on use at bounding box center [1137, 359] width 8 height 13
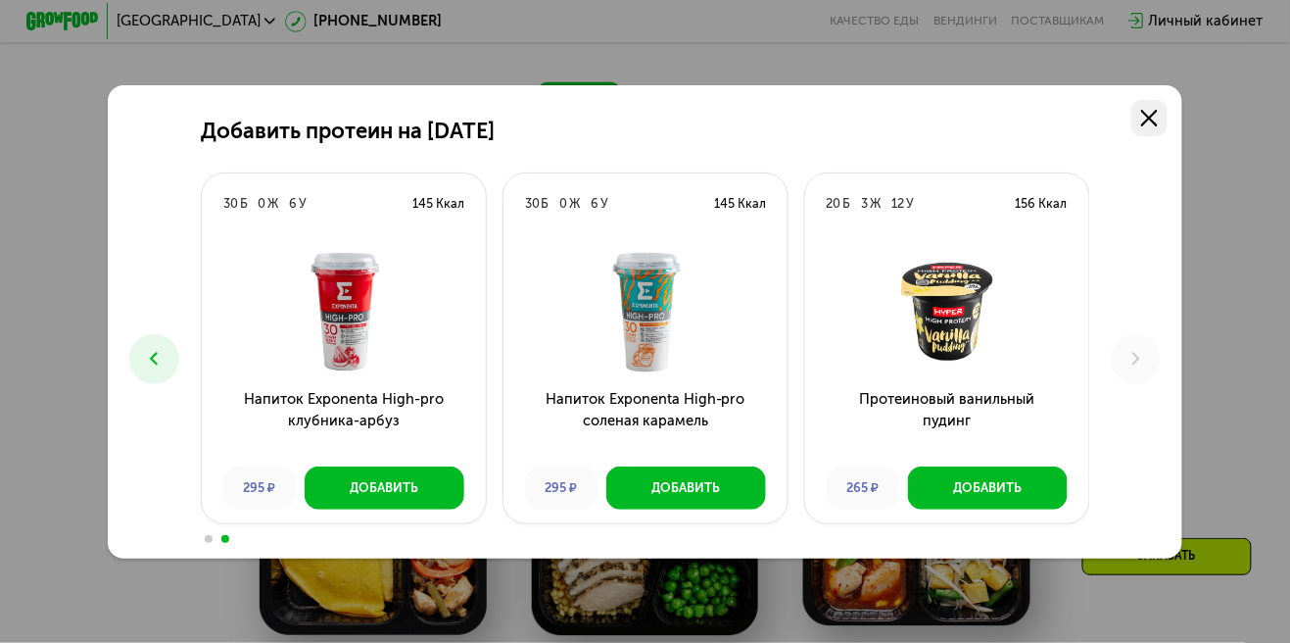
click at [1148, 109] on link at bounding box center [1150, 118] width 36 height 36
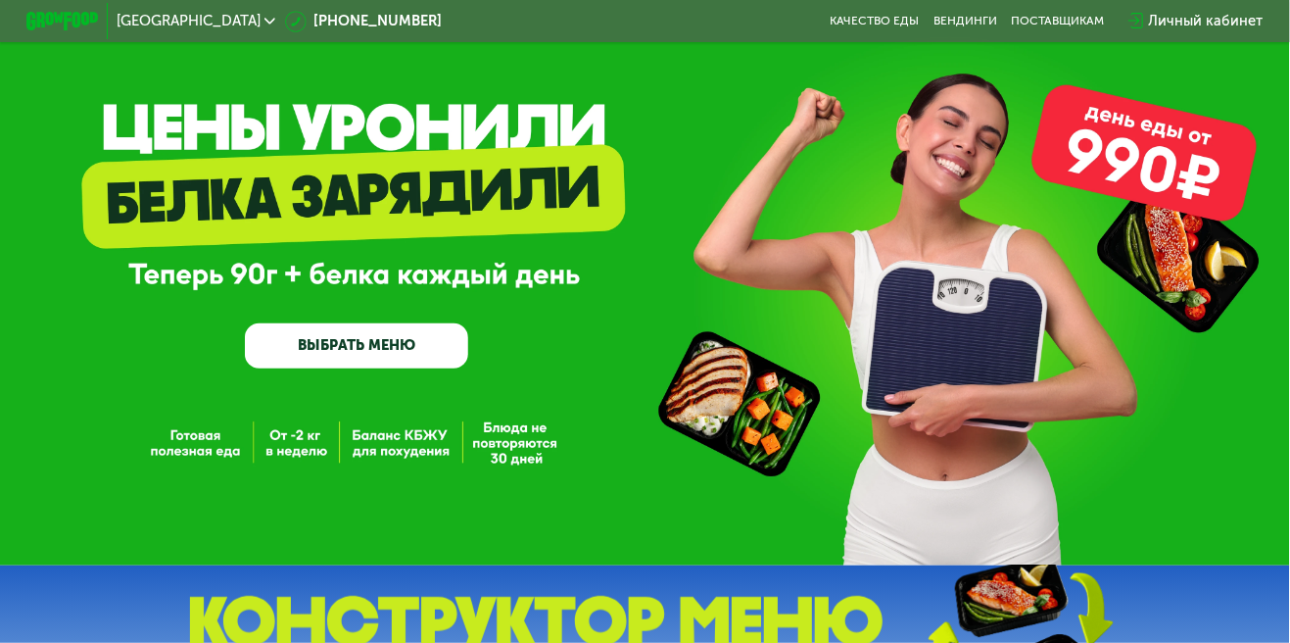
scroll to position [0, 0]
